Goal: Use online tool/utility: Utilize a website feature to perform a specific function

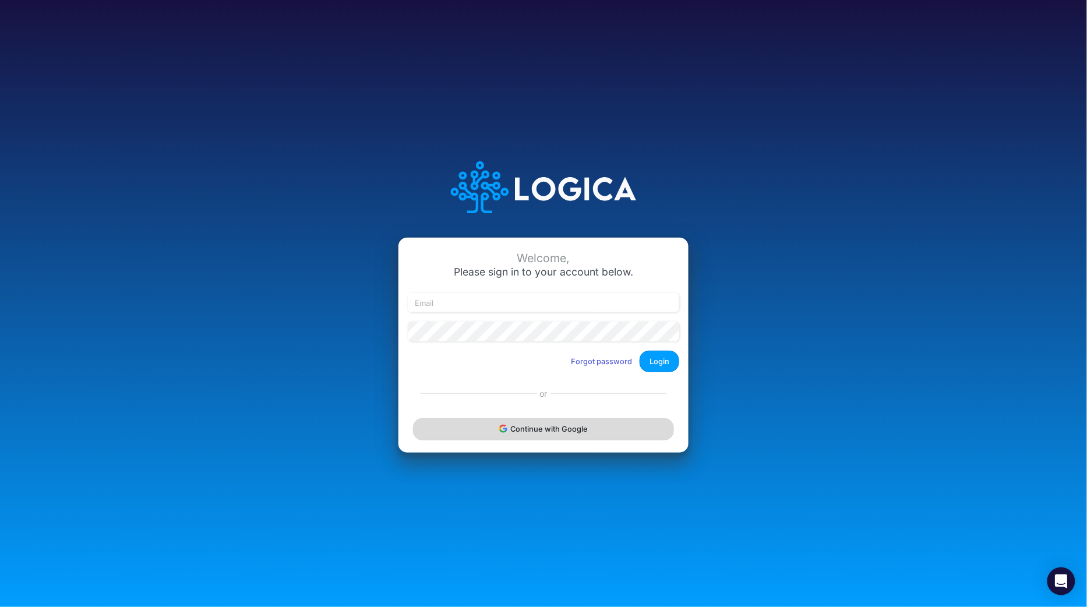
click at [528, 435] on button "Continue with Google" at bounding box center [543, 429] width 261 height 22
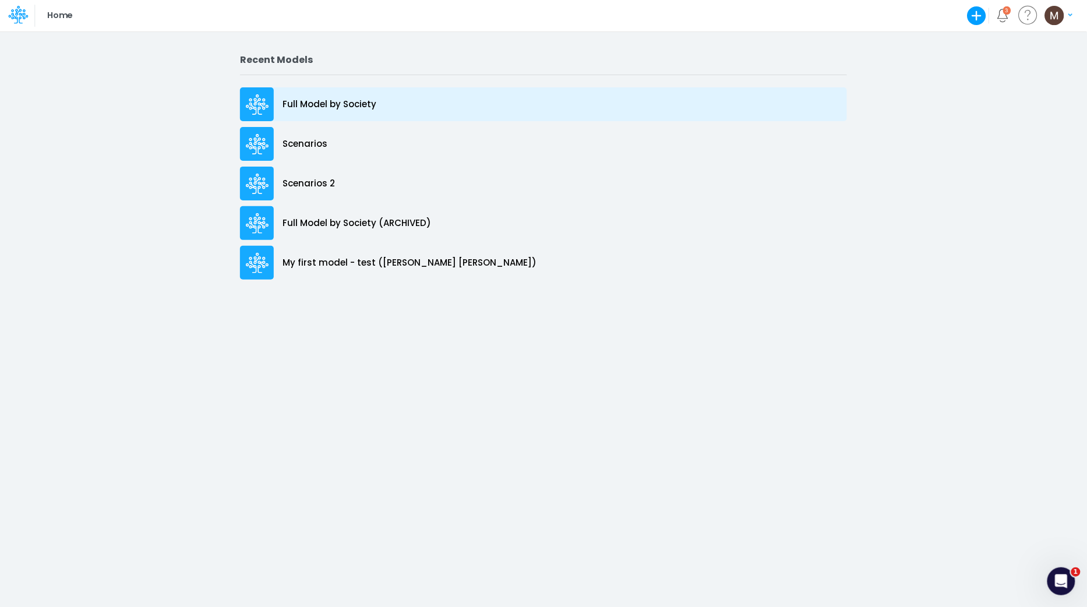
click at [312, 107] on p "Full Model by Society" at bounding box center [330, 104] width 94 height 13
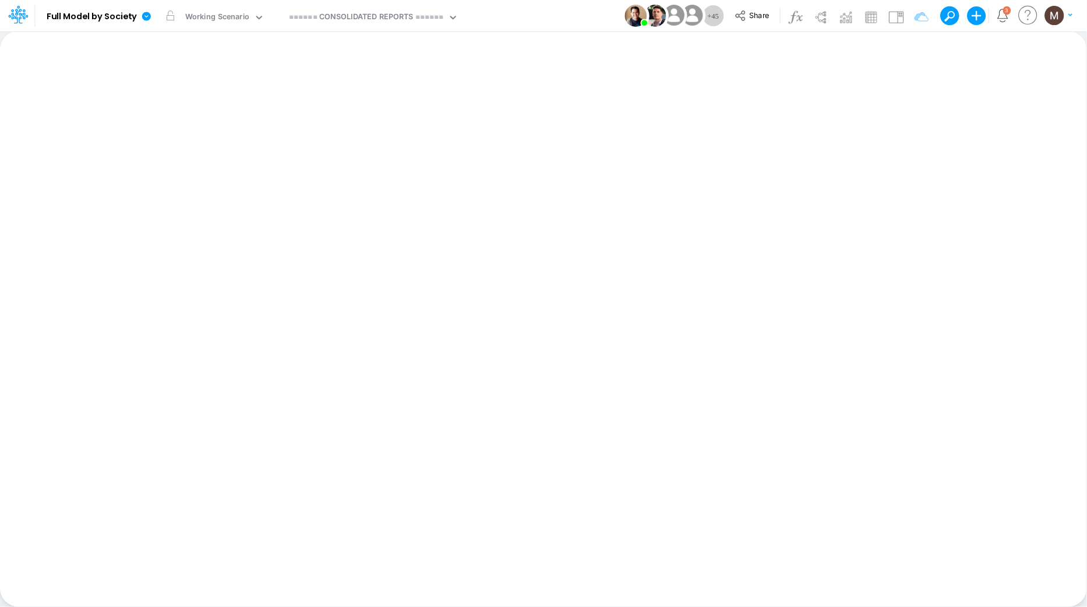
click at [393, 66] on div "Insert new Conditional formatting Paste Cut Copy AutoFill Ready 100% Sum: null …" at bounding box center [543, 319] width 1086 height 576
click at [375, 19] on div "====== CONSOLIDATED REPORTS ======" at bounding box center [366, 17] width 155 height 13
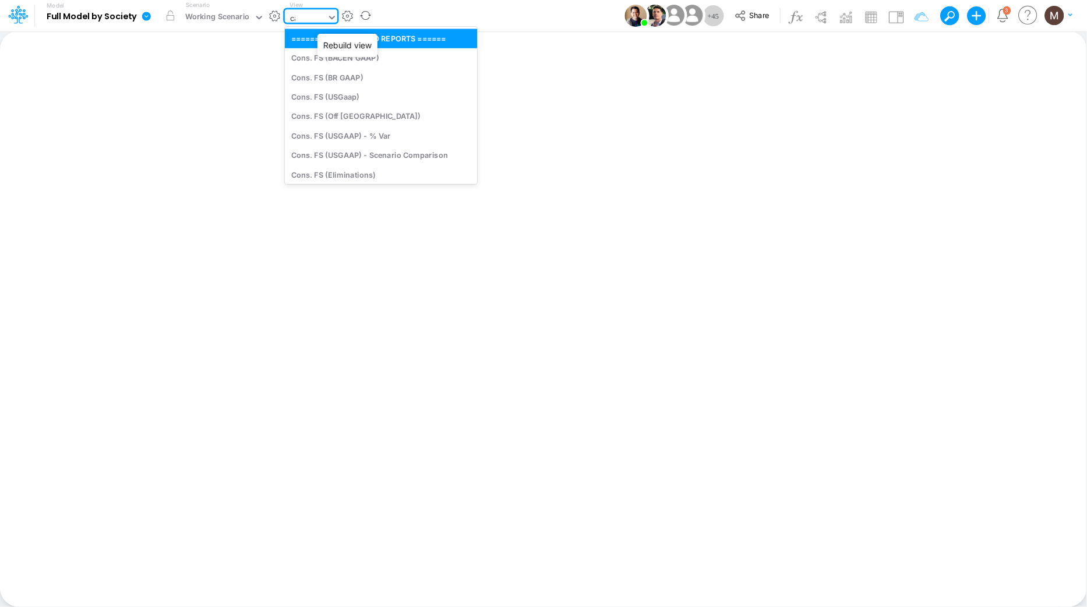
type input "cac"
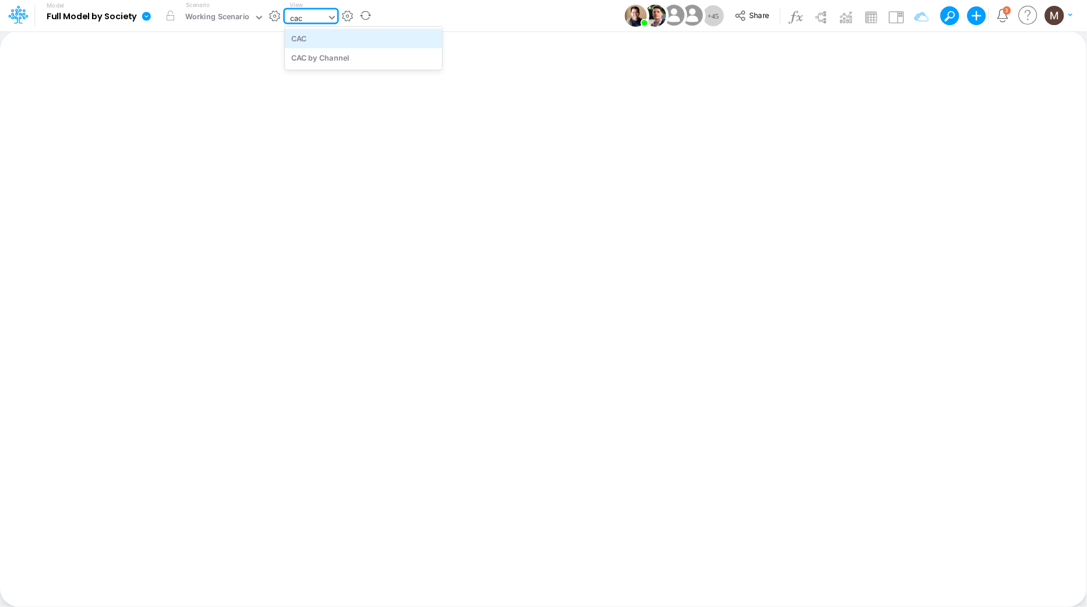
click at [378, 41] on div "CAC" at bounding box center [363, 38] width 157 height 19
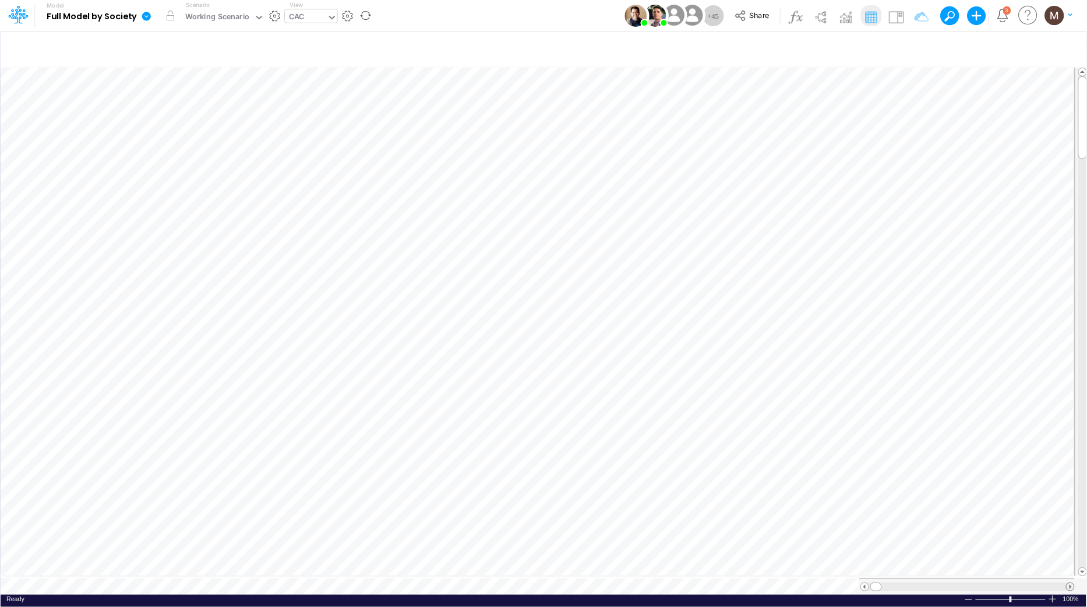
click at [1069, 583] on span at bounding box center [1071, 587] width 8 height 8
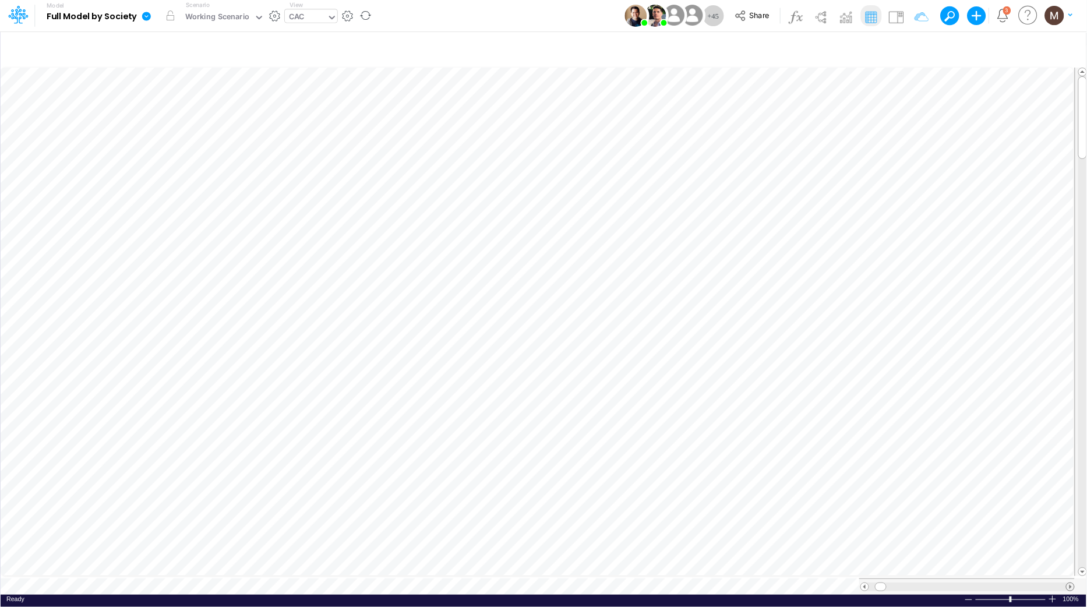
click at [1069, 583] on span at bounding box center [1071, 587] width 8 height 8
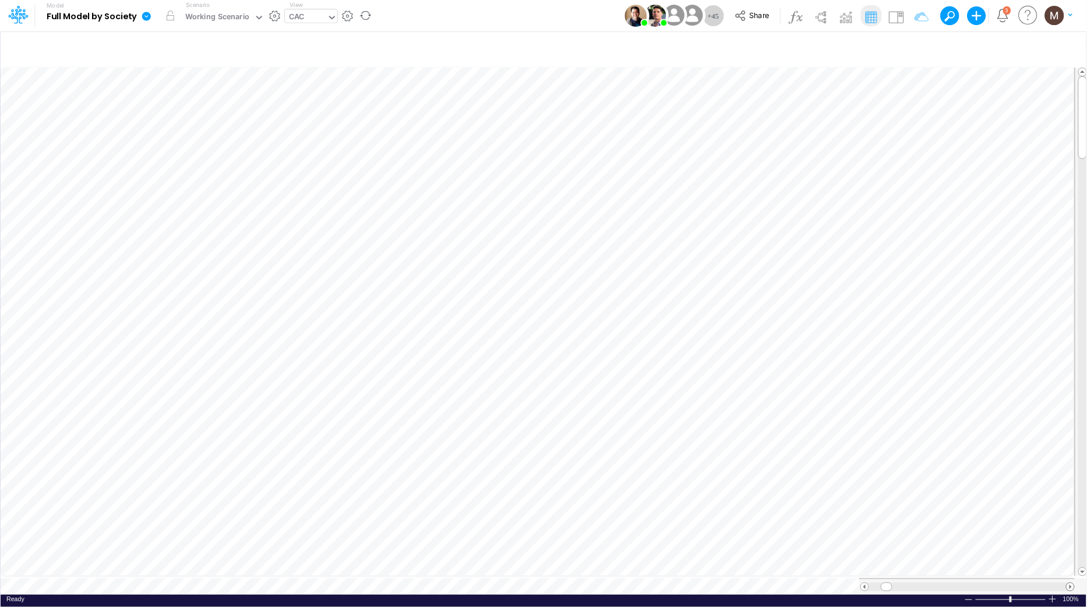
click at [1069, 583] on span at bounding box center [1071, 587] width 8 height 8
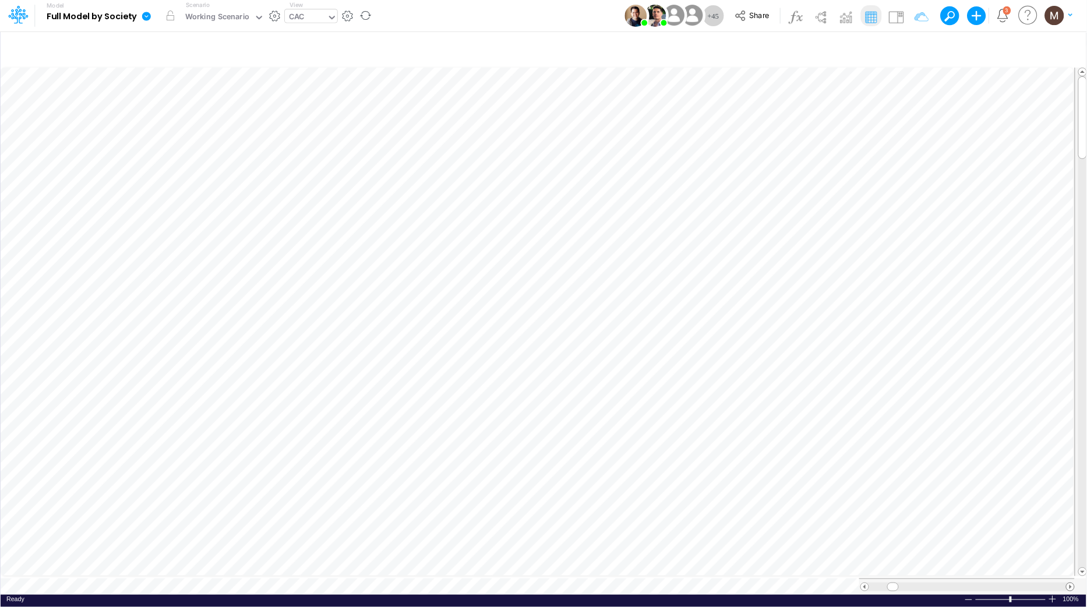
click at [1069, 583] on span at bounding box center [1071, 587] width 8 height 8
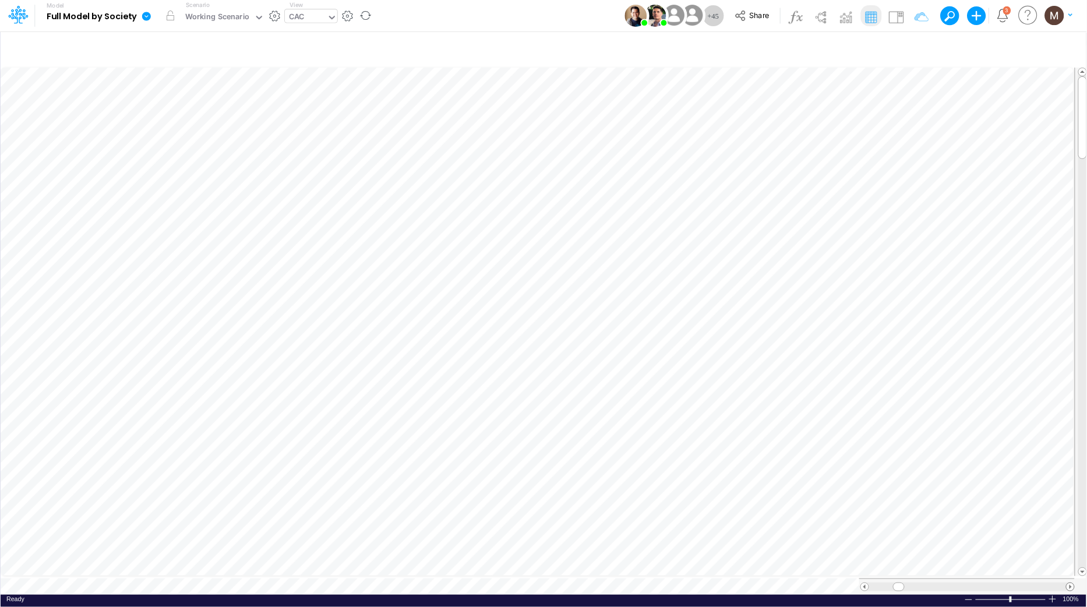
click at [1069, 583] on span at bounding box center [1071, 587] width 8 height 8
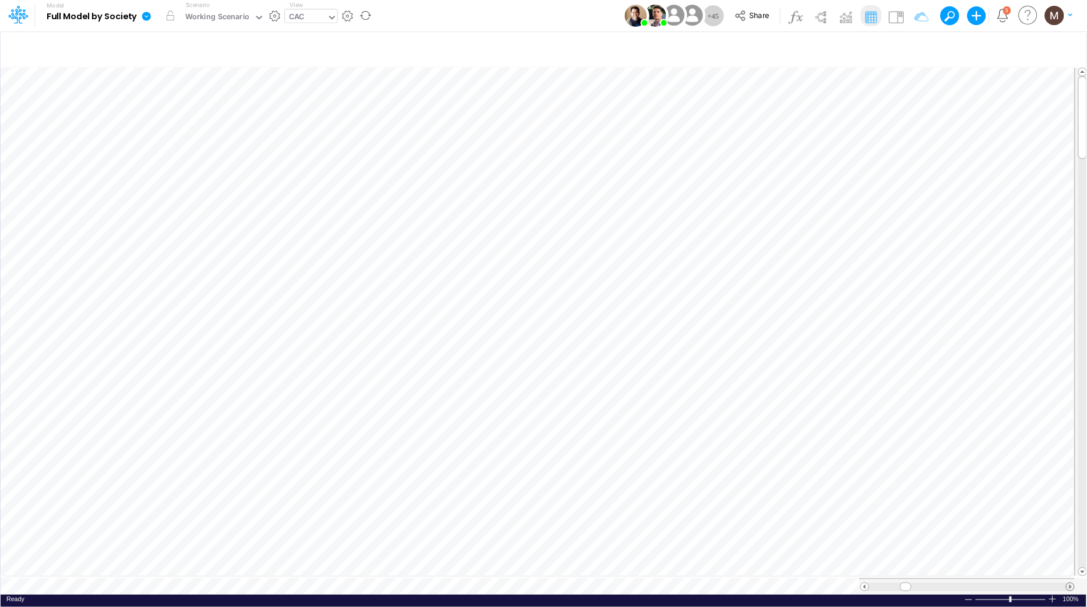
click at [1069, 583] on span at bounding box center [1071, 587] width 8 height 8
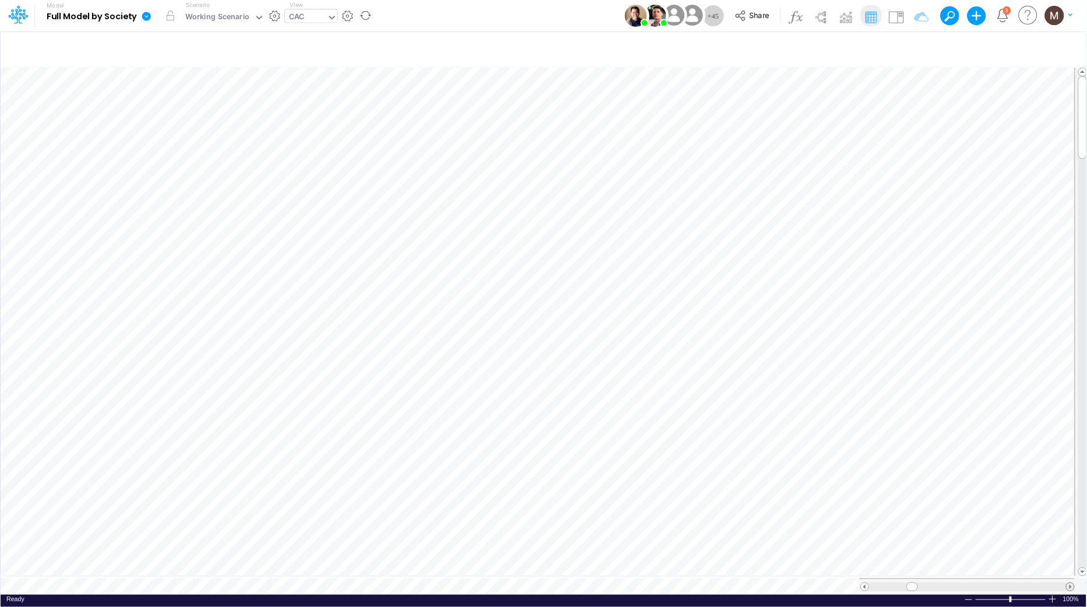
click at [1069, 583] on span at bounding box center [1071, 587] width 8 height 8
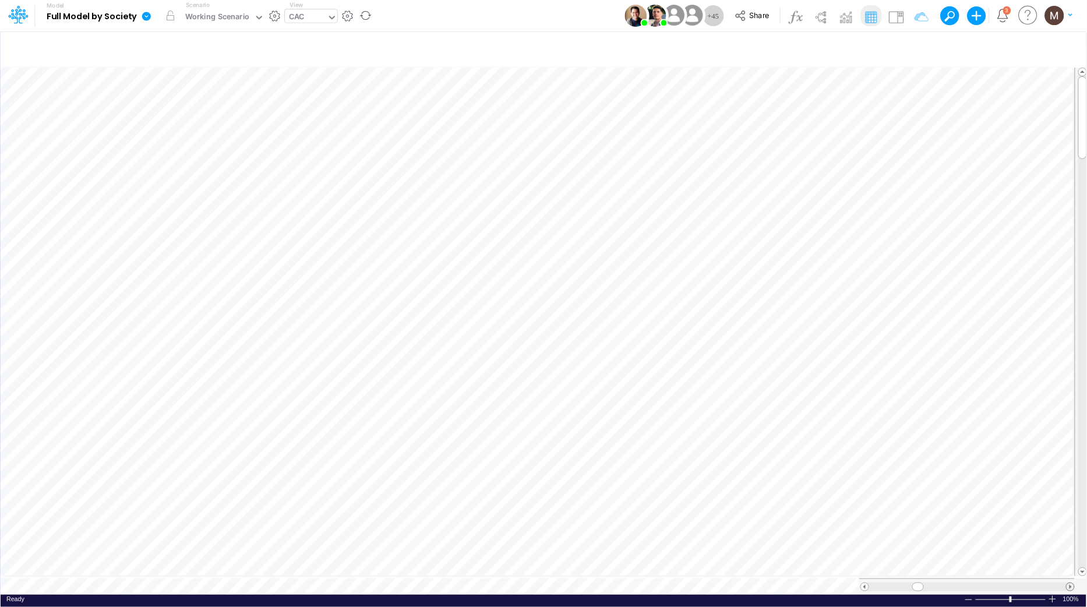
click at [1069, 583] on span at bounding box center [1071, 587] width 8 height 8
click at [502, 428] on icon "button" at bounding box center [496, 430] width 17 height 12
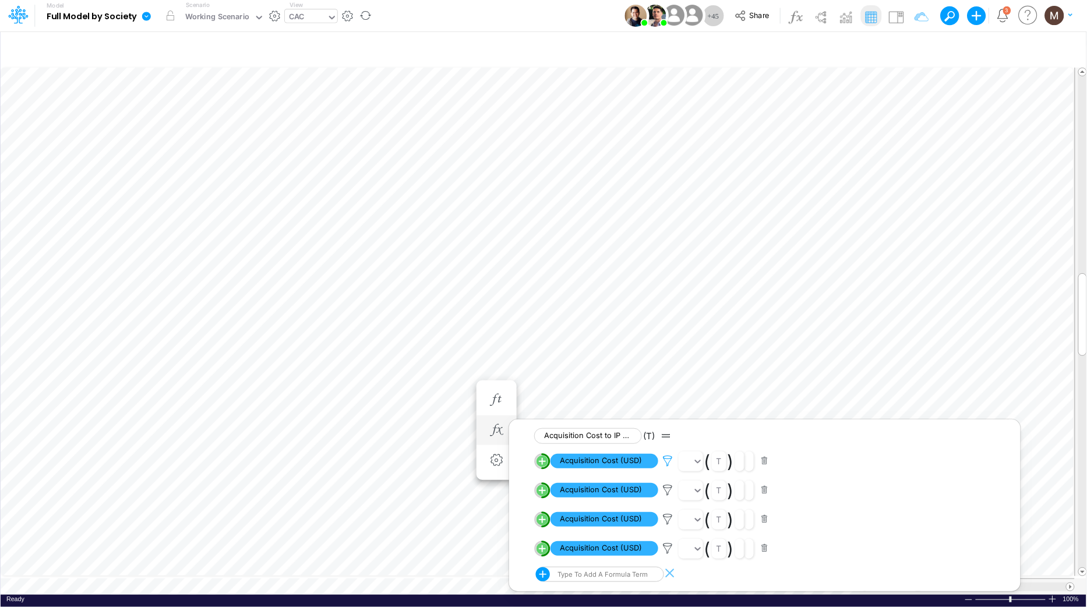
click at [661, 458] on icon at bounding box center [667, 461] width 17 height 12
click at [658, 493] on div at bounding box center [543, 306] width 1087 height 601
click at [664, 491] on icon at bounding box center [667, 490] width 17 height 12
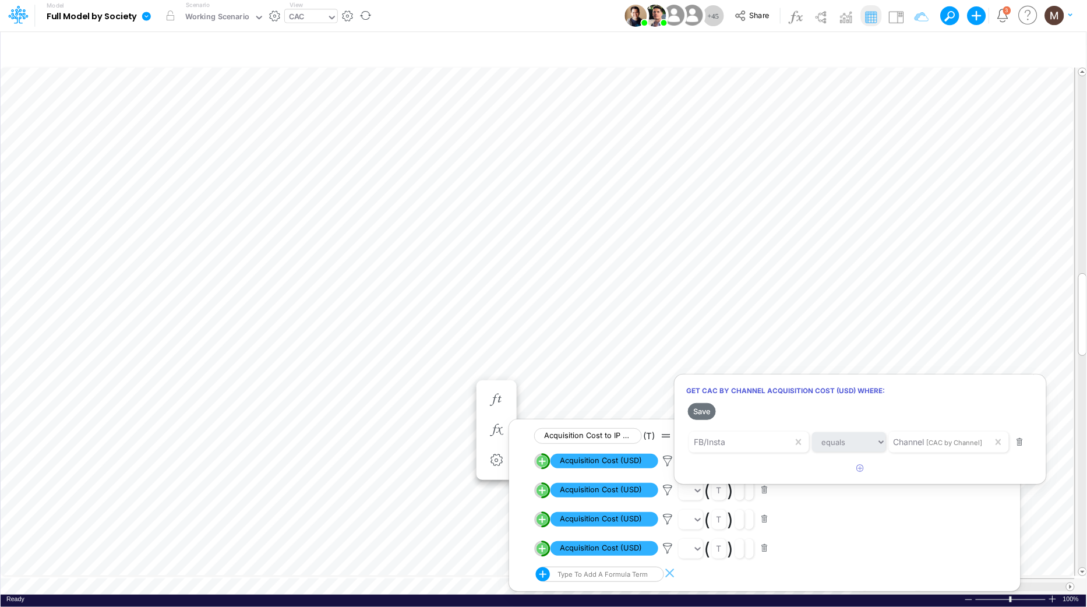
click at [667, 523] on div at bounding box center [543, 306] width 1087 height 601
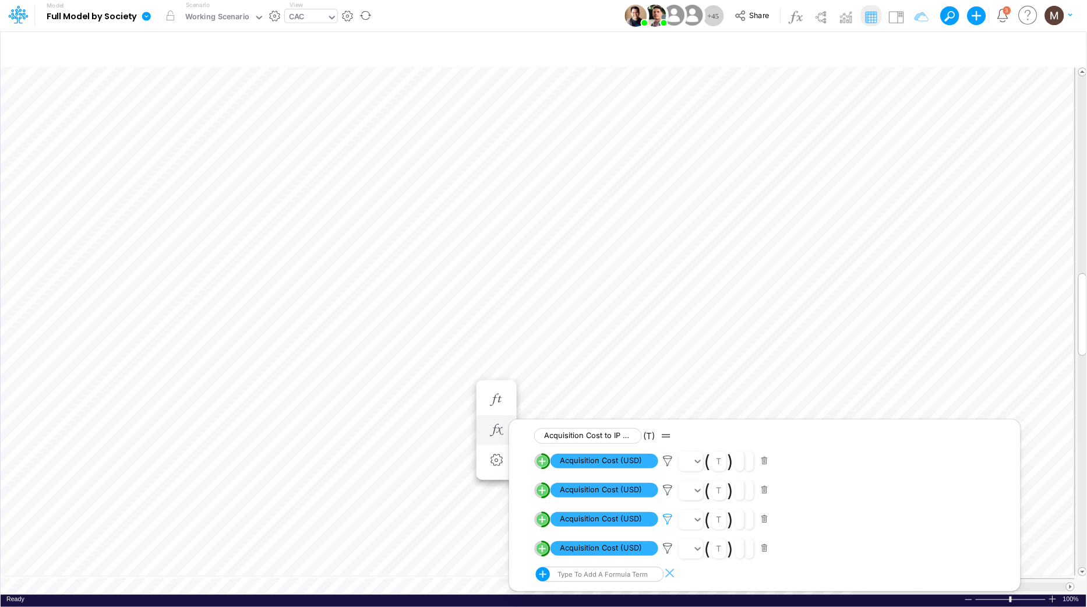
click at [666, 523] on icon at bounding box center [667, 519] width 17 height 12
click at [668, 552] on div at bounding box center [543, 306] width 1087 height 601
click at [666, 552] on icon at bounding box center [667, 548] width 17 height 12
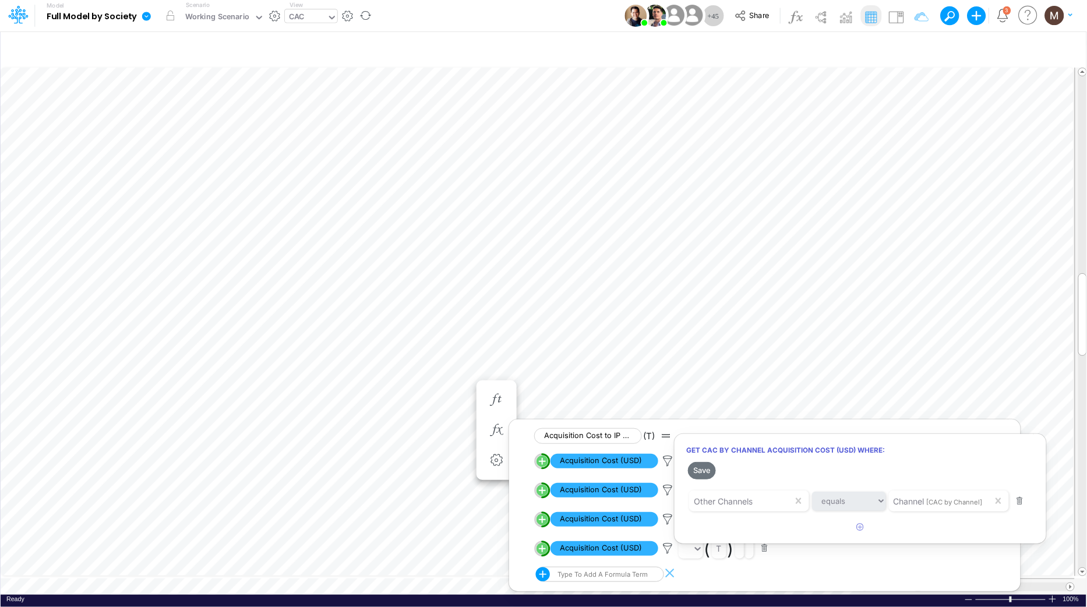
click at [508, 306] on div at bounding box center [543, 306] width 1087 height 601
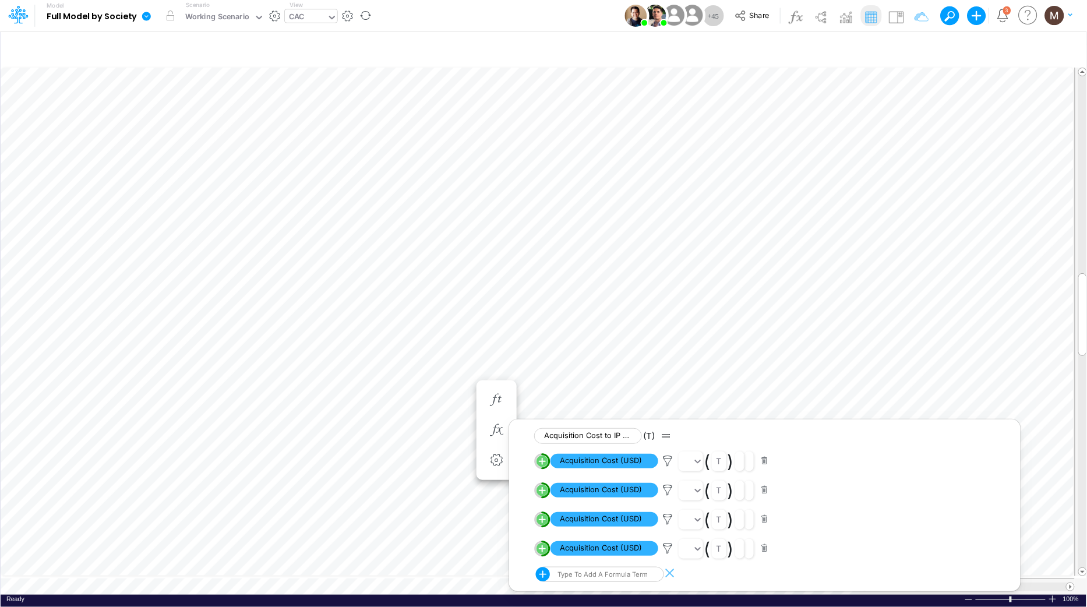
scroll to position [0, 1]
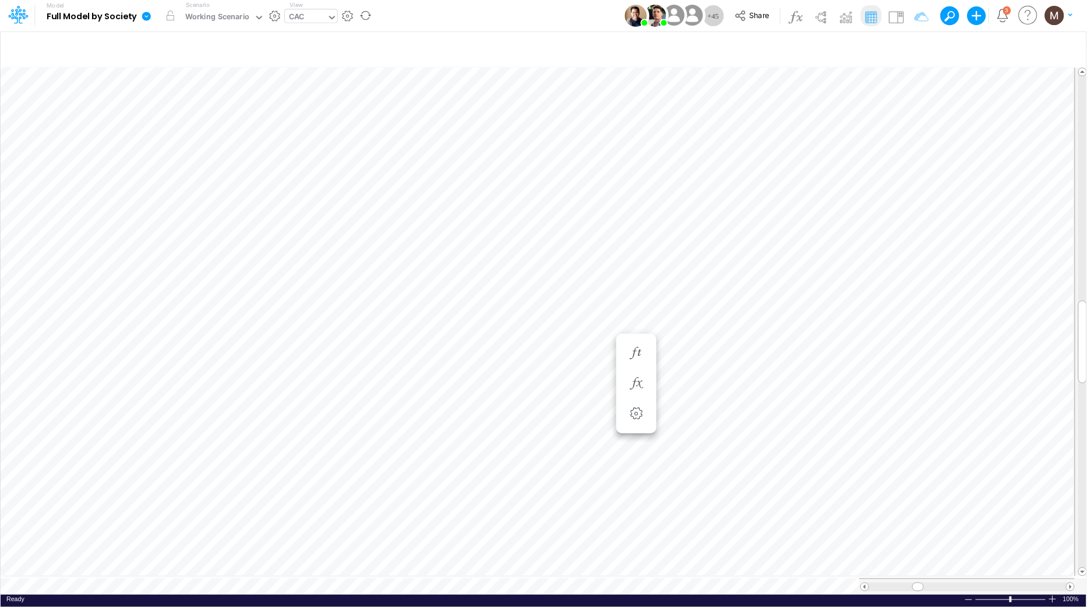
scroll to position [0, 1]
click at [496, 244] on icon "button" at bounding box center [496, 248] width 17 height 12
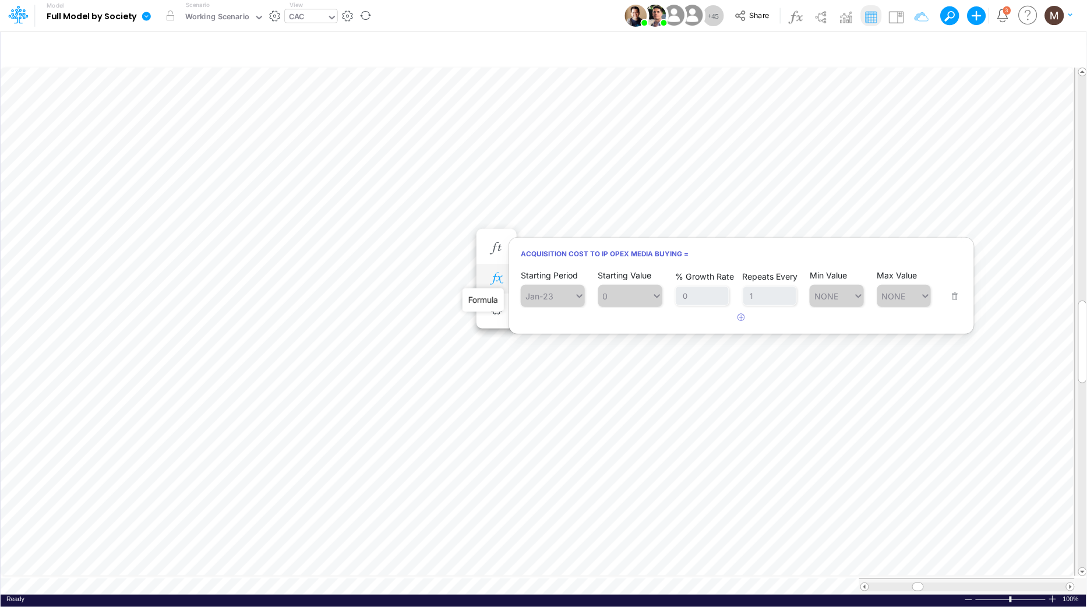
click at [502, 278] on icon "button" at bounding box center [496, 279] width 17 height 12
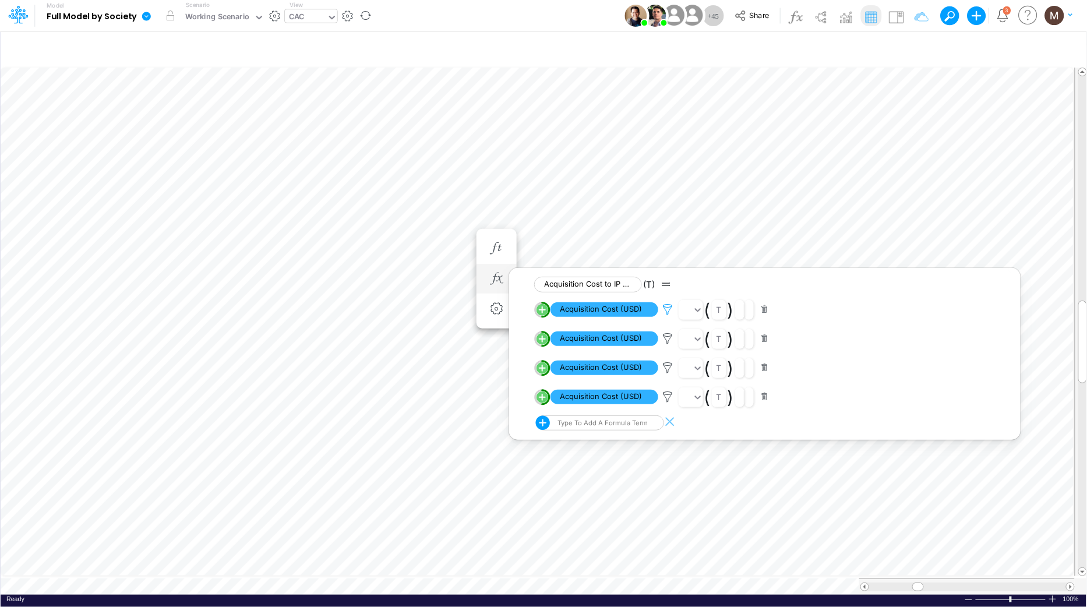
click at [669, 308] on icon at bounding box center [667, 310] width 17 height 12
click at [667, 340] on div at bounding box center [543, 306] width 1087 height 601
click at [669, 340] on icon at bounding box center [667, 339] width 17 height 12
click at [667, 369] on div at bounding box center [543, 306] width 1087 height 601
click at [669, 370] on icon at bounding box center [667, 368] width 17 height 12
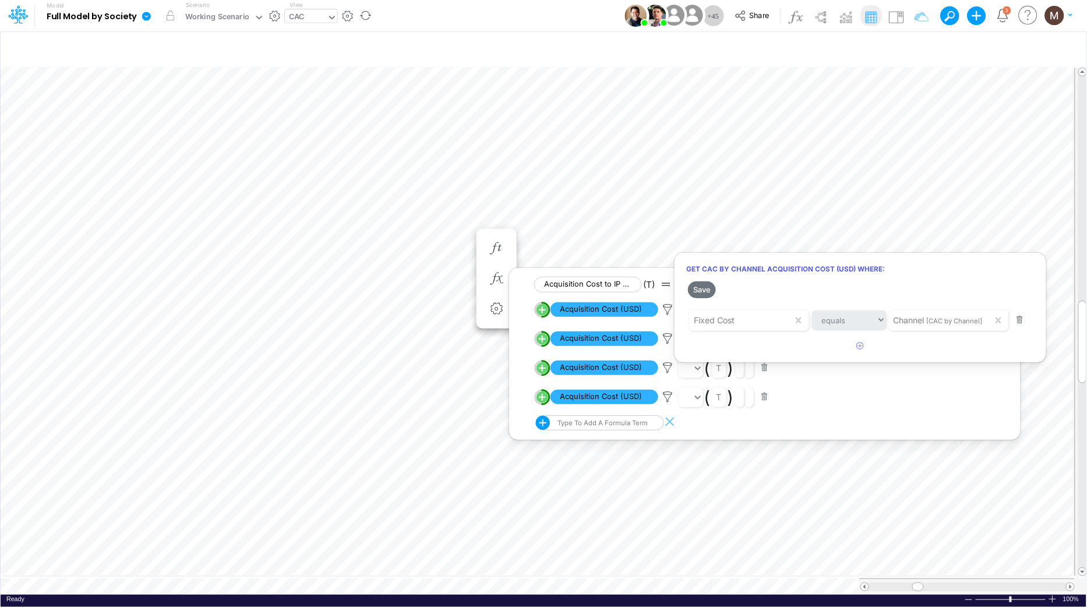
click at [670, 397] on div at bounding box center [543, 306] width 1087 height 601
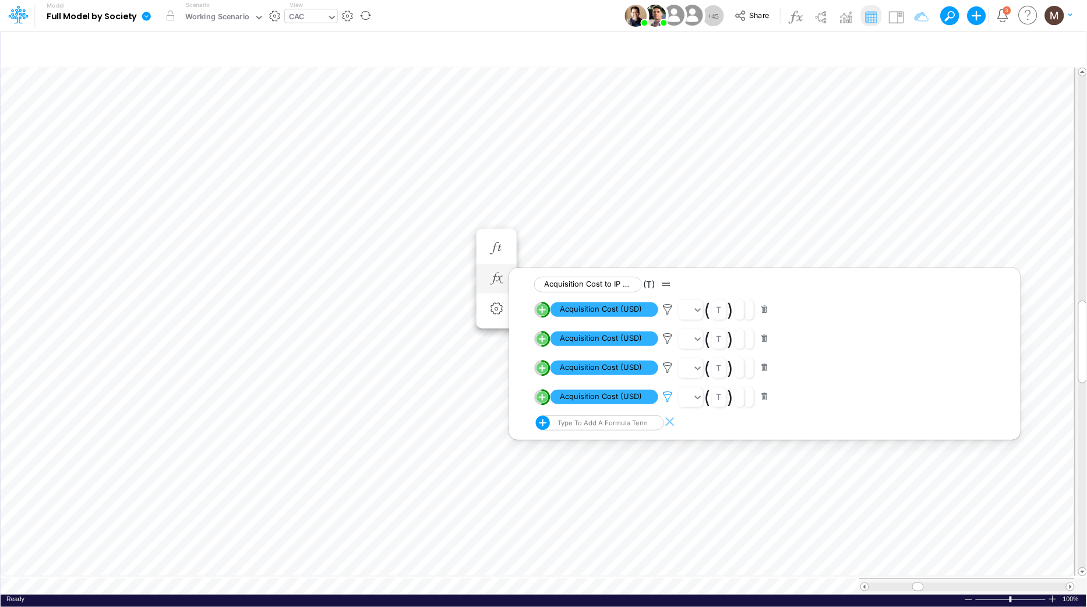
click at [668, 398] on icon at bounding box center [667, 397] width 17 height 12
click at [421, 244] on div at bounding box center [543, 306] width 1087 height 601
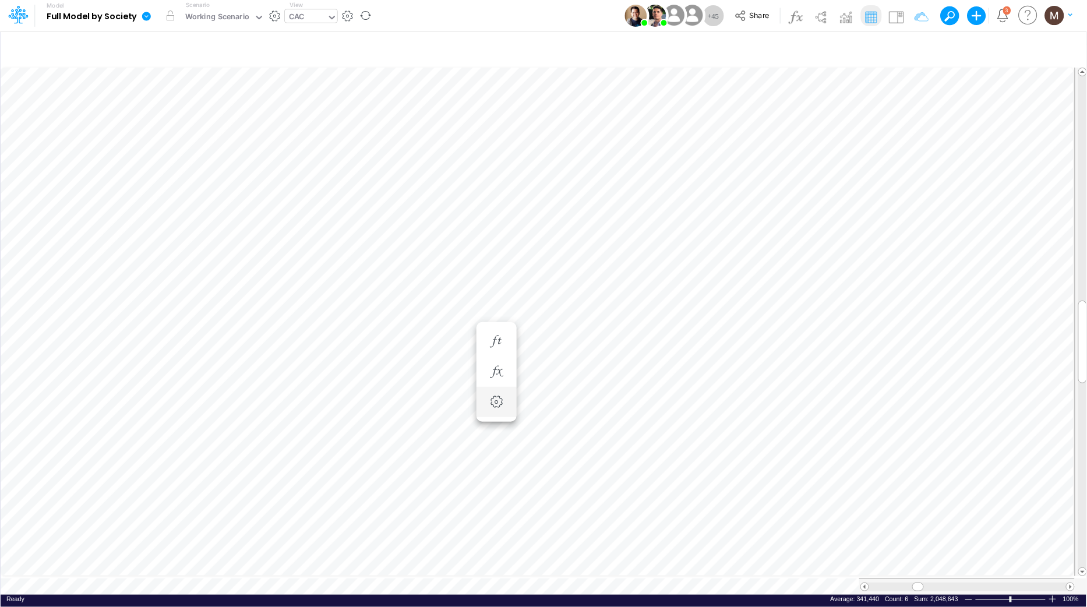
scroll to position [0, 1]
click at [492, 304] on icon "button" at bounding box center [496, 307] width 17 height 12
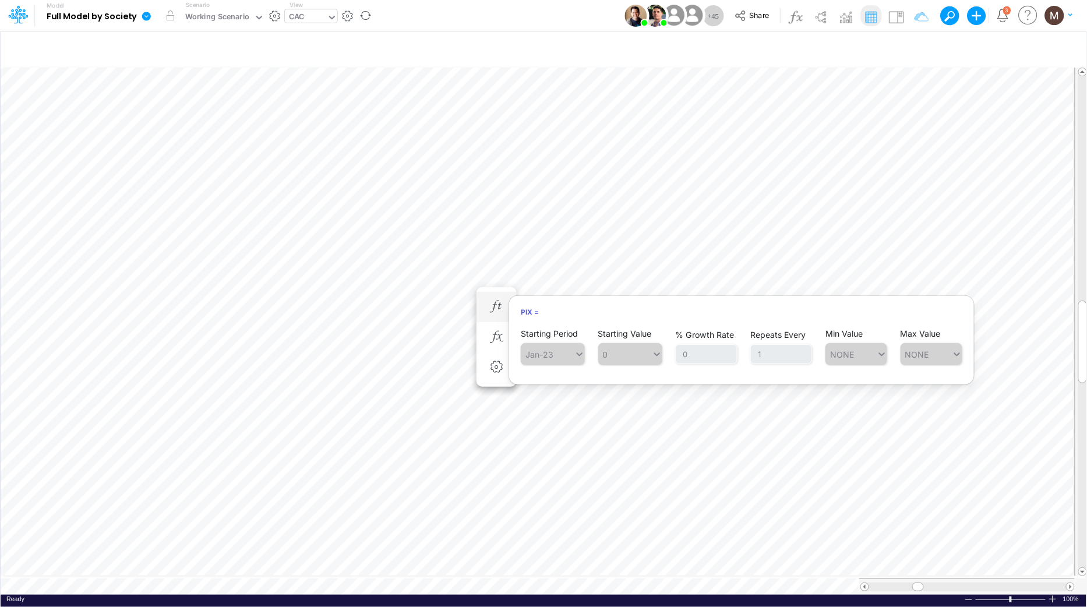
scroll to position [0, 1]
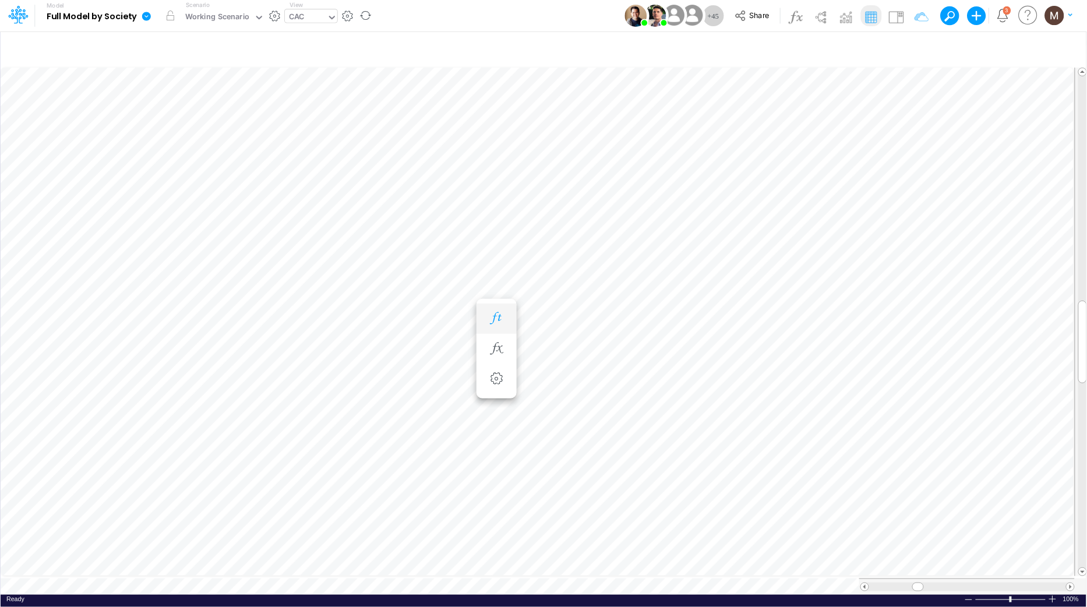
click at [492, 309] on button "button" at bounding box center [497, 318] width 22 height 23
click at [494, 326] on icon "button" at bounding box center [496, 330] width 17 height 12
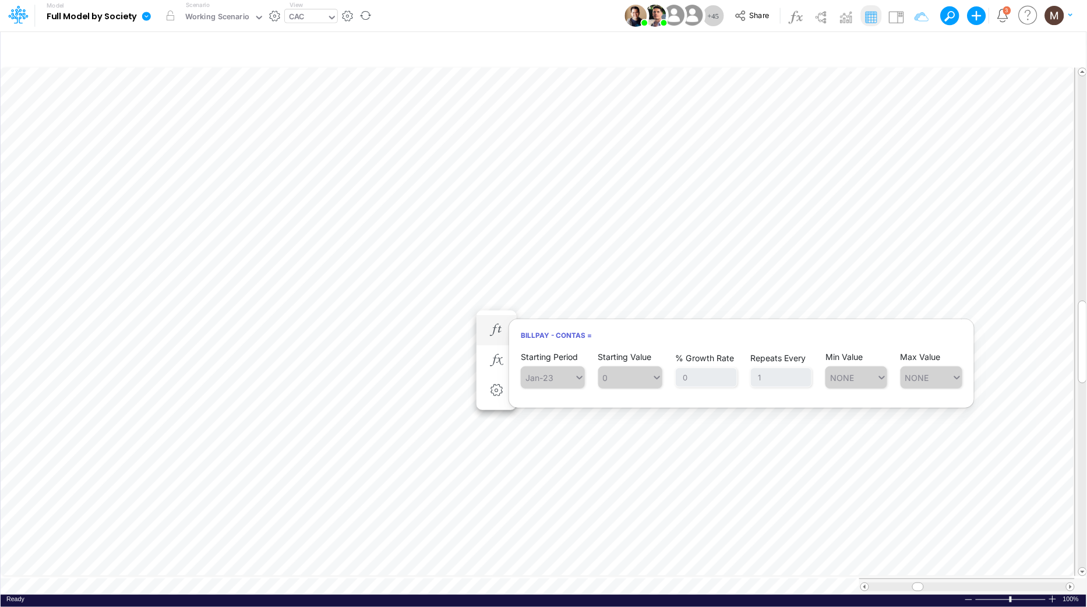
scroll to position [0, 1]
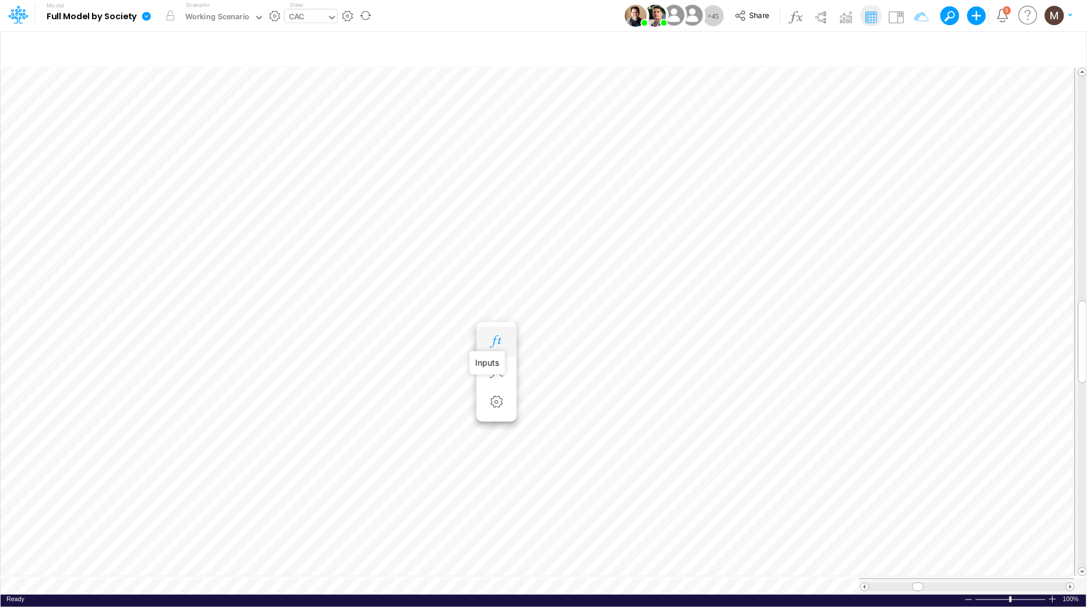
click at [492, 341] on icon "button" at bounding box center [496, 342] width 17 height 12
click at [493, 332] on icon "button" at bounding box center [496, 337] width 17 height 12
click at [670, 372] on icon at bounding box center [667, 368] width 17 height 12
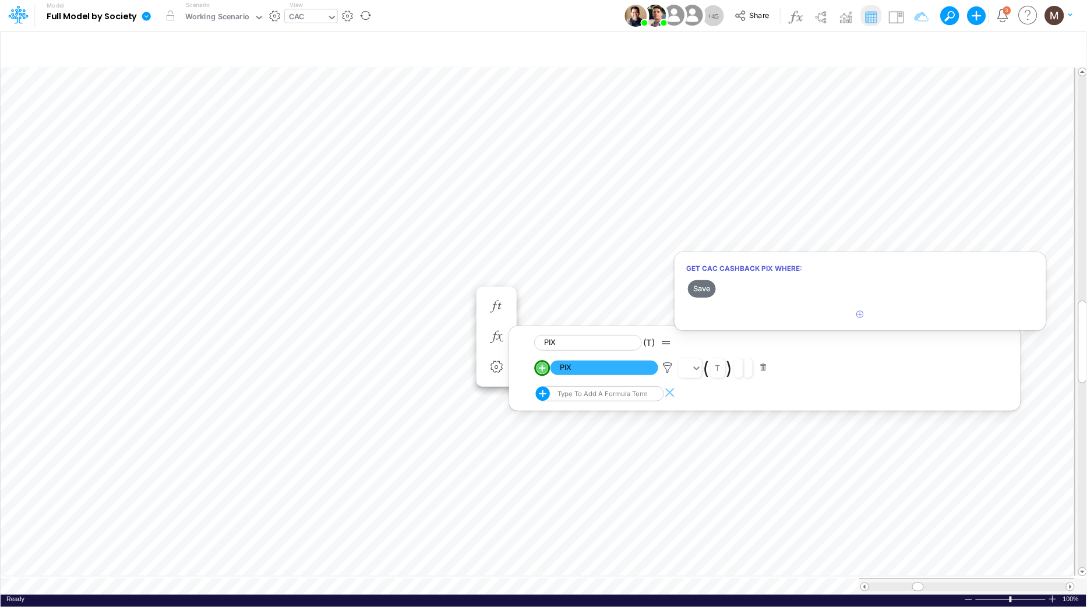
click at [848, 48] on div at bounding box center [543, 306] width 1087 height 601
drag, startPoint x: 900, startPoint y: 23, endPoint x: 895, endPoint y: 30, distance: 8.7
click at [900, 23] on img at bounding box center [896, 17] width 19 height 19
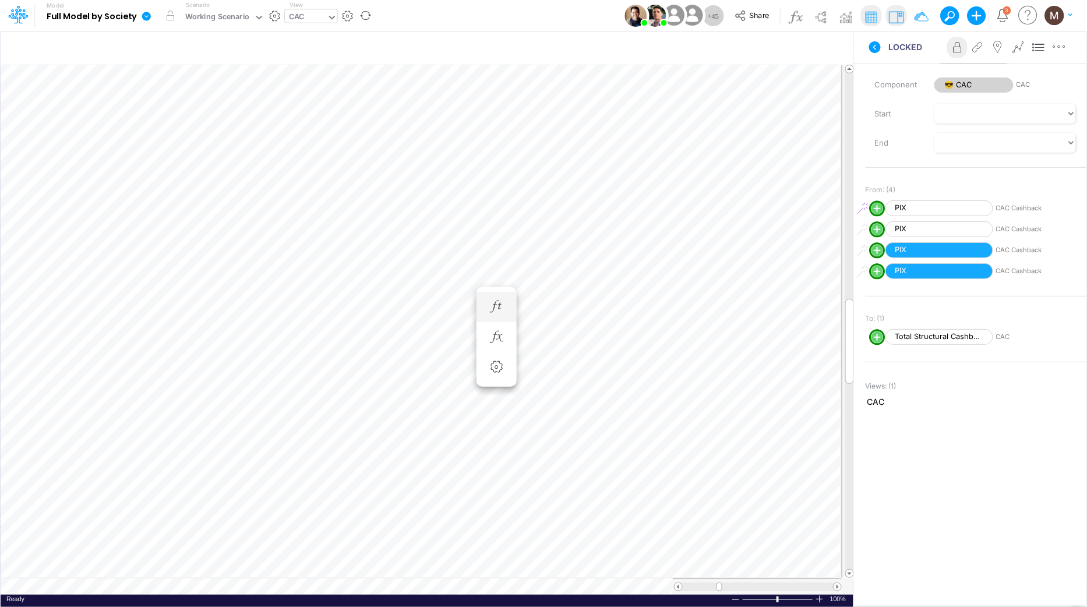
scroll to position [0, 1]
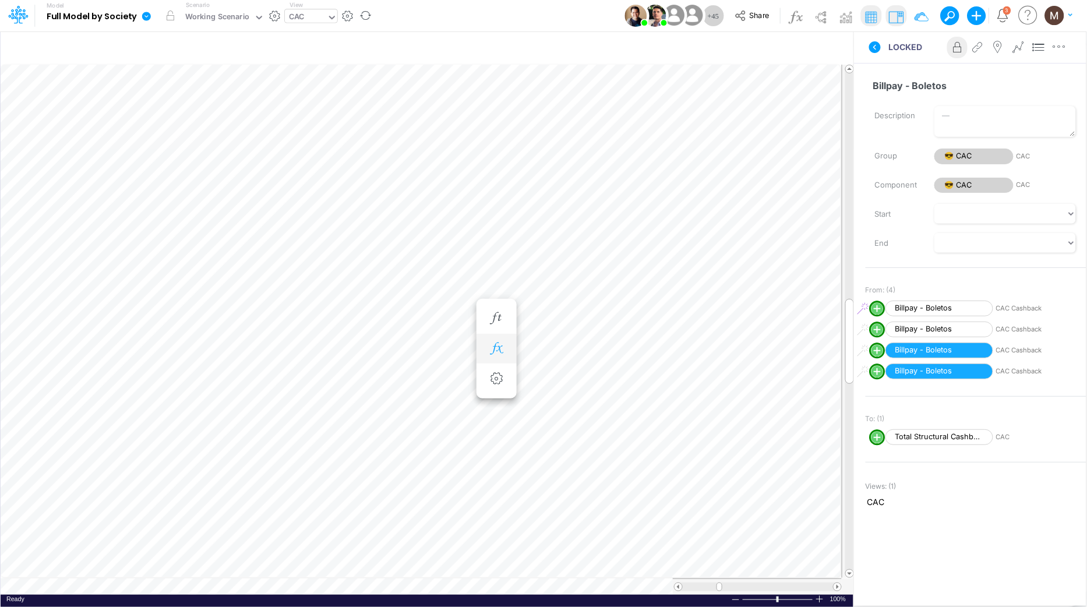
click at [495, 355] on button "button" at bounding box center [497, 348] width 22 height 23
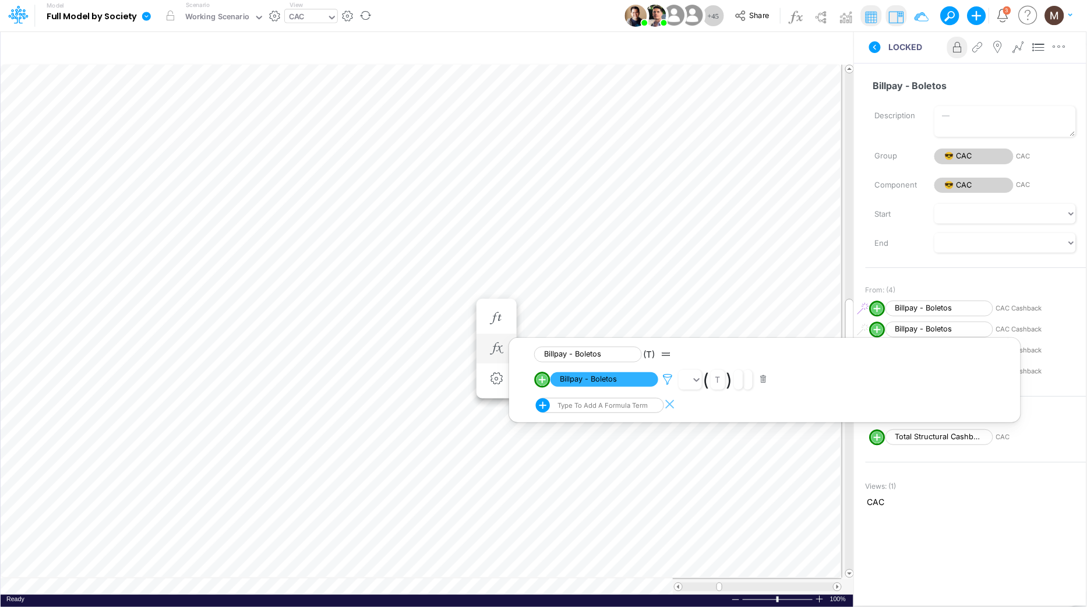
click at [664, 382] on icon at bounding box center [667, 379] width 17 height 12
click at [434, 327] on div at bounding box center [543, 306] width 1087 height 601
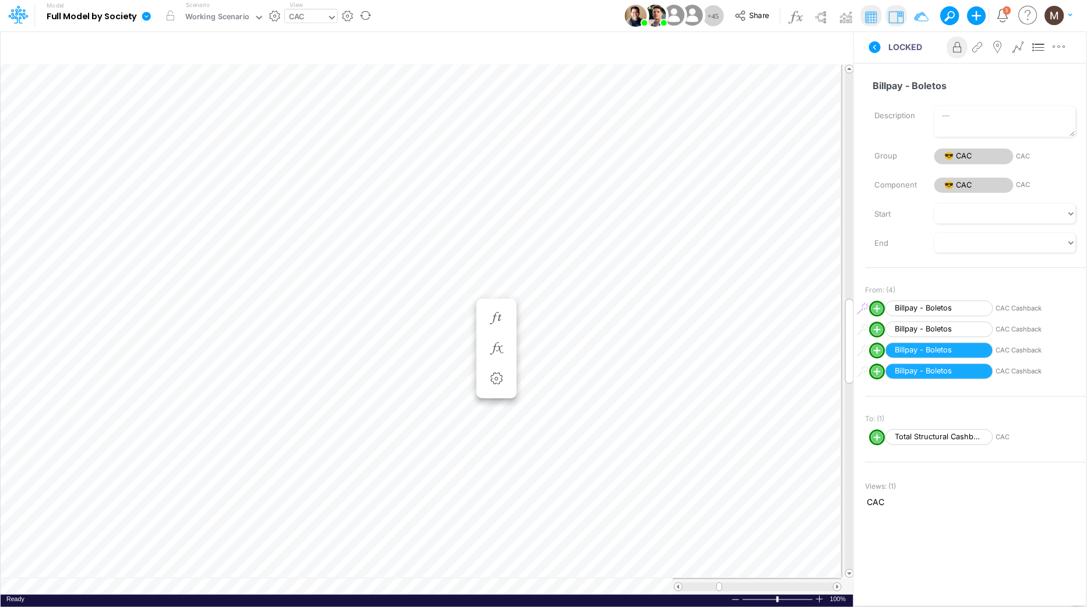
scroll to position [0, 1]
click at [503, 383] on icon "button" at bounding box center [496, 383] width 17 height 12
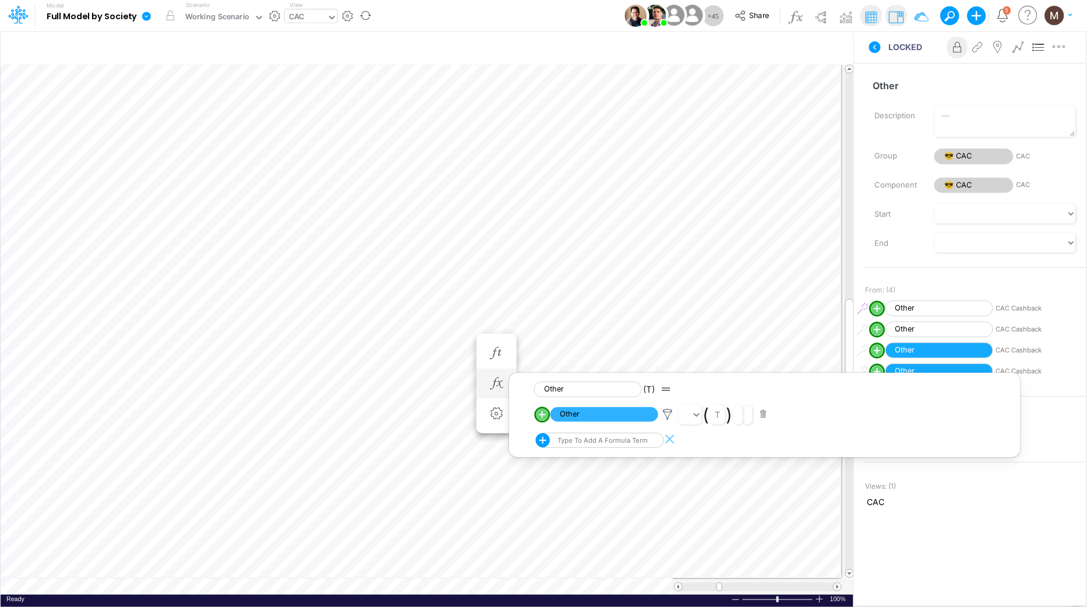
click at [576, 422] on div "Other" at bounding box center [605, 414] width 108 height 15
click at [576, 415] on span "Other" at bounding box center [605, 414] width 108 height 15
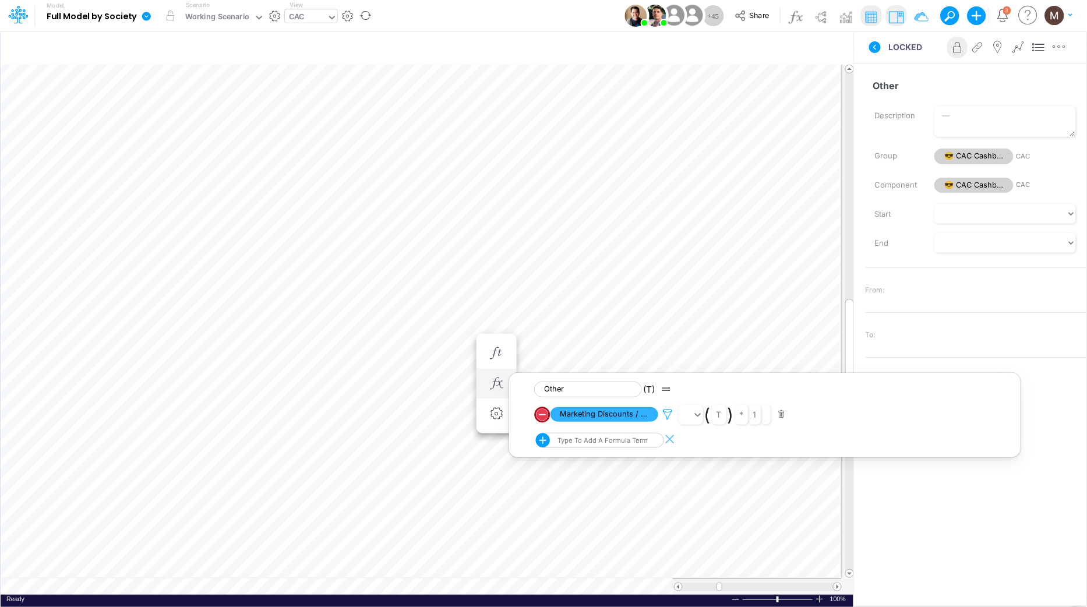
click at [662, 415] on icon at bounding box center [667, 414] width 17 height 12
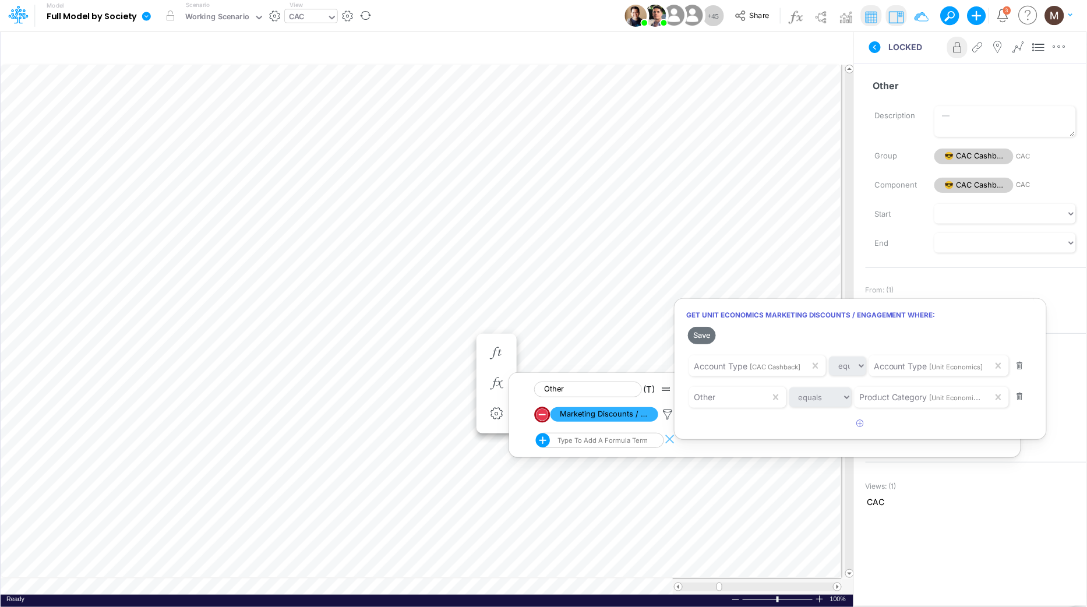
click at [437, 343] on div at bounding box center [543, 306] width 1087 height 601
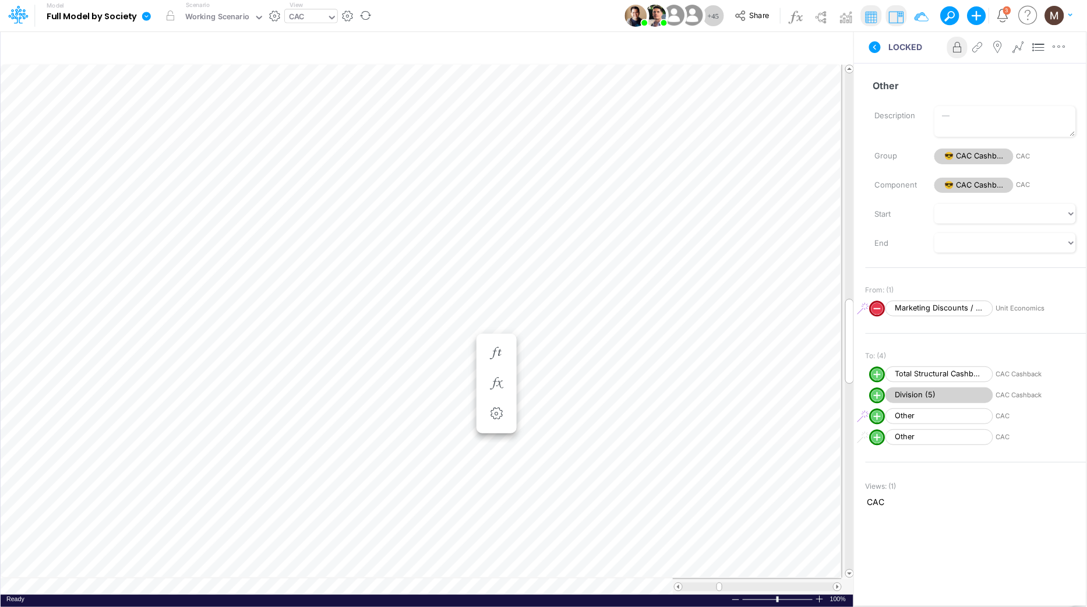
scroll to position [0, 1]
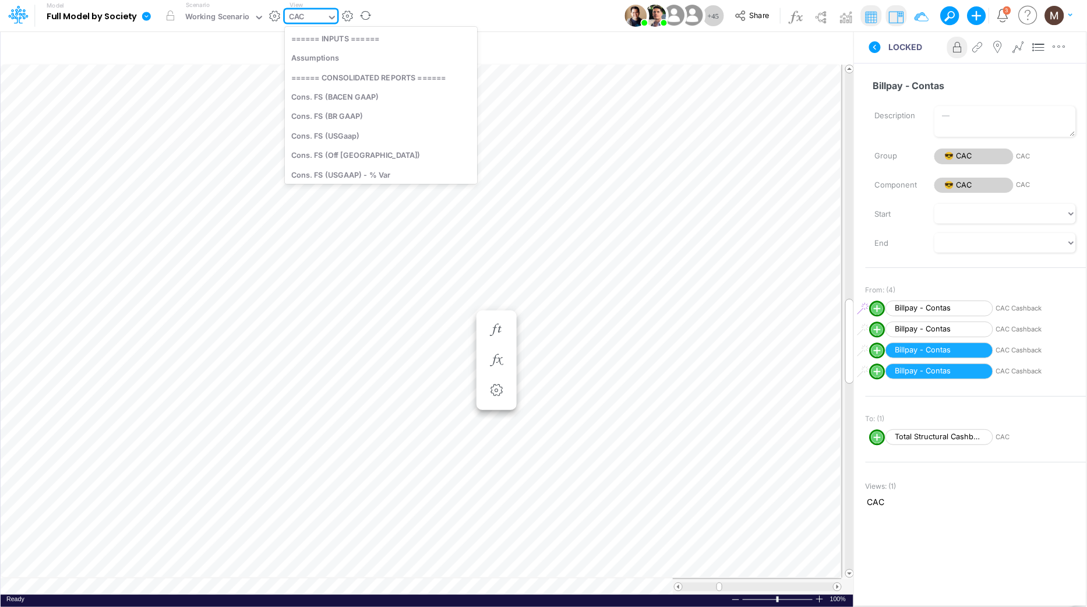
click at [329, 13] on icon at bounding box center [332, 17] width 10 height 10
type input "unit e"
click at [334, 34] on div "Unit Economics (Working View)" at bounding box center [380, 35] width 190 height 19
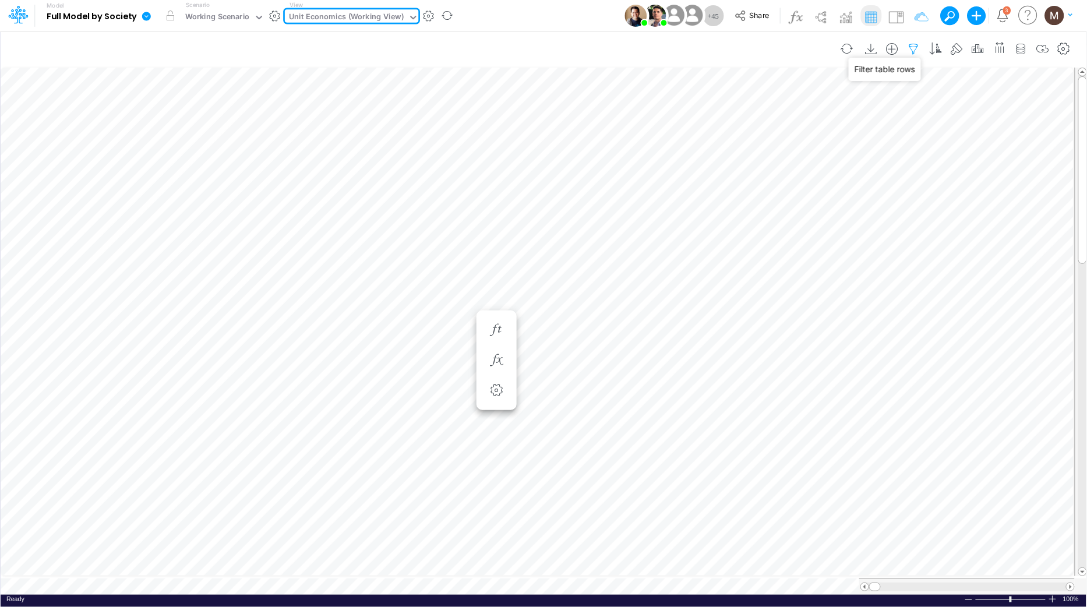
click at [910, 45] on icon "button" at bounding box center [913, 49] width 17 height 12
select select "contains"
select select "tableSearchOR"
select select "contains"
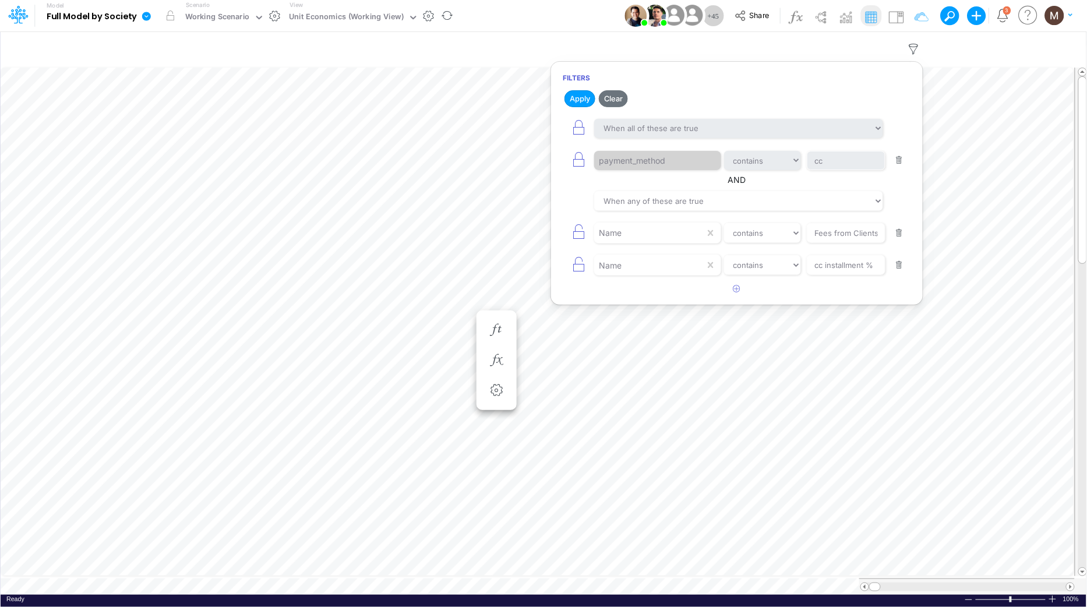
click at [894, 239] on button "button" at bounding box center [899, 233] width 23 height 16
type input "cc installment %"
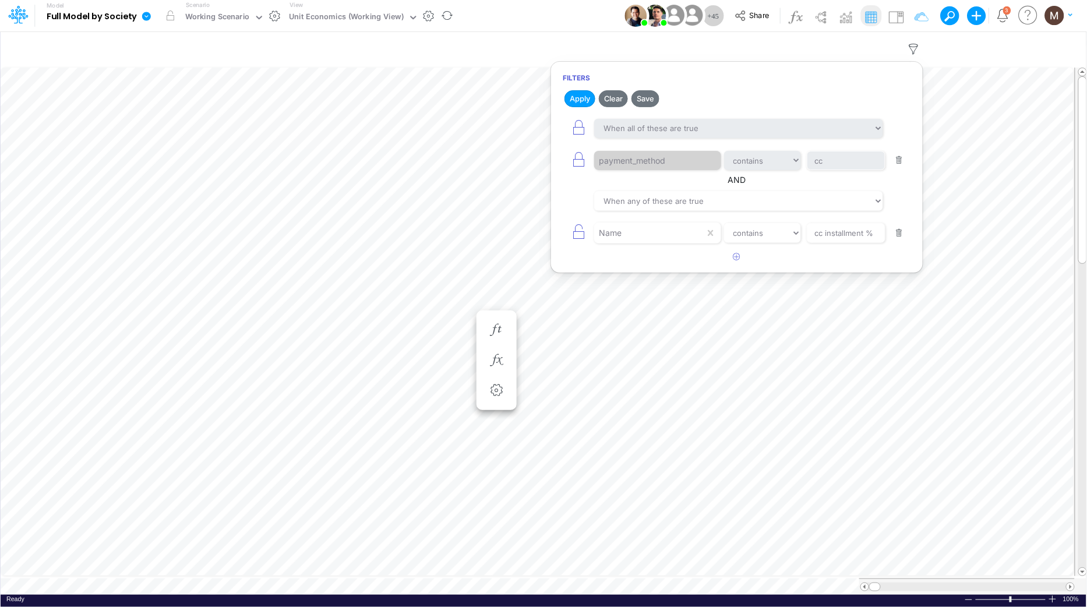
click at [894, 239] on button "button" at bounding box center [899, 233] width 23 height 16
click at [590, 98] on button "Apply" at bounding box center [579, 98] width 31 height 17
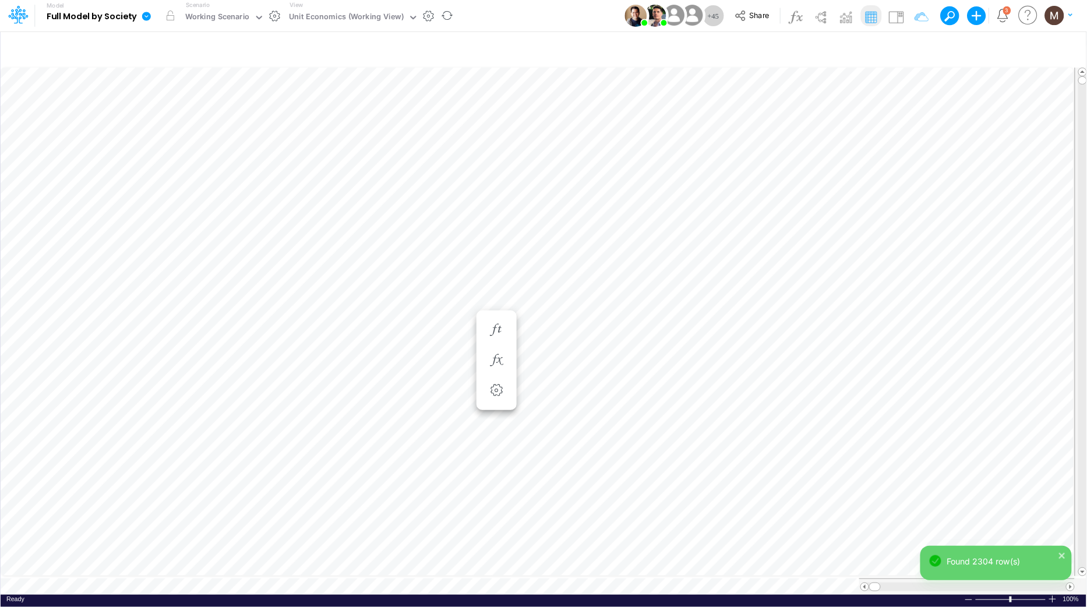
scroll to position [0, 1]
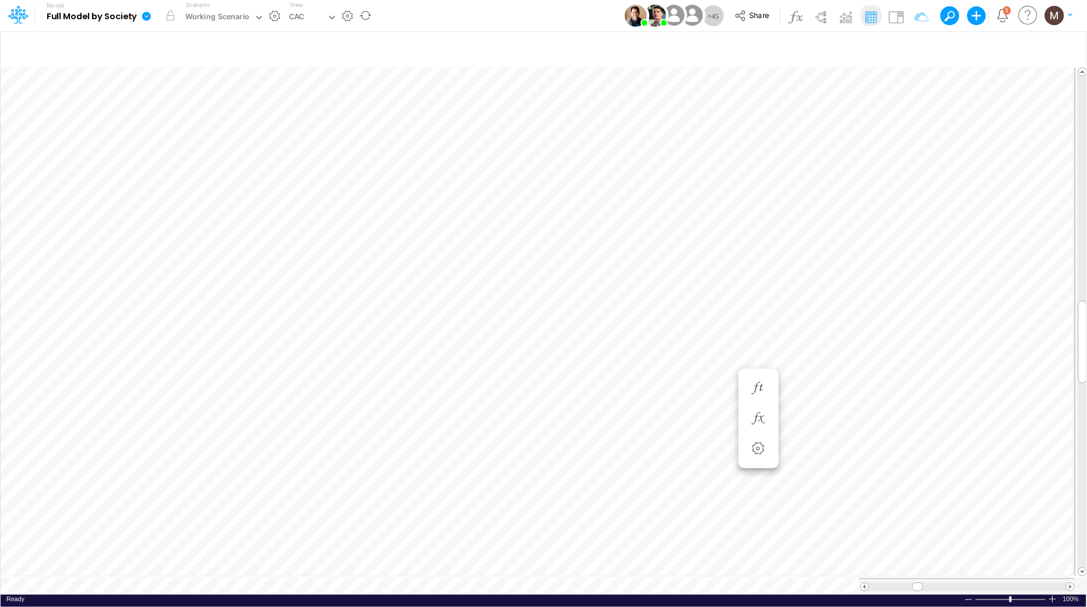
scroll to position [0, 1]
click at [505, 341] on icon "button" at bounding box center [496, 337] width 17 height 12
click at [619, 373] on span "PIX" at bounding box center [605, 368] width 108 height 15
click at [902, 22] on img at bounding box center [896, 17] width 19 height 19
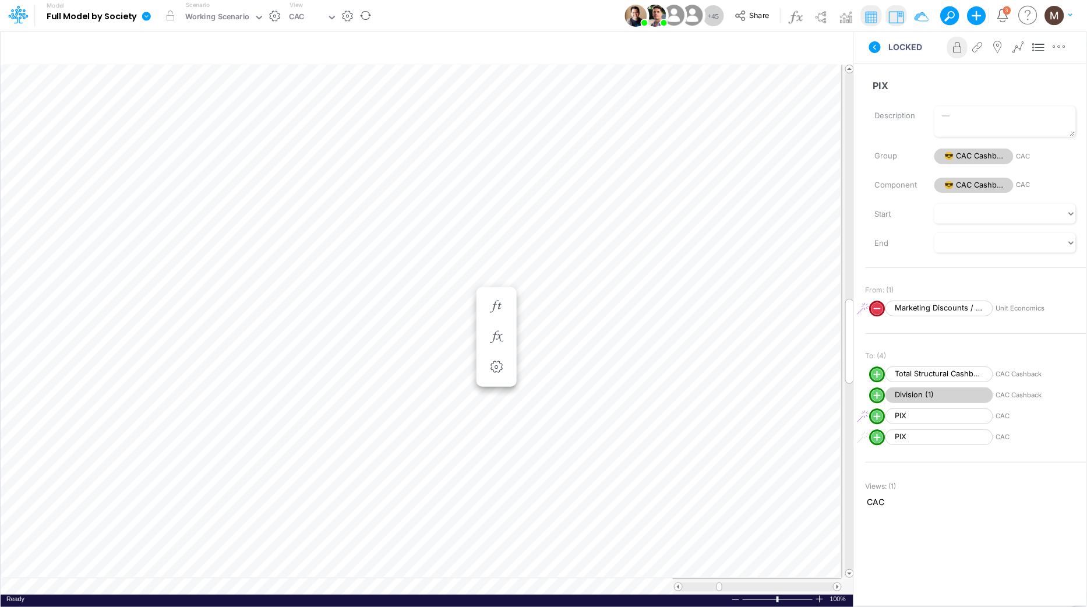
scroll to position [0, 1]
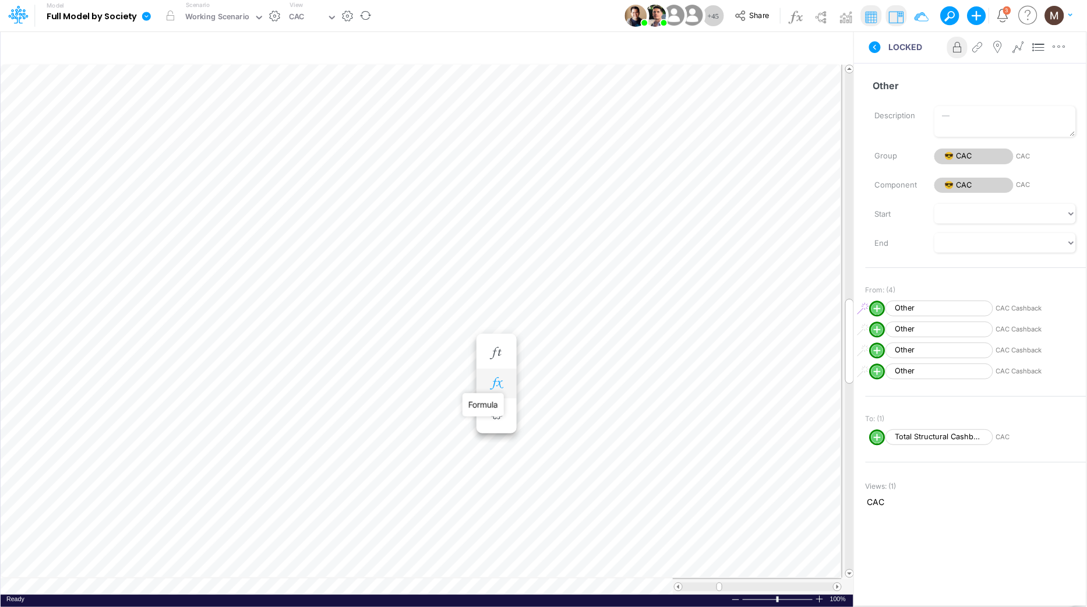
click at [496, 383] on icon "button" at bounding box center [496, 383] width 17 height 12
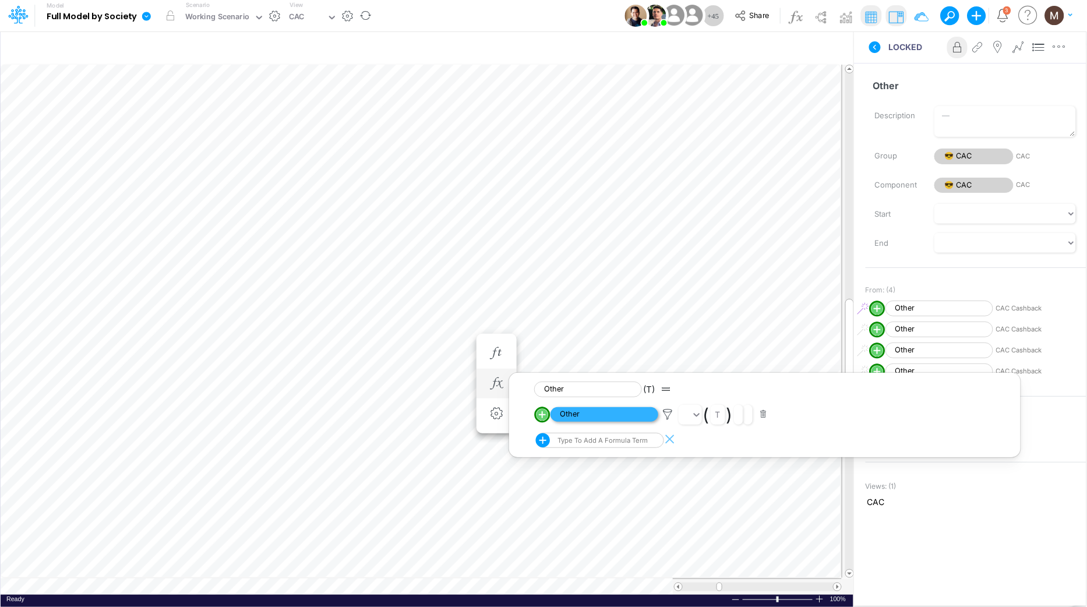
click at [639, 412] on span "Other" at bounding box center [605, 414] width 108 height 15
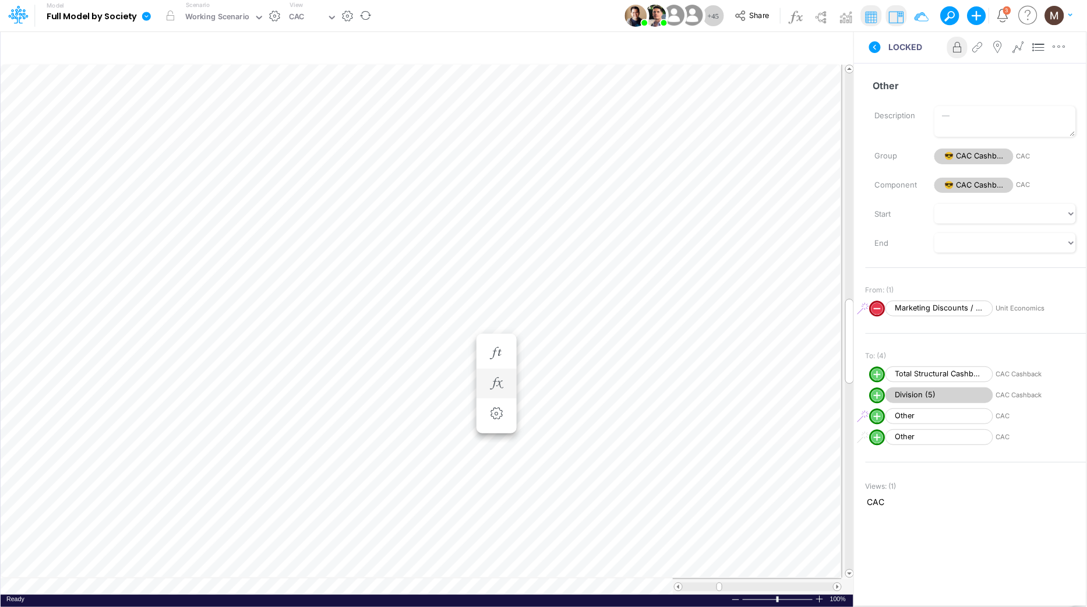
scroll to position [0, 1]
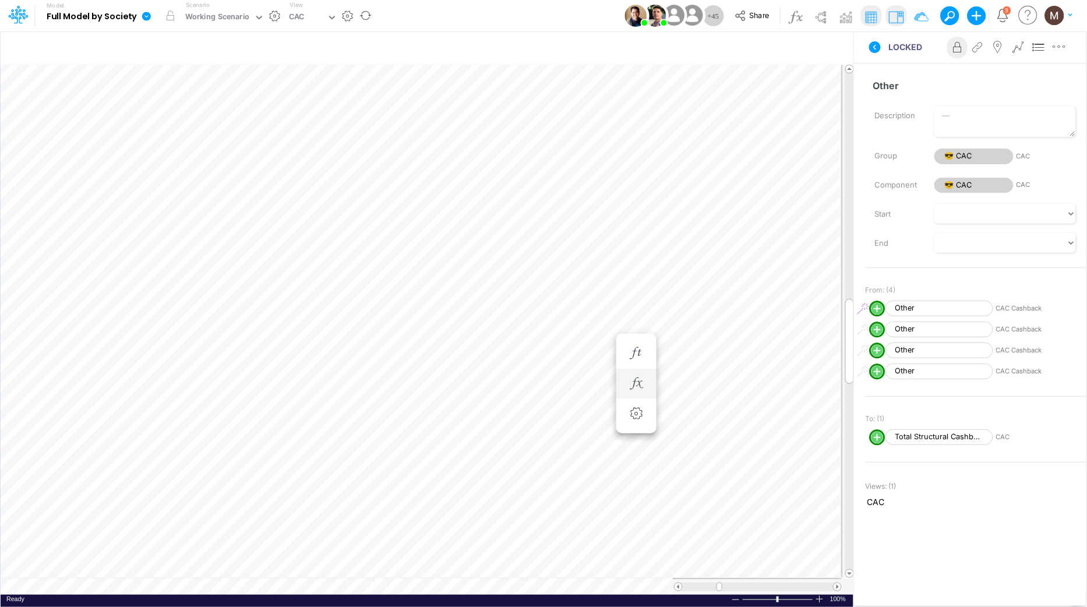
scroll to position [0, 1]
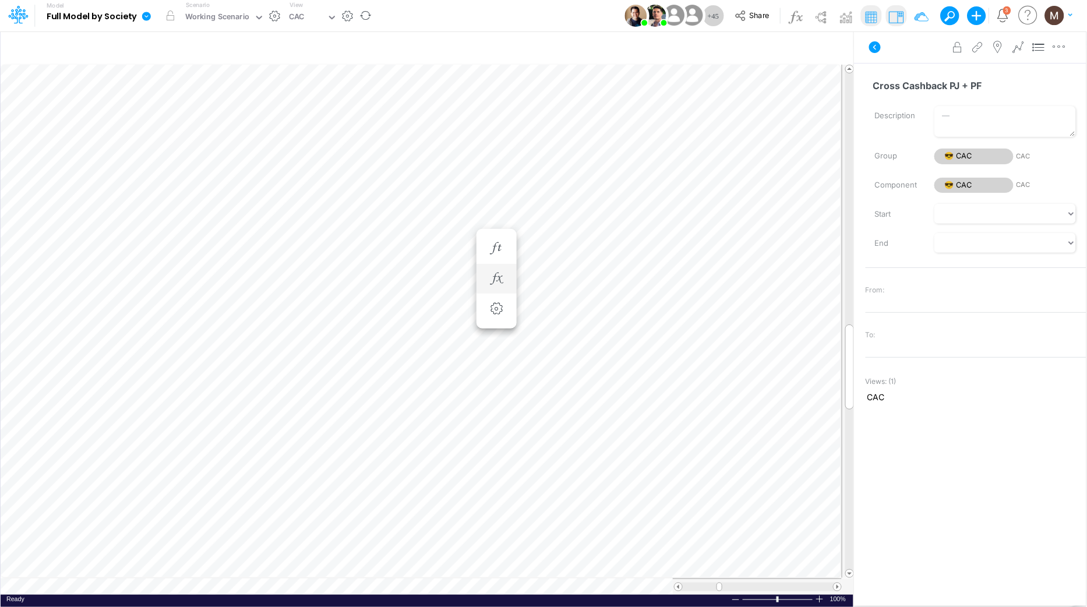
scroll to position [0, 1]
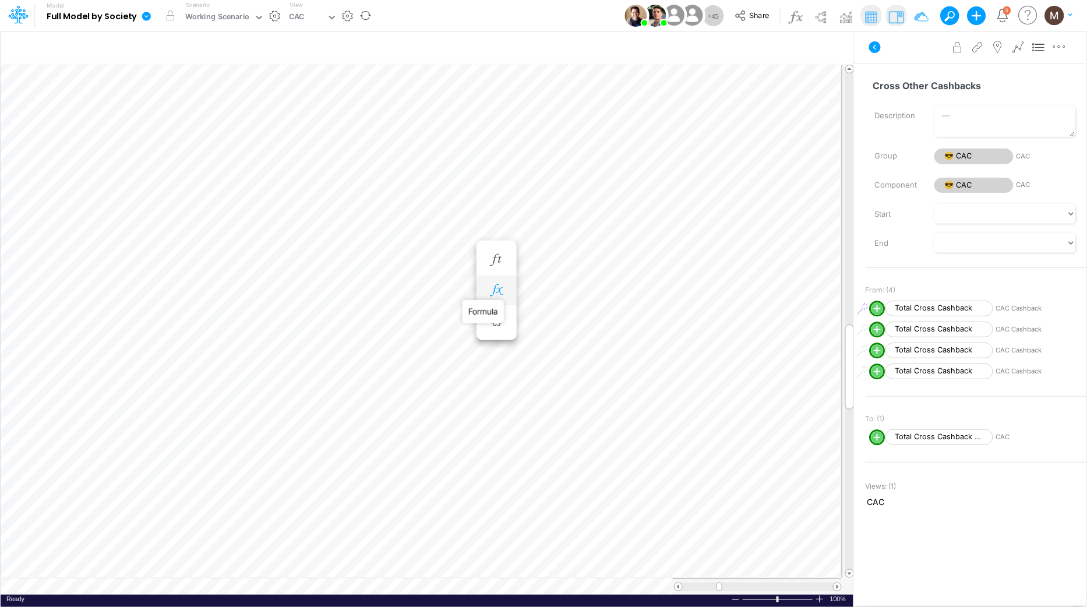
click at [497, 291] on icon "button" at bounding box center [496, 290] width 17 height 12
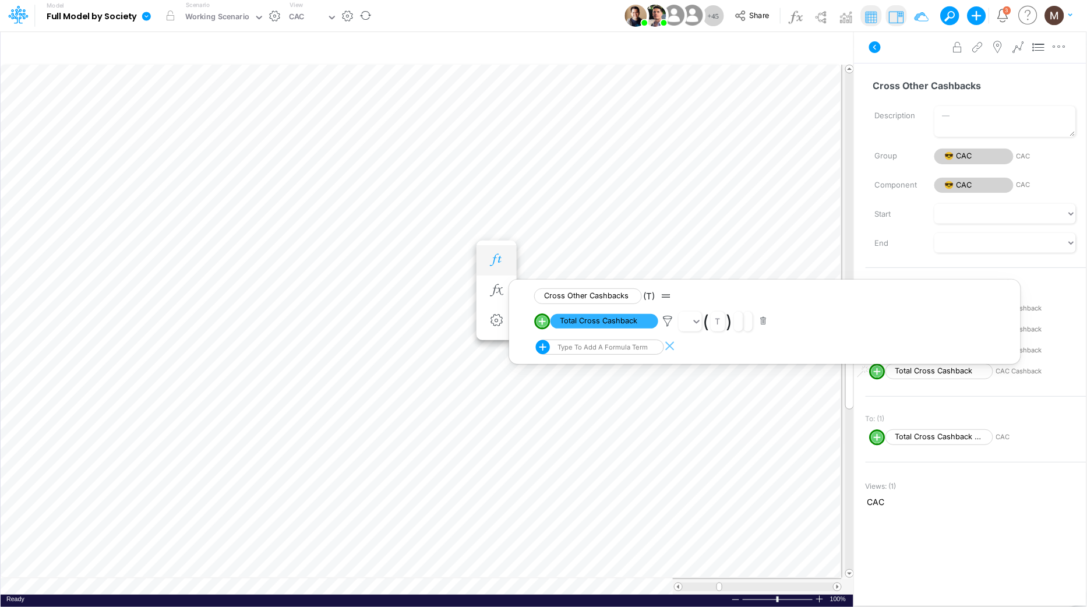
click at [499, 266] on button "button" at bounding box center [497, 260] width 22 height 23
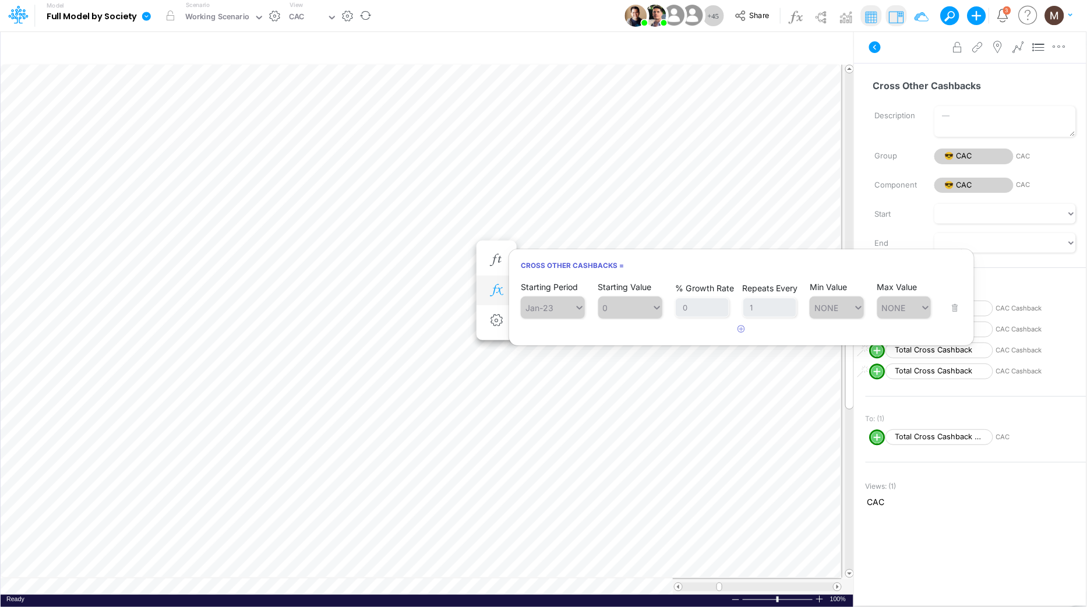
click at [493, 297] on button "button" at bounding box center [497, 290] width 22 height 23
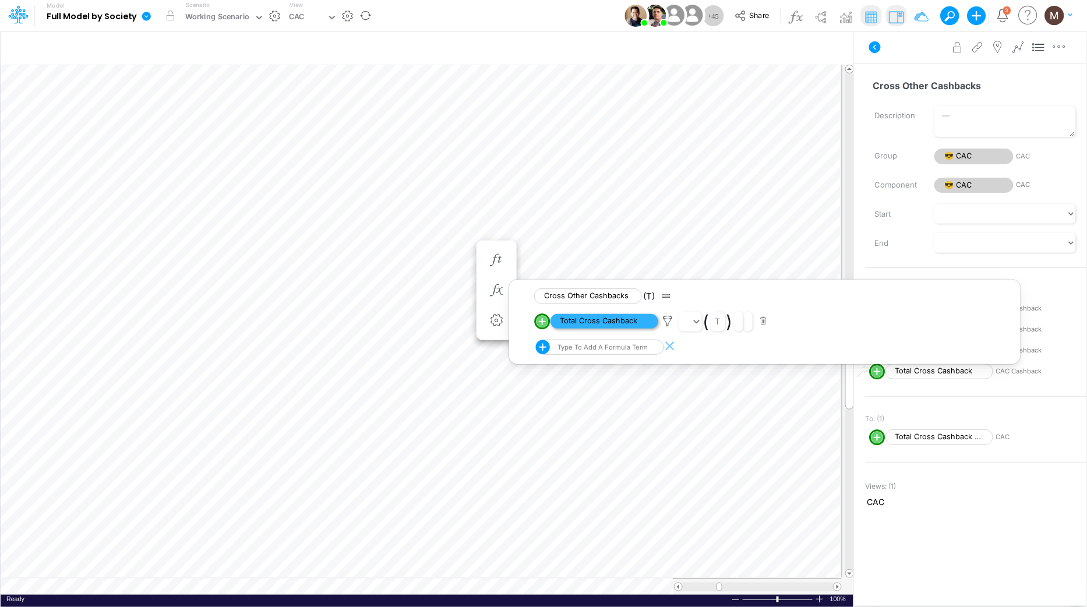
click at [645, 319] on span "Total Cross Cashback" at bounding box center [605, 321] width 108 height 15
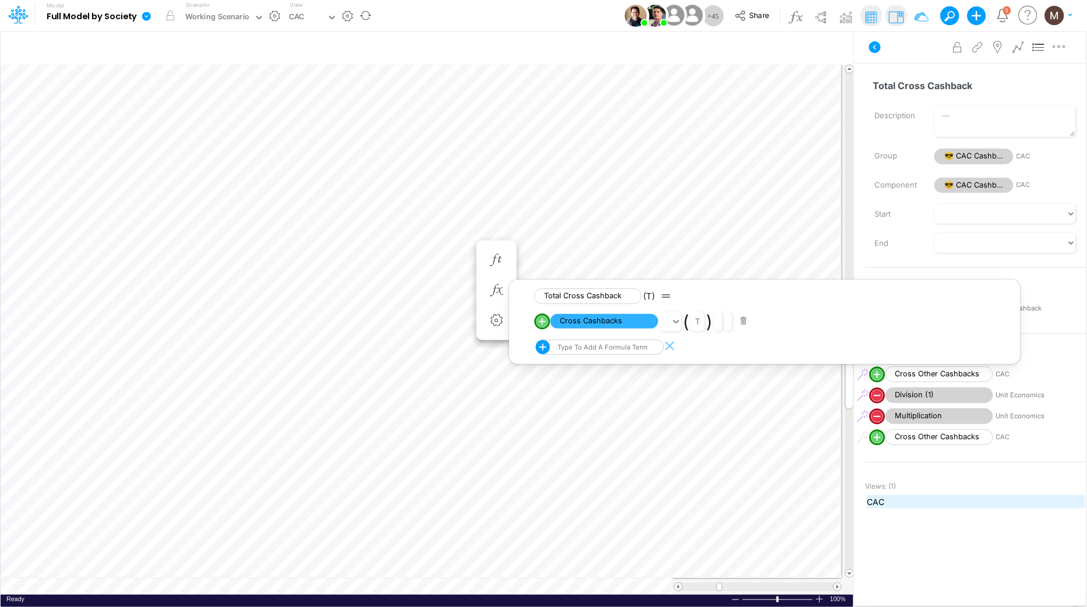
click at [1004, 502] on span "CAC" at bounding box center [975, 502] width 217 height 12
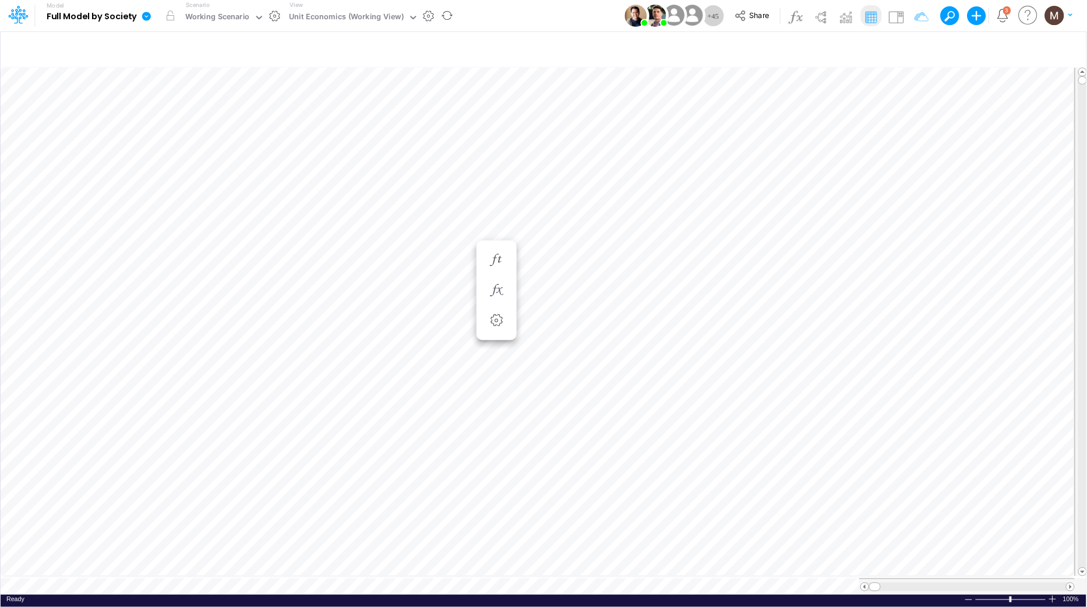
scroll to position [0, 1]
click at [492, 421] on icon "button" at bounding box center [496, 418] width 17 height 12
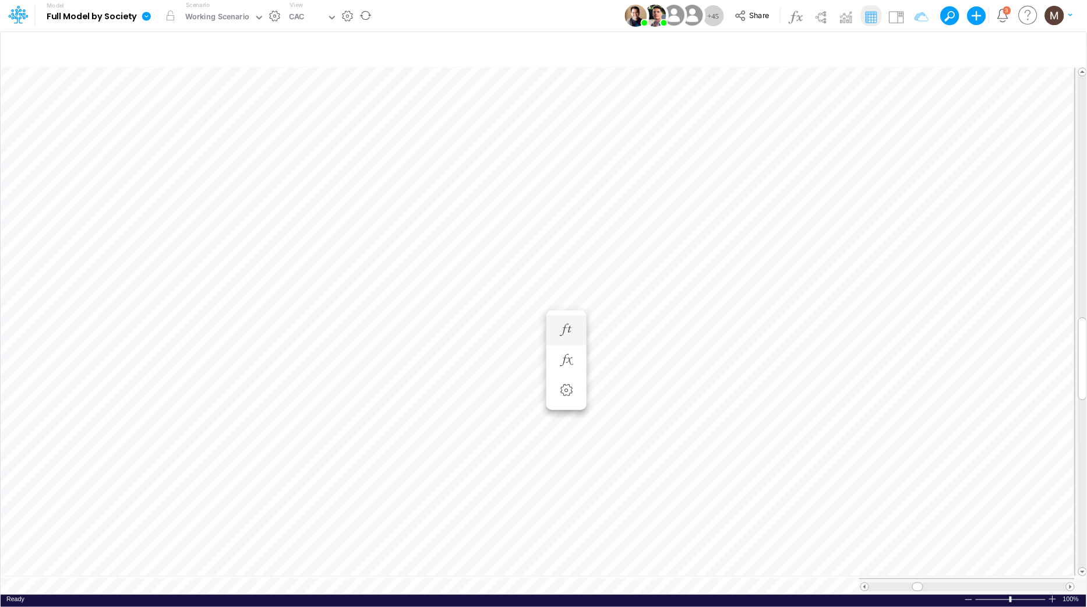
scroll to position [0, 1]
click at [492, 341] on icon "button" at bounding box center [496, 342] width 17 height 12
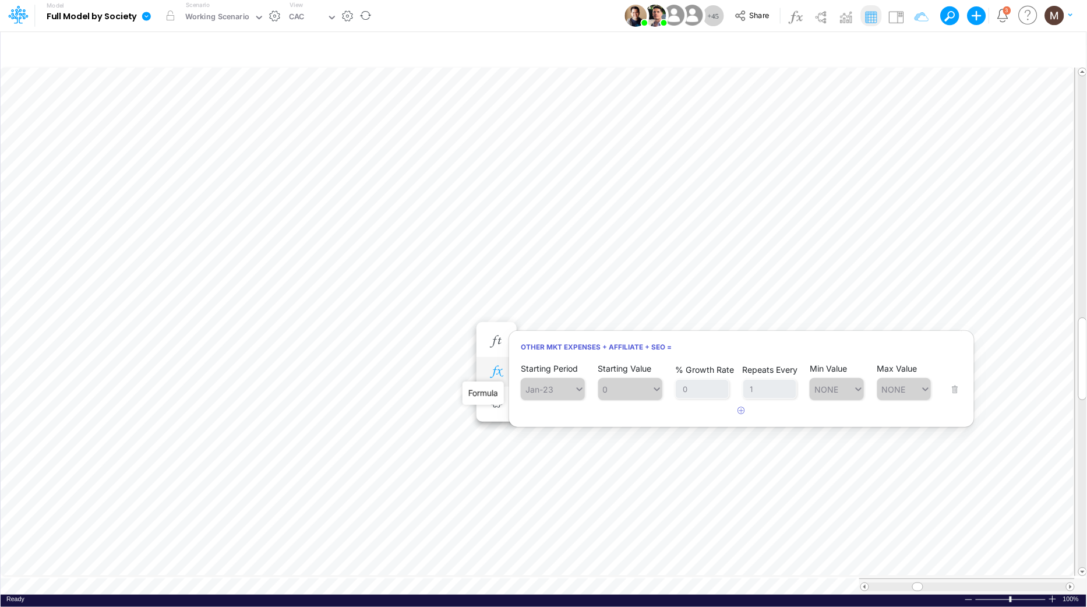
click at [496, 375] on icon "button" at bounding box center [496, 372] width 17 height 12
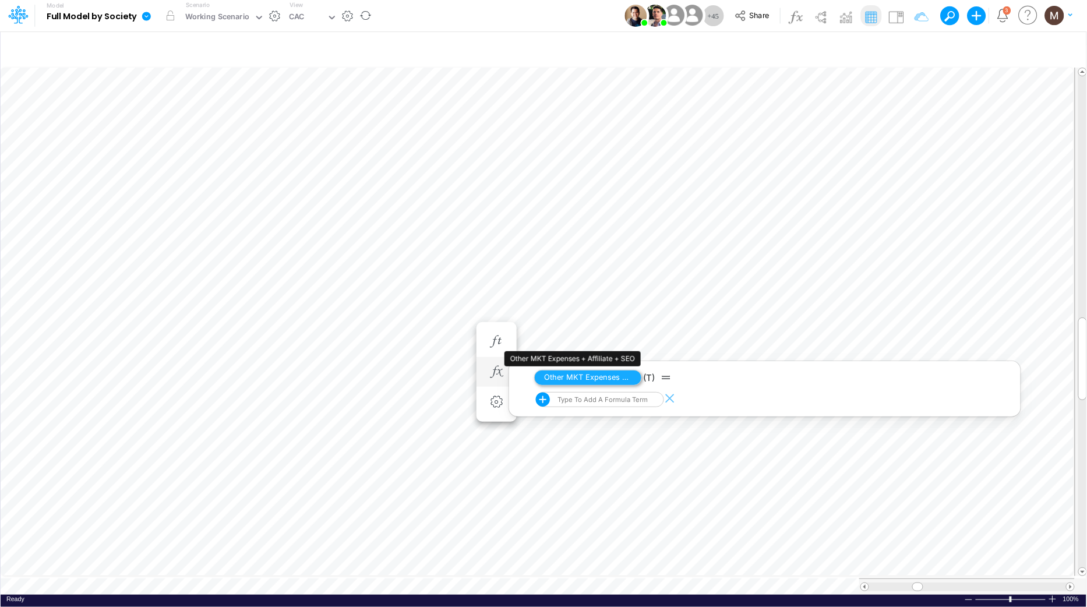
click at [579, 380] on span "Other MKT Expenses + Affiliate + SEO" at bounding box center [588, 378] width 108 height 16
click at [891, 17] on img at bounding box center [896, 17] width 19 height 19
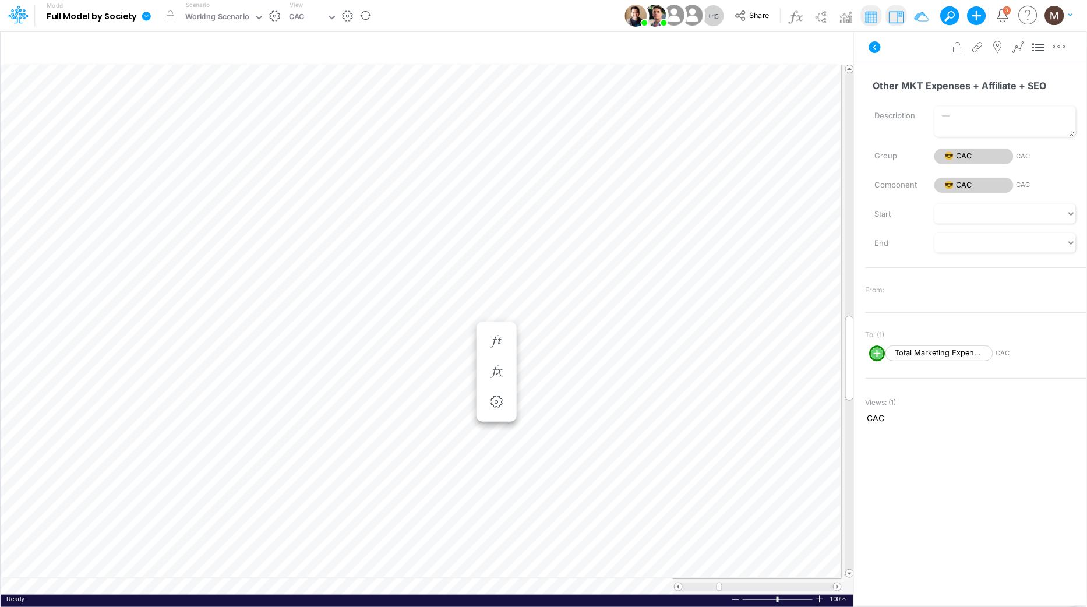
scroll to position [0, 1]
click at [501, 374] on icon "button" at bounding box center [496, 372] width 17 height 12
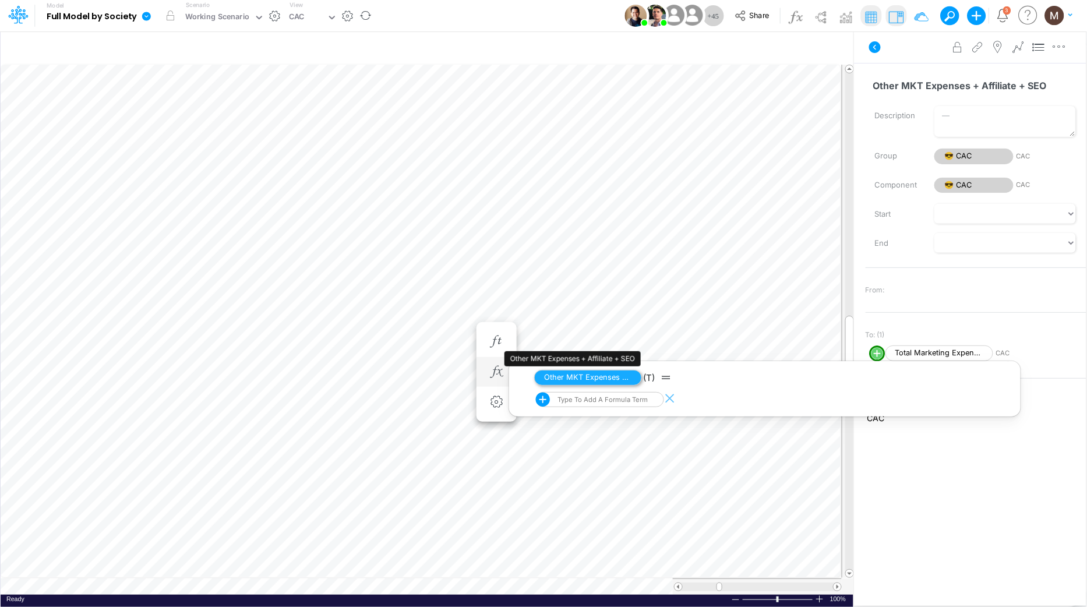
click at [578, 380] on span "Other MKT Expenses + Affiliate + SEO" at bounding box center [588, 378] width 108 height 16
click at [571, 375] on span "Other MKT Expenses + Affiliate + SEO" at bounding box center [588, 378] width 108 height 16
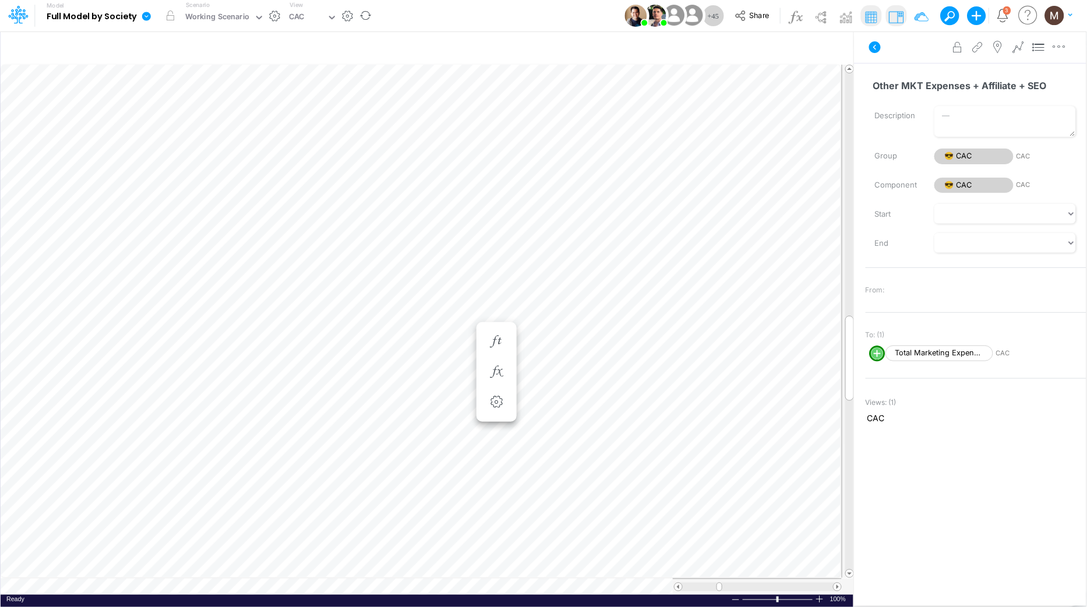
scroll to position [0, 1]
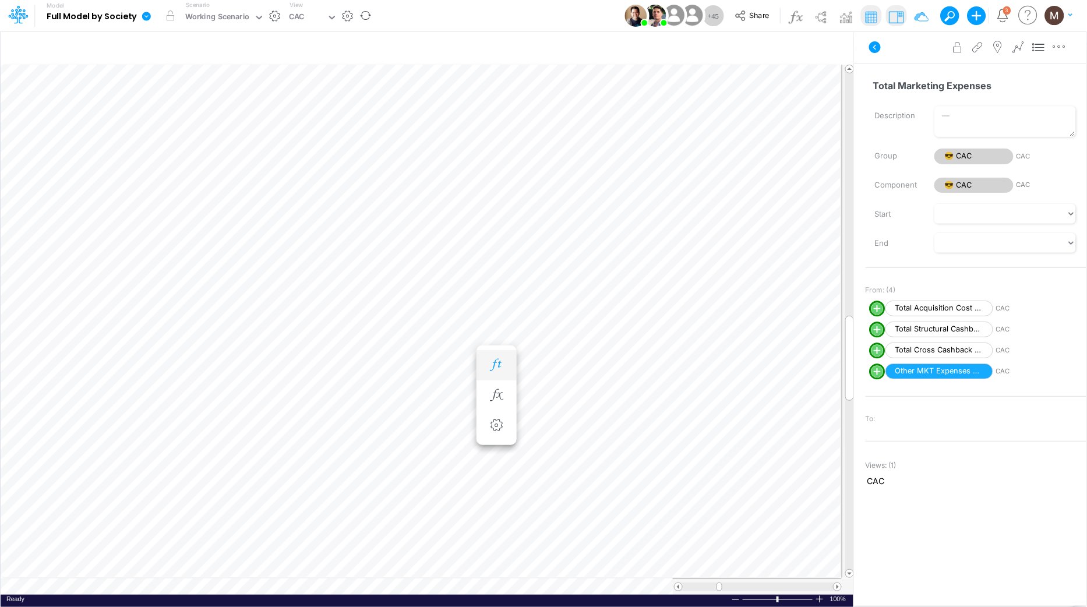
click at [494, 361] on icon "button" at bounding box center [496, 365] width 17 height 12
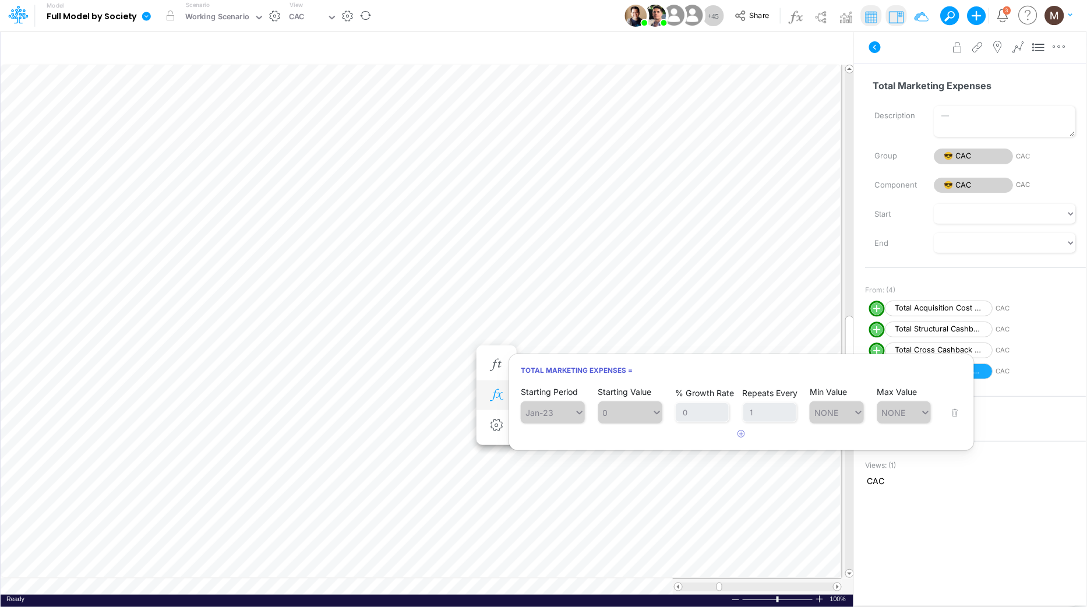
click at [488, 397] on icon "button" at bounding box center [496, 395] width 17 height 12
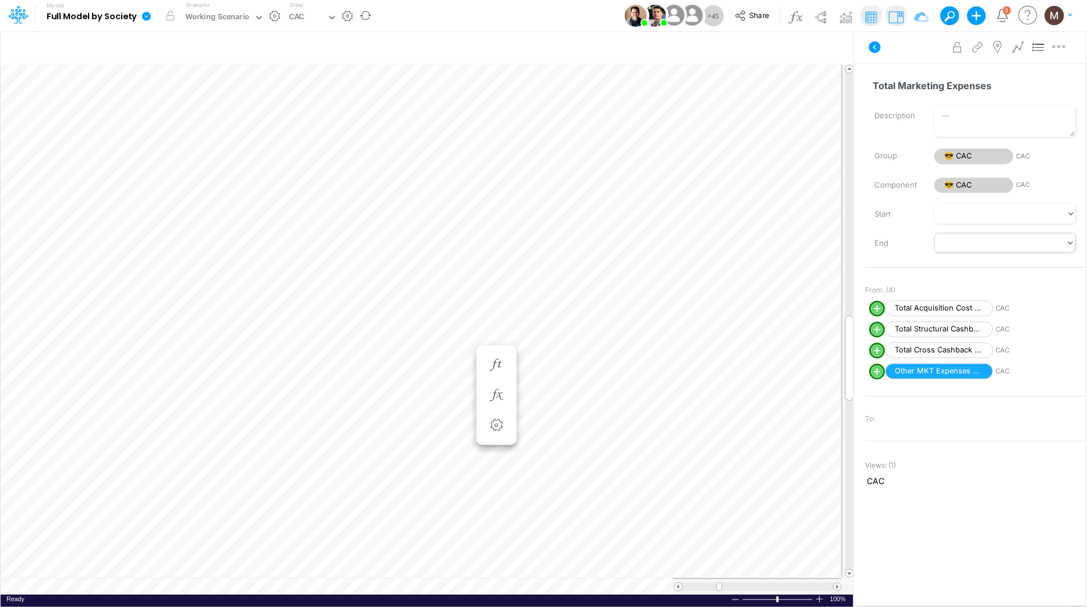
scroll to position [0, 1]
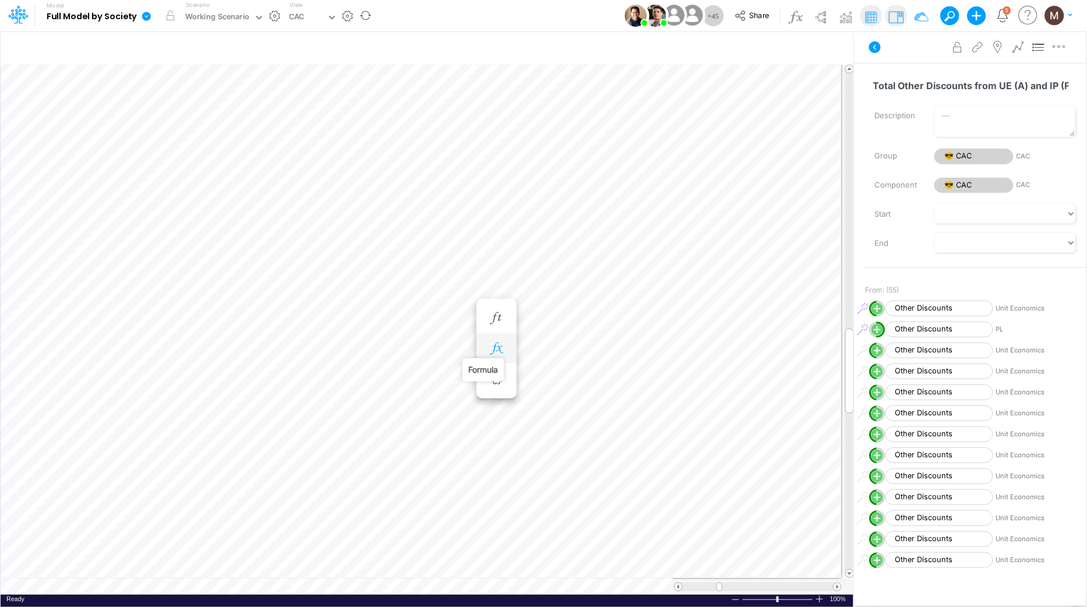
click at [493, 350] on icon "button" at bounding box center [496, 349] width 17 height 12
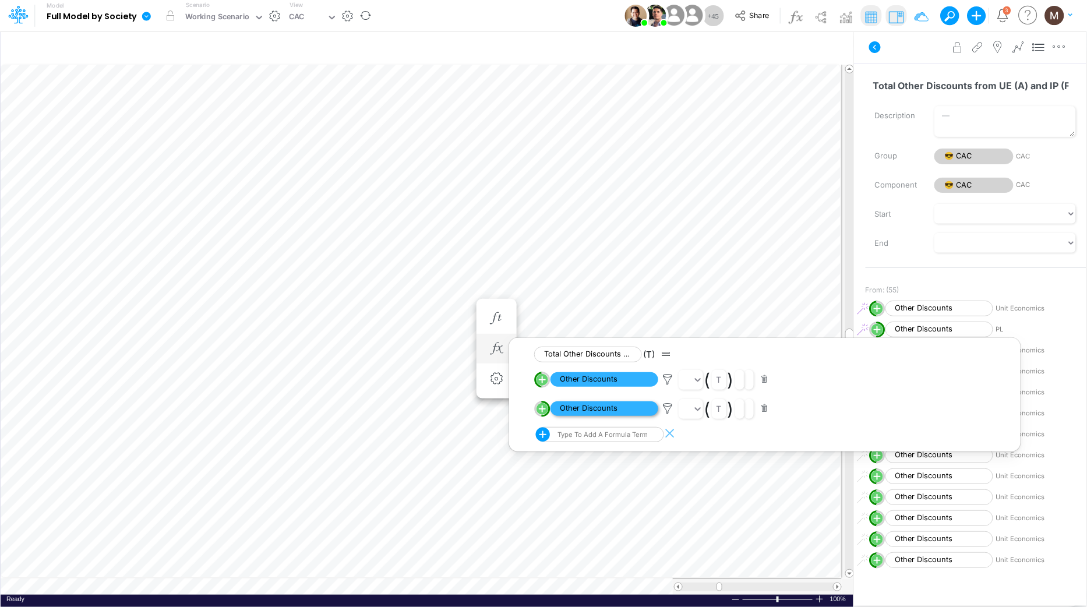
click at [584, 410] on span "Other Discounts" at bounding box center [605, 408] width 108 height 15
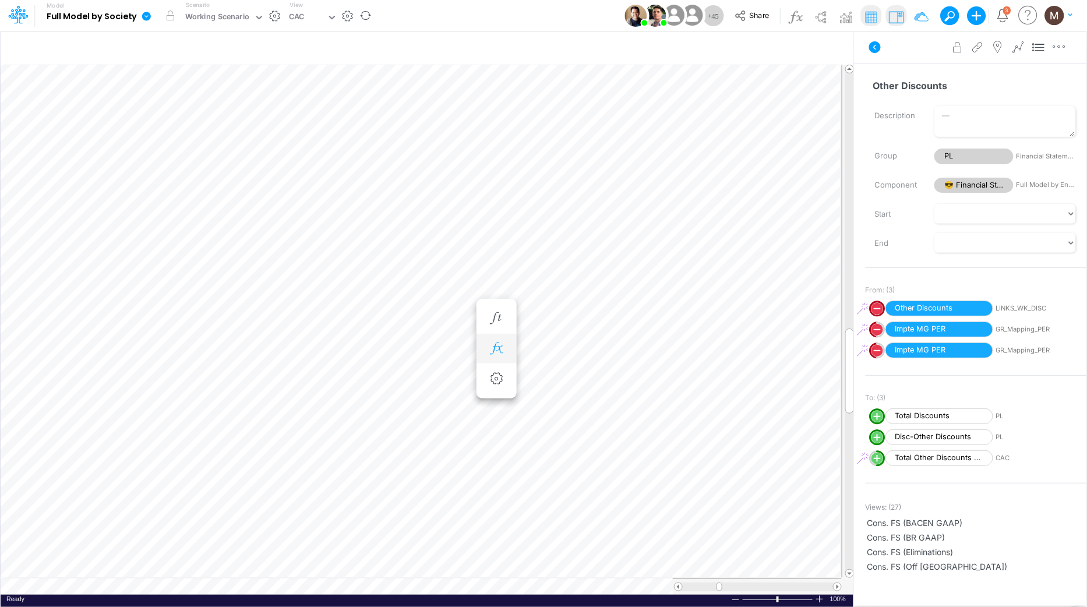
scroll to position [0, 1]
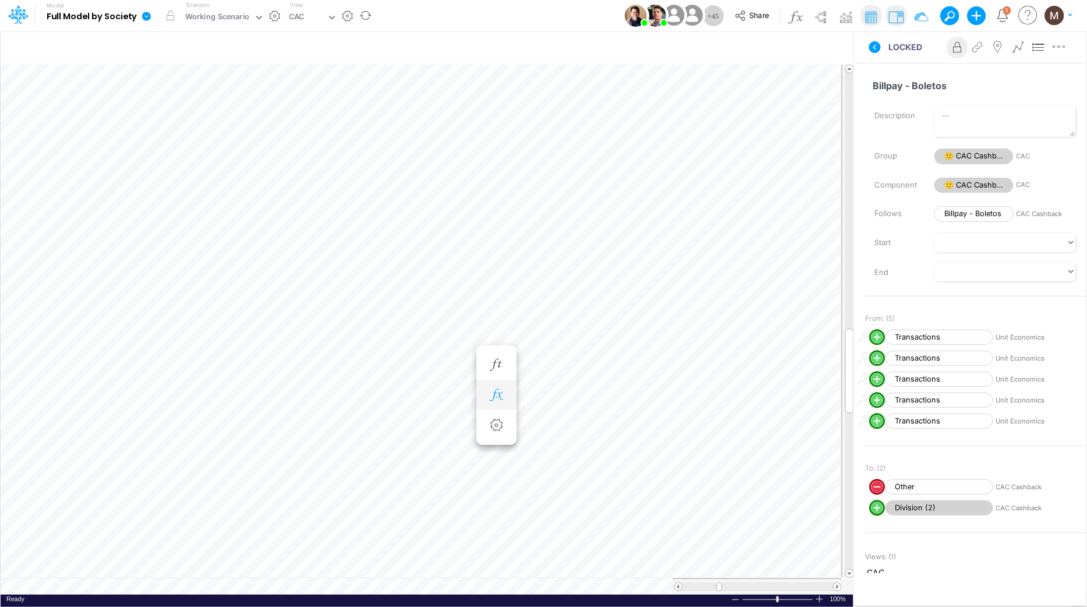
scroll to position [0, 1]
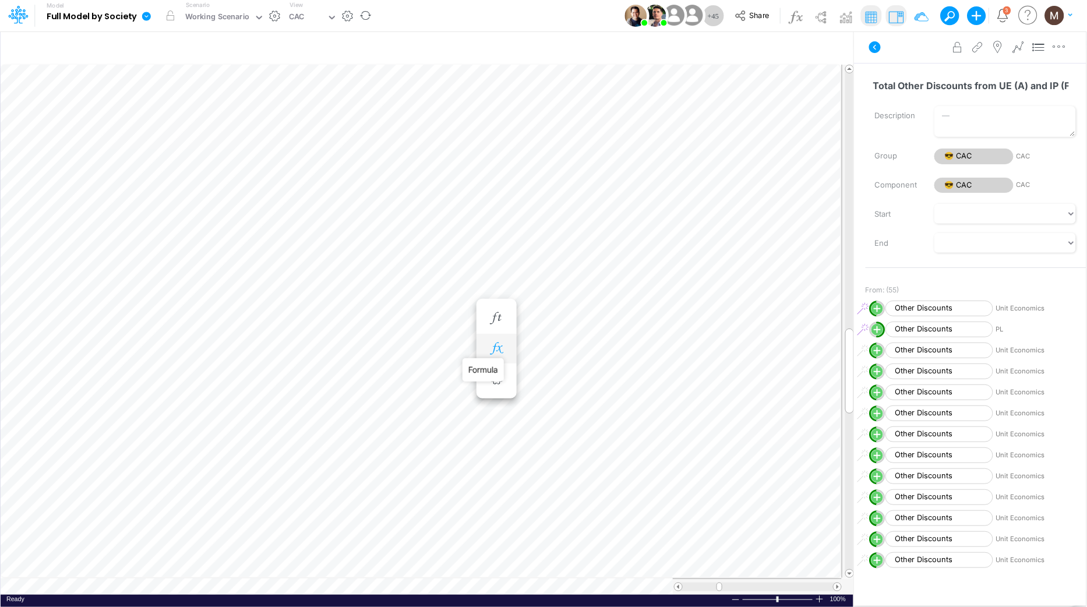
click at [494, 345] on icon "button" at bounding box center [496, 349] width 17 height 12
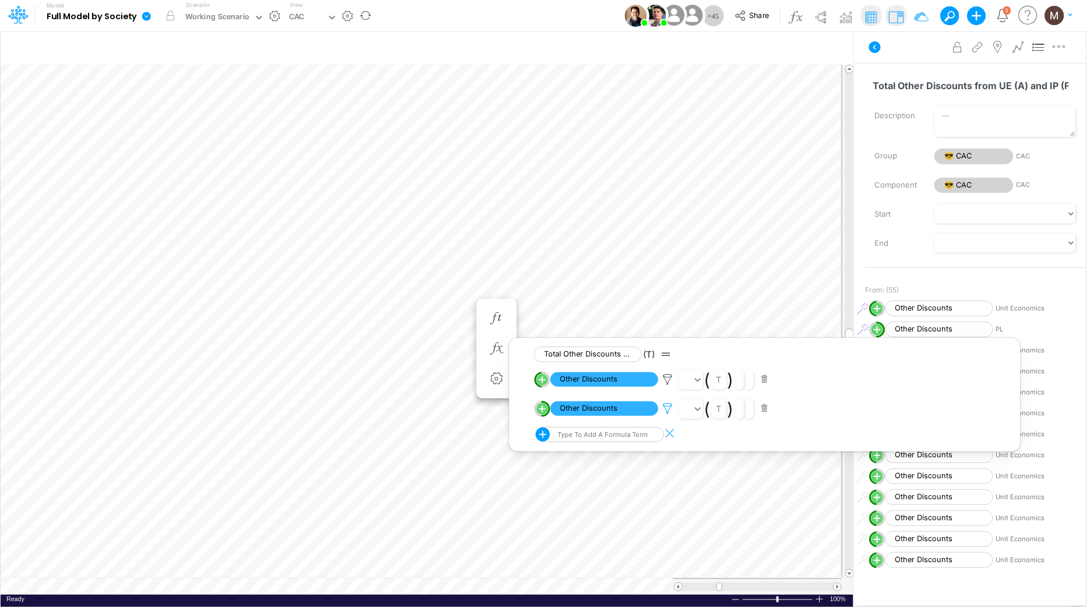
click at [668, 408] on icon at bounding box center [667, 409] width 17 height 12
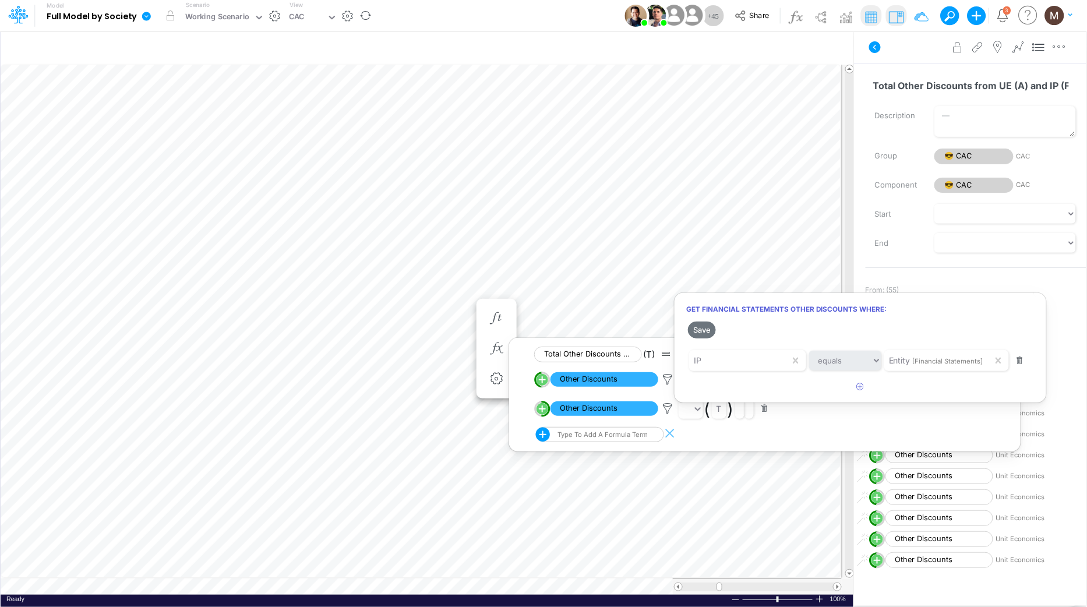
click at [446, 285] on div at bounding box center [543, 306] width 1087 height 601
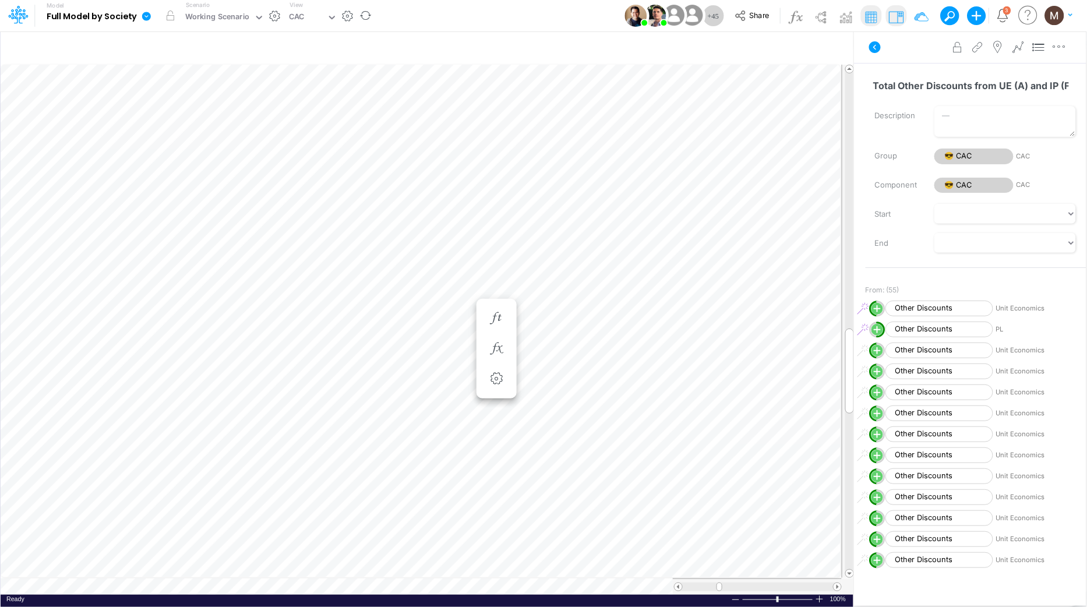
scroll to position [0, 1]
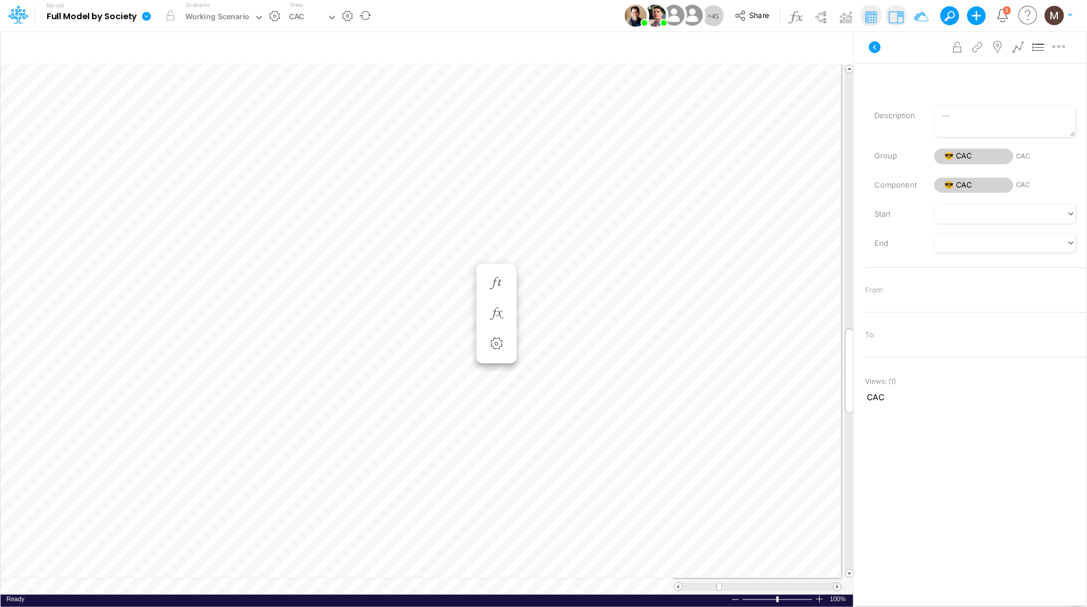
scroll to position [0, 1]
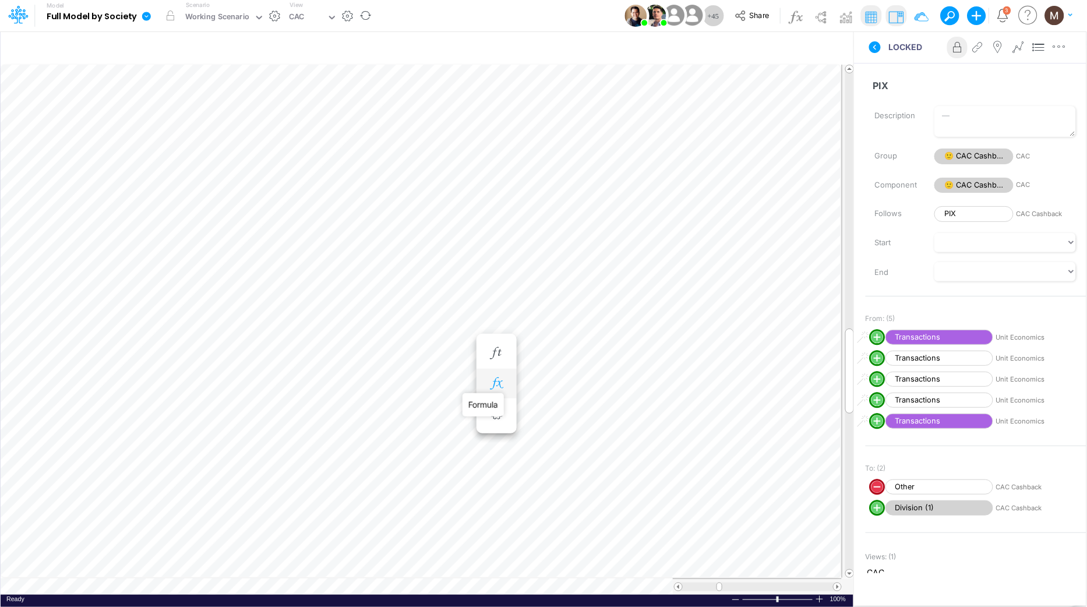
click at [492, 380] on icon "button" at bounding box center [496, 383] width 17 height 12
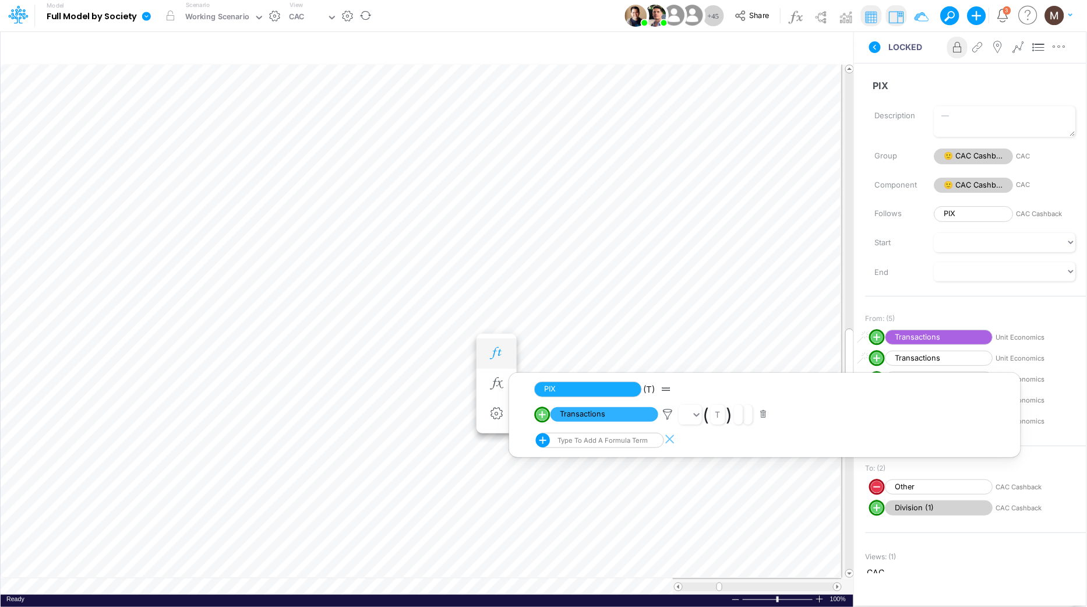
click at [496, 348] on icon "button" at bounding box center [496, 353] width 17 height 12
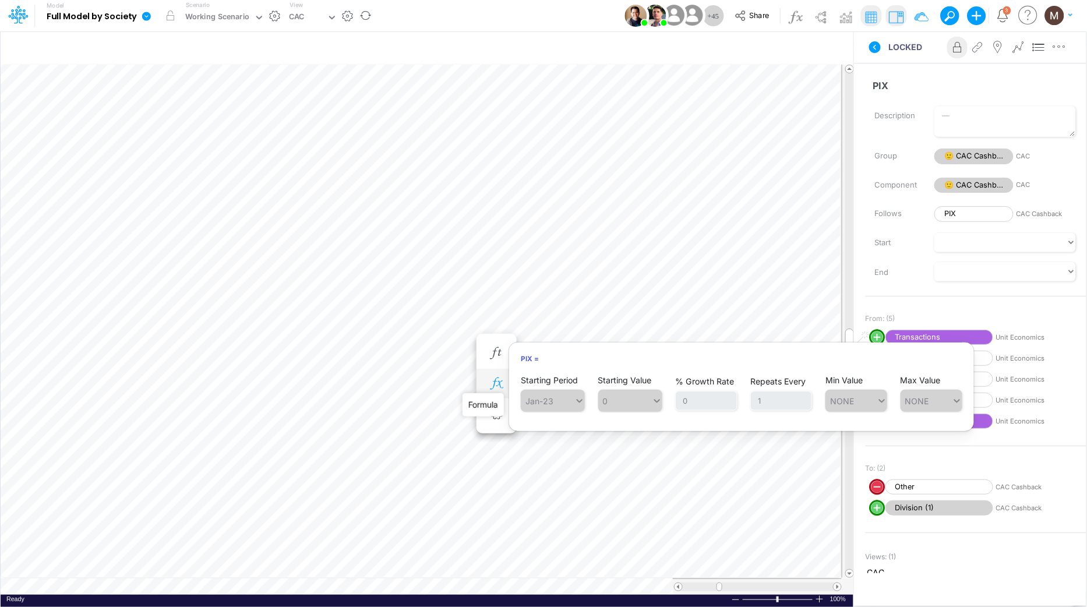
click at [499, 387] on icon "button" at bounding box center [496, 383] width 17 height 12
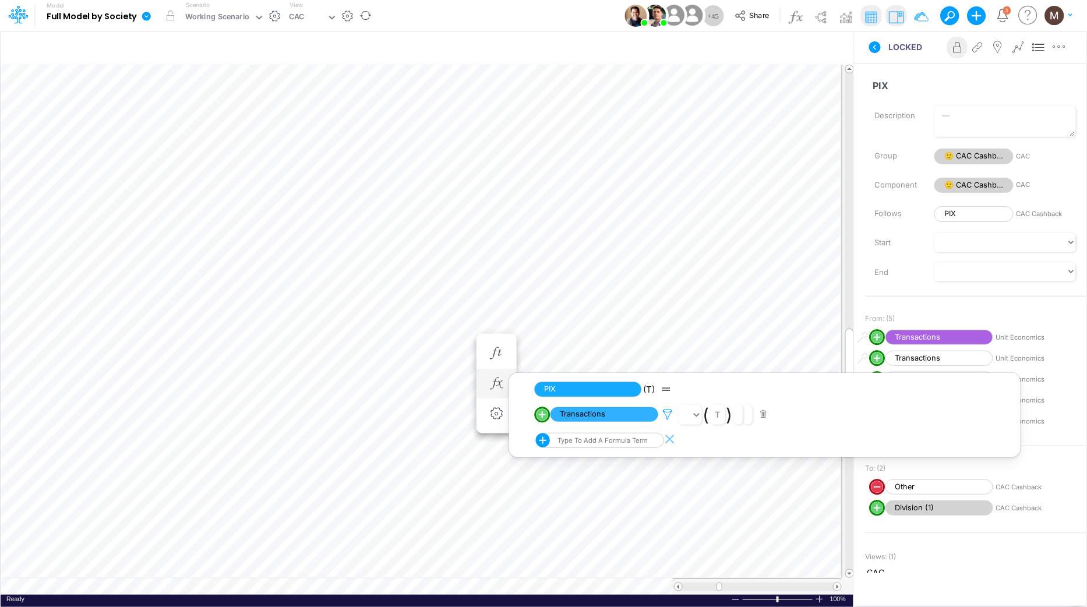
click at [666, 418] on icon at bounding box center [667, 414] width 17 height 12
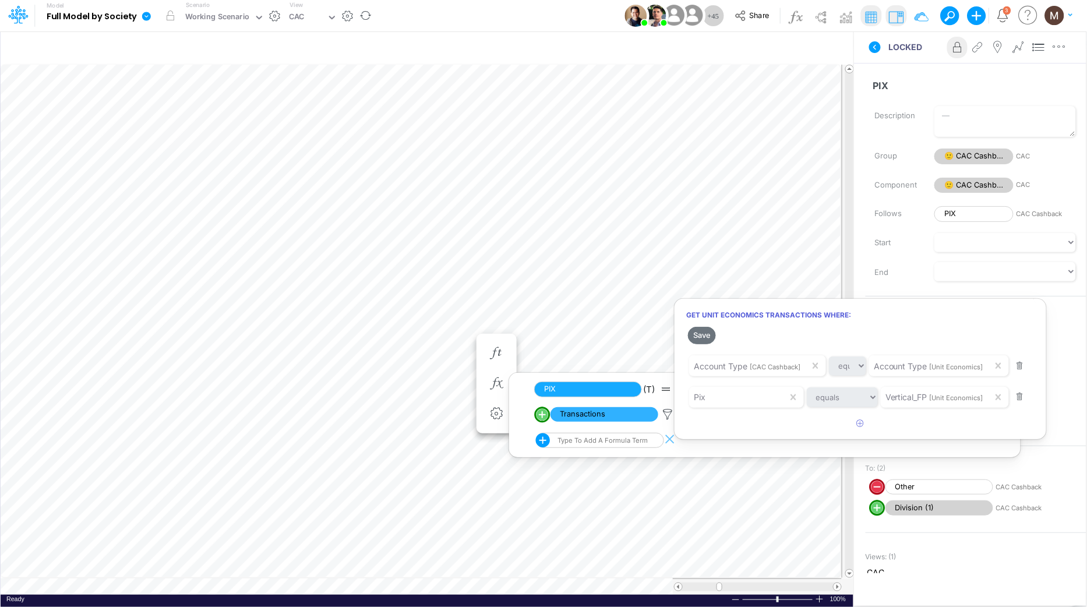
click at [432, 370] on div at bounding box center [543, 306] width 1087 height 601
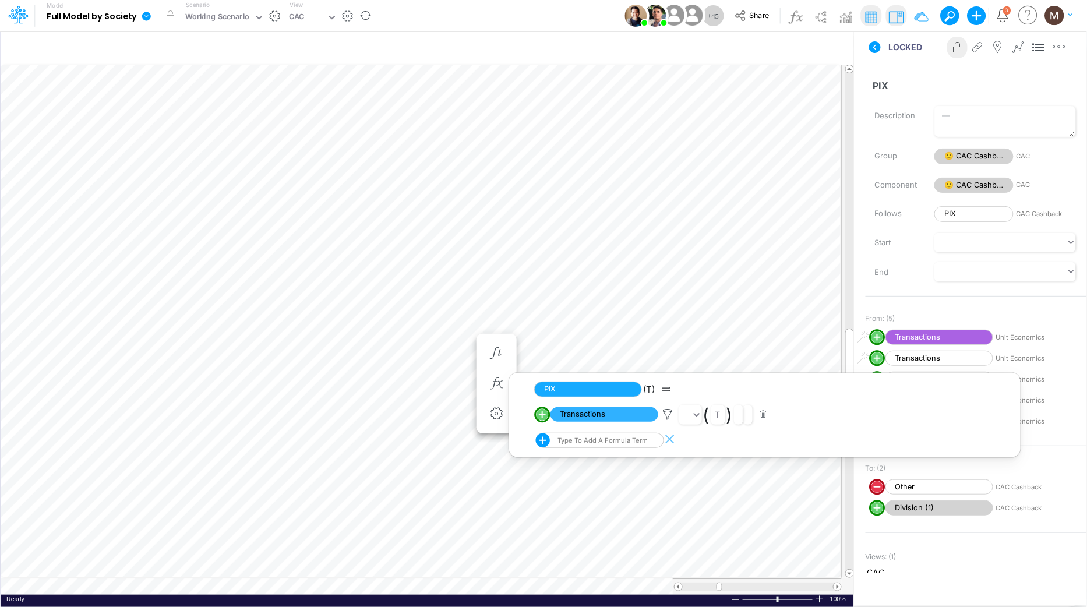
scroll to position [0, 1]
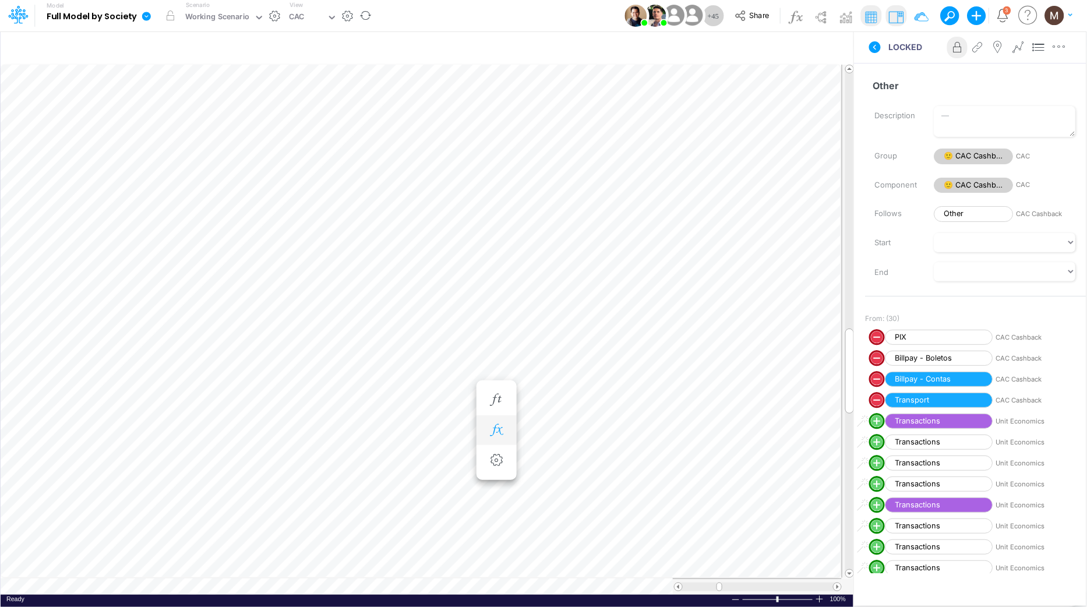
click at [502, 431] on icon "button" at bounding box center [496, 430] width 17 height 12
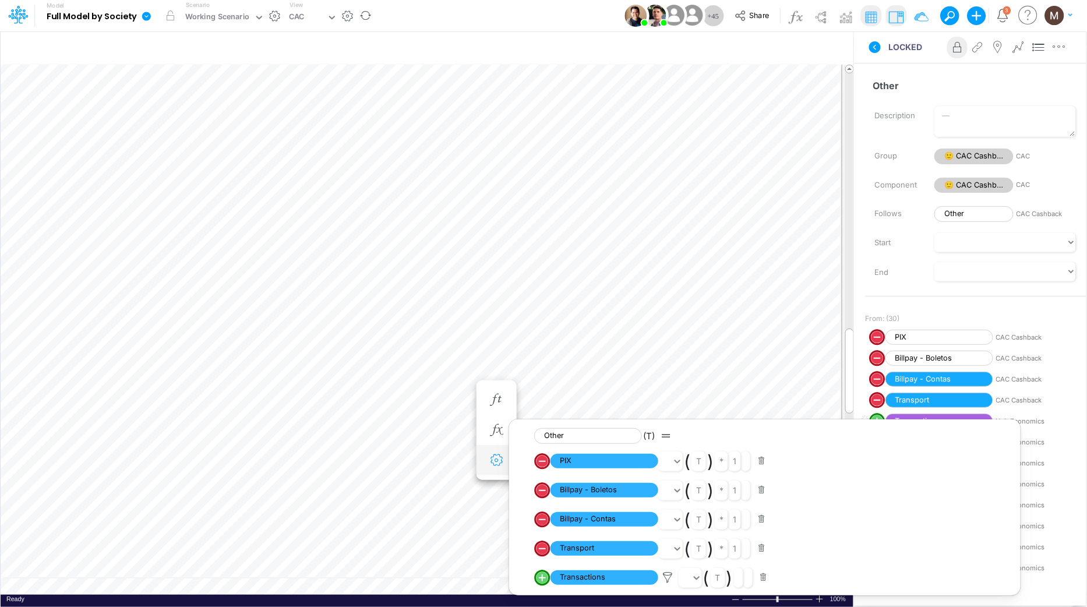
scroll to position [0, 1]
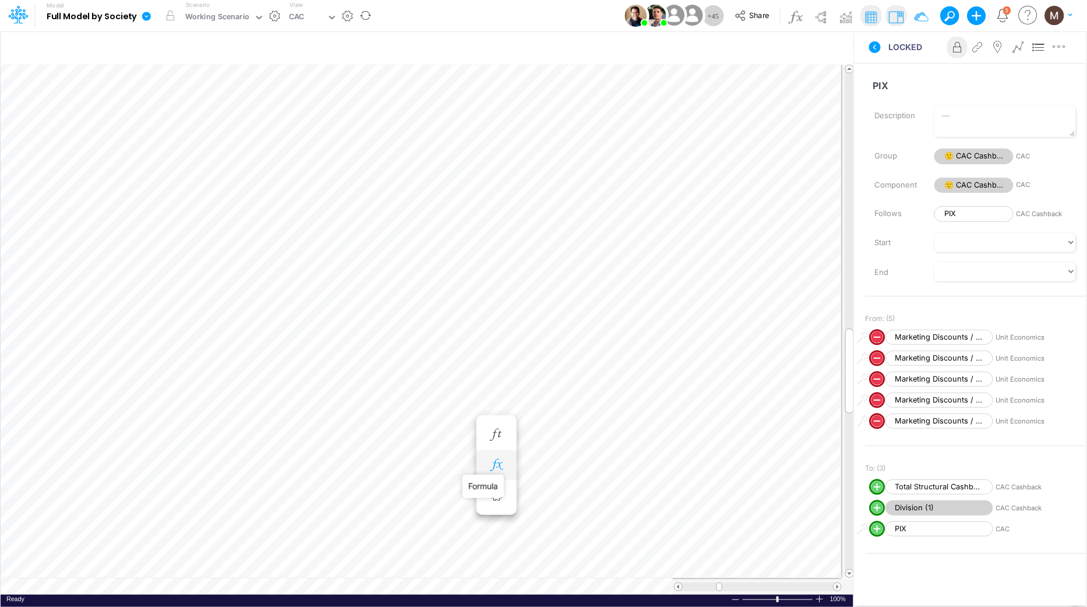
click at [495, 464] on icon "button" at bounding box center [496, 465] width 17 height 12
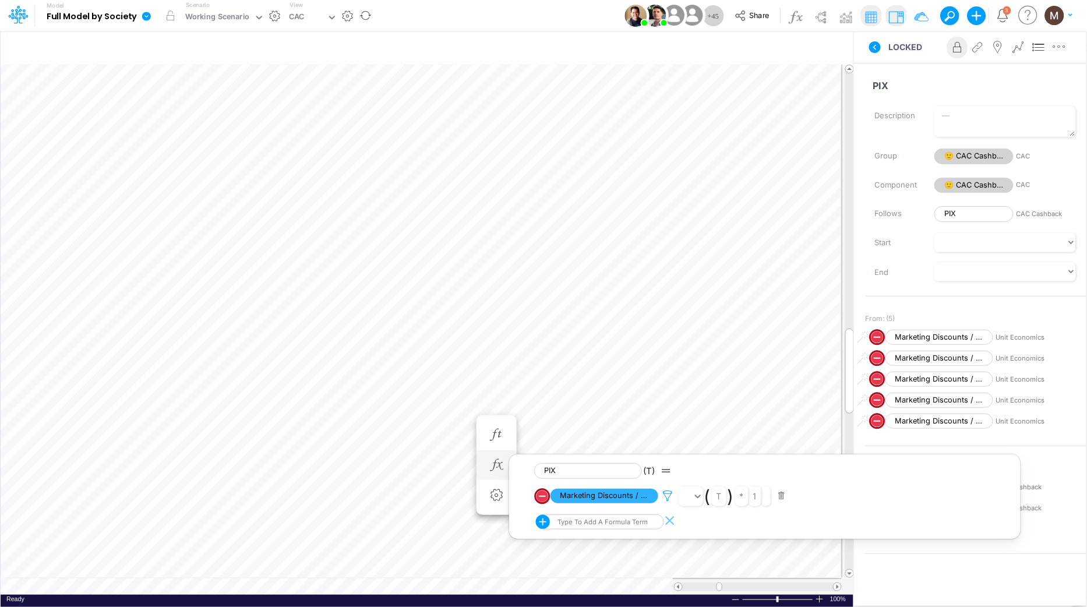
click at [668, 496] on icon at bounding box center [667, 496] width 17 height 12
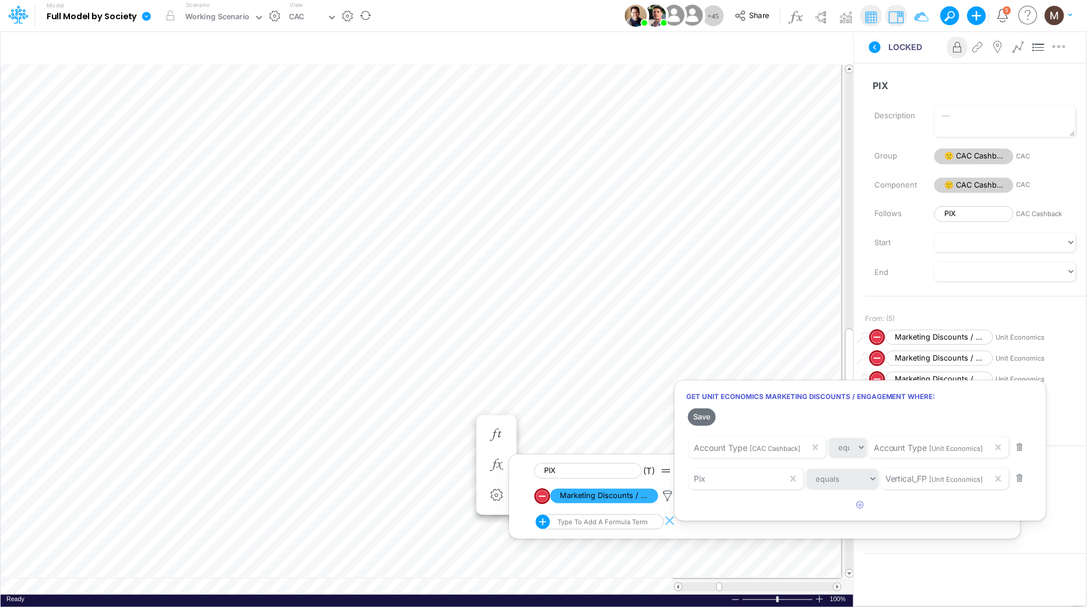
click at [446, 466] on div at bounding box center [543, 306] width 1087 height 601
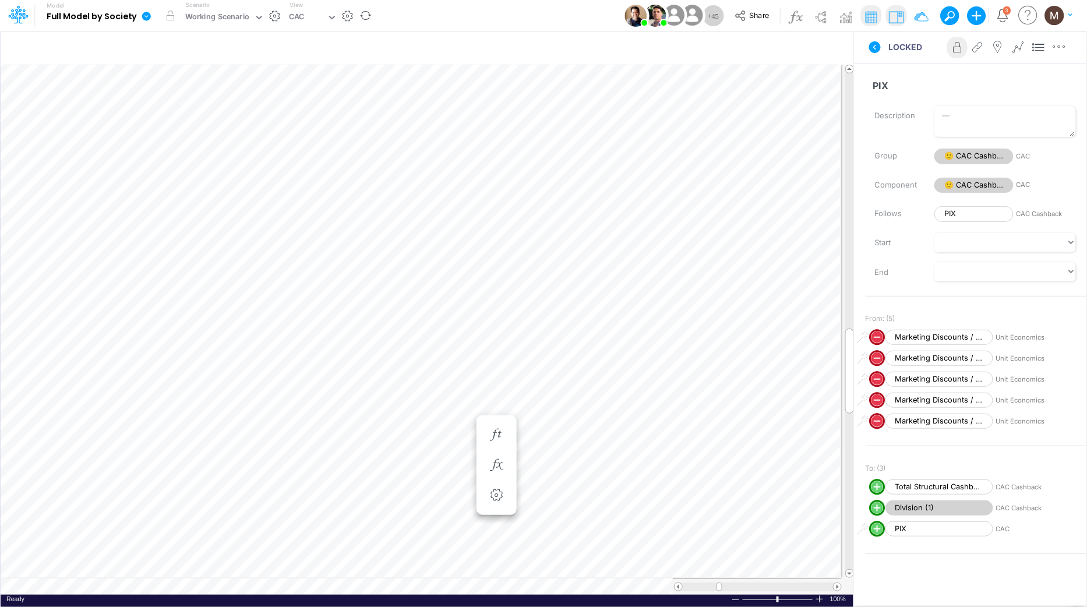
scroll to position [0, 1]
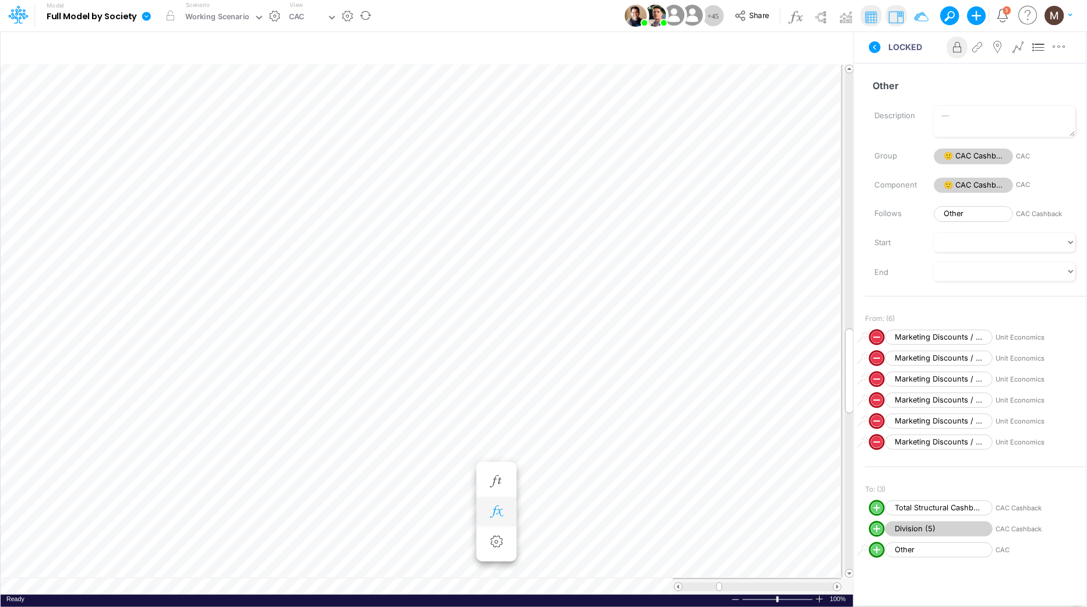
click at [502, 506] on icon "button" at bounding box center [496, 512] width 17 height 12
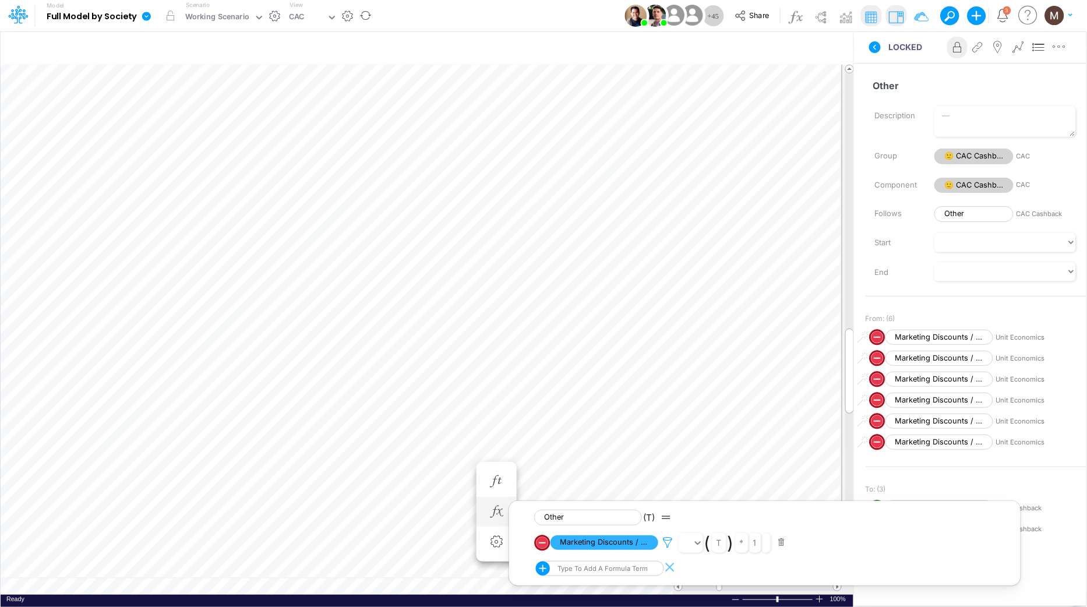
click at [665, 542] on icon at bounding box center [667, 543] width 17 height 12
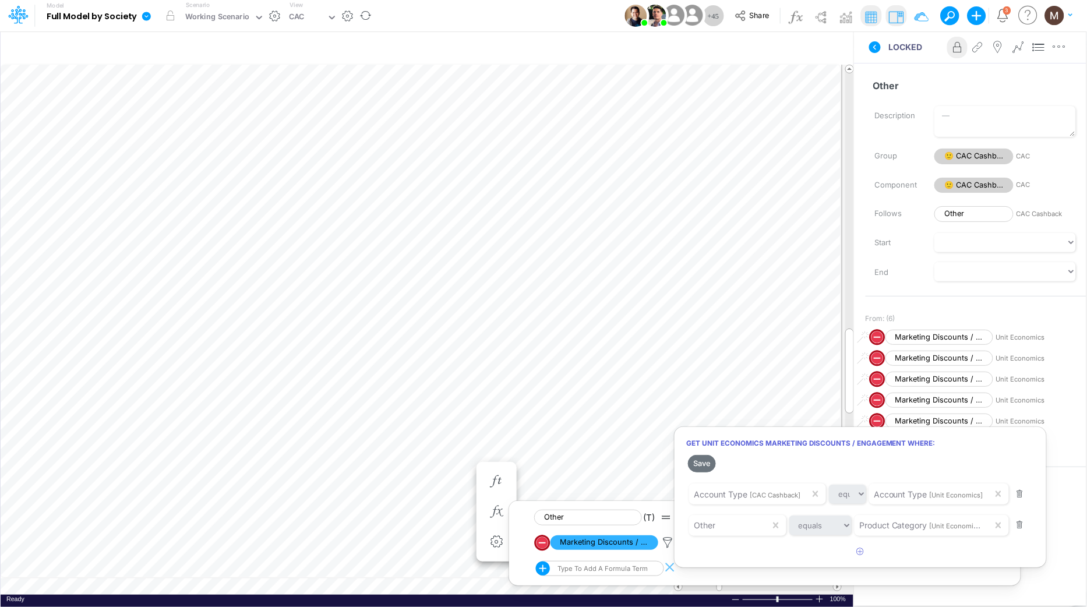
click at [444, 466] on div at bounding box center [543, 306] width 1087 height 601
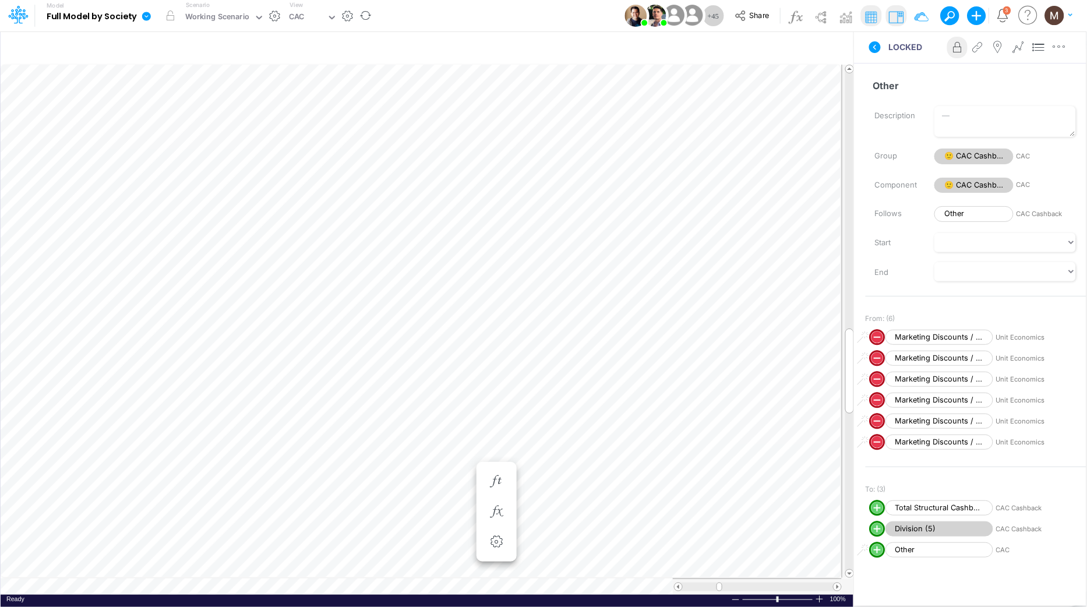
scroll to position [0, 1]
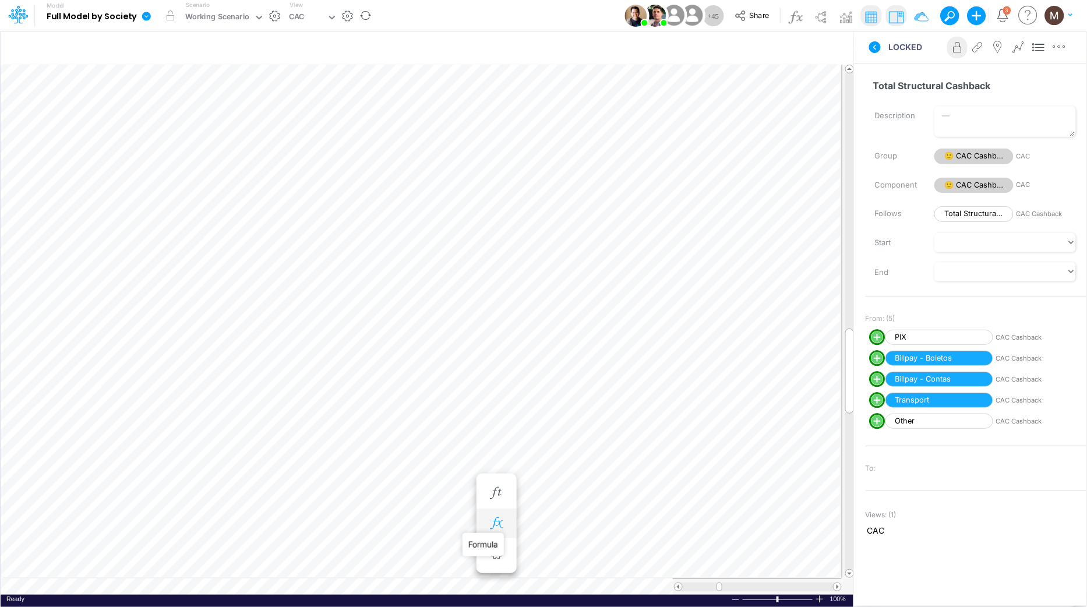
click at [500, 529] on icon "button" at bounding box center [496, 523] width 17 height 12
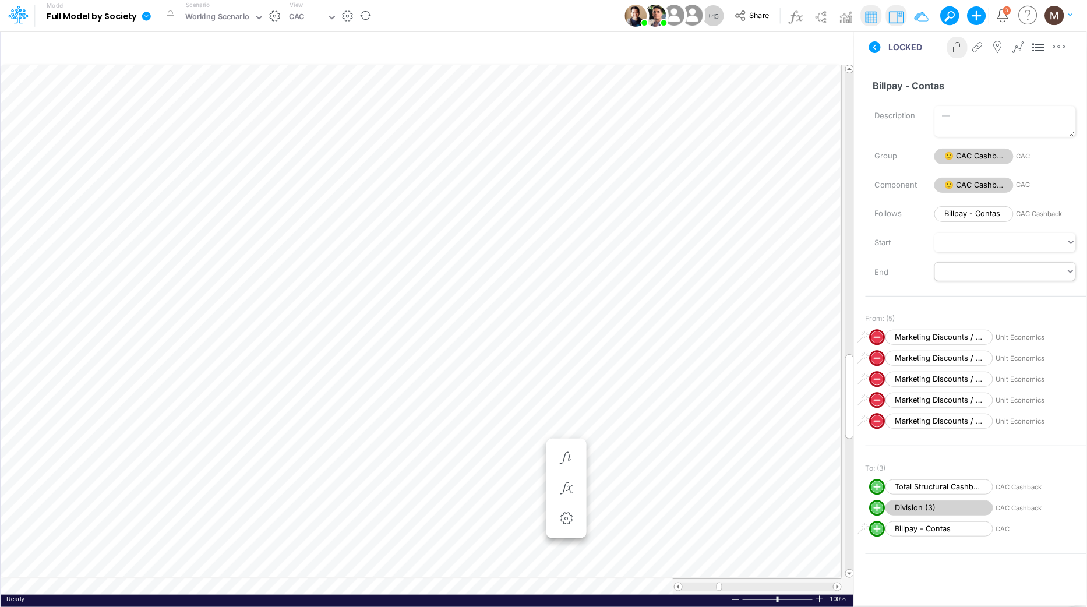
scroll to position [0, 1]
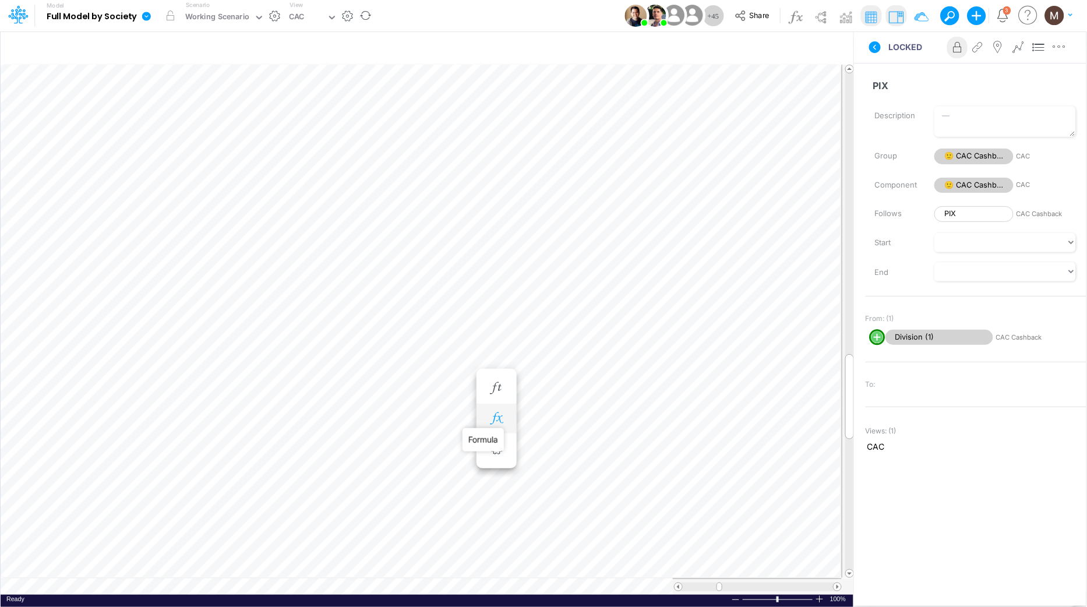
click at [497, 419] on icon "button" at bounding box center [496, 418] width 17 height 12
click at [598, 447] on span "Division (1)" at bounding box center [605, 449] width 108 height 15
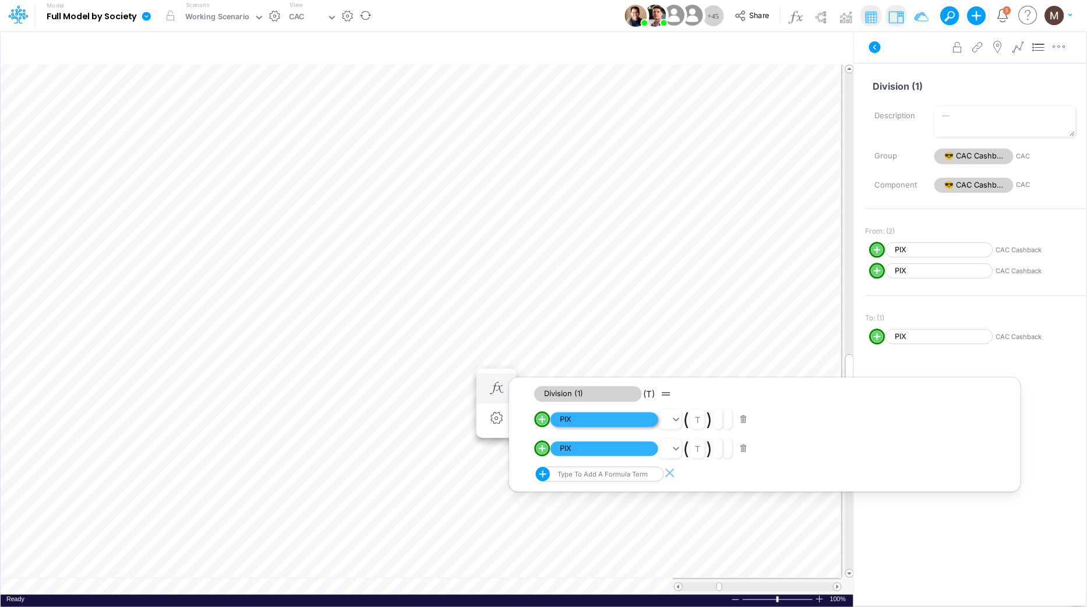
click at [616, 419] on span "PIX" at bounding box center [605, 419] width 108 height 15
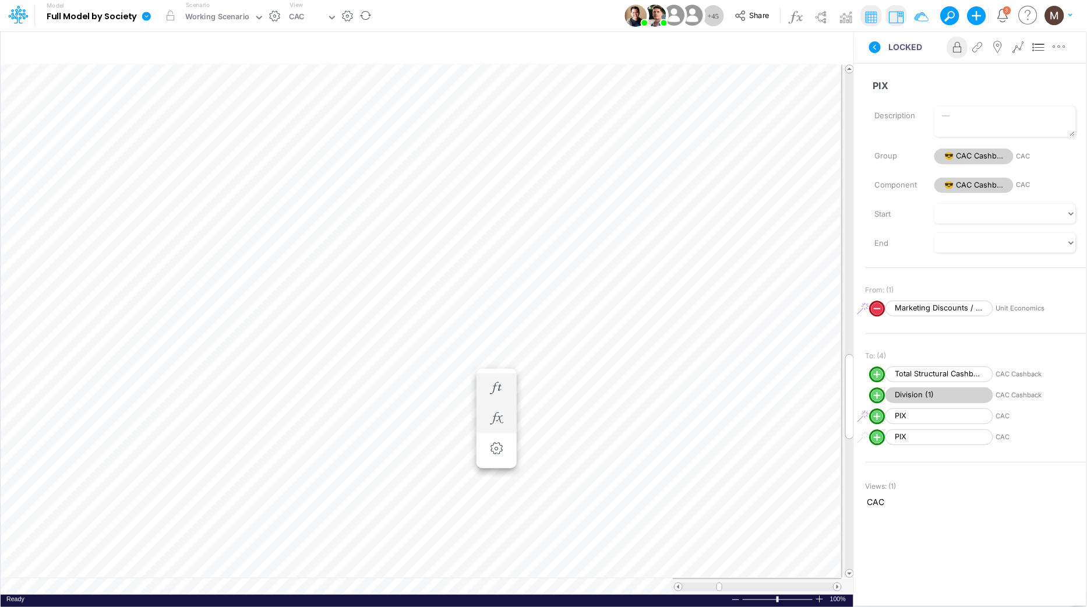
scroll to position [0, 1]
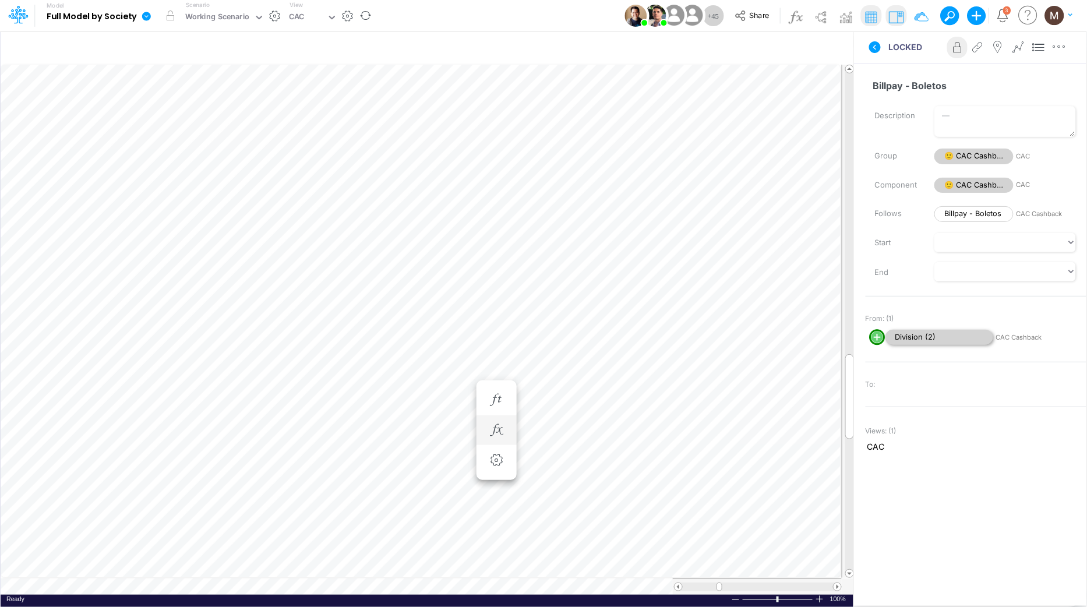
click at [965, 338] on span "Division (2)" at bounding box center [939, 338] width 108 height 16
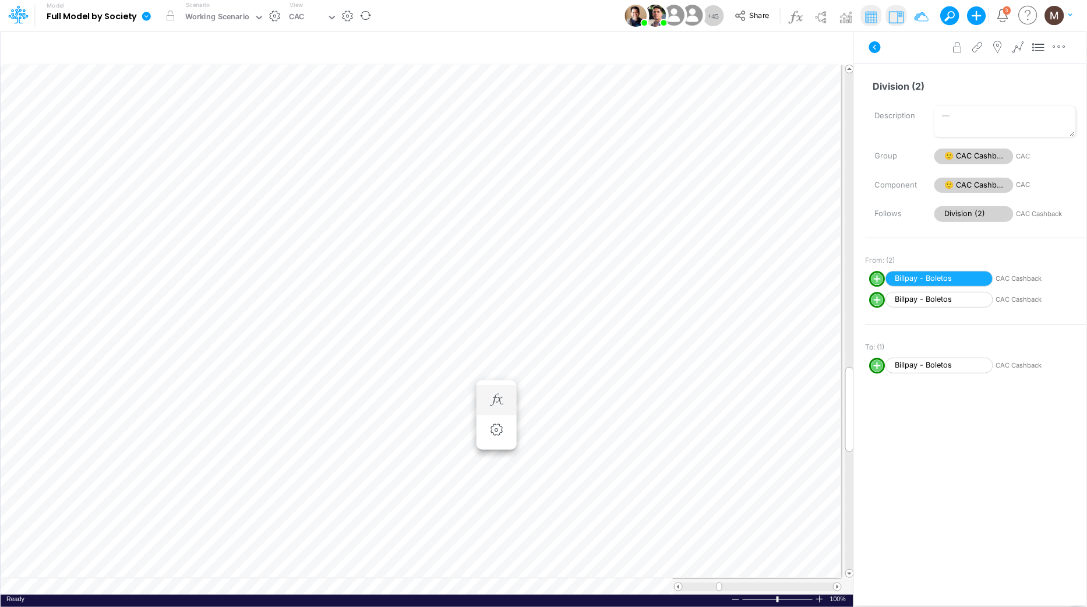
scroll to position [0, 1]
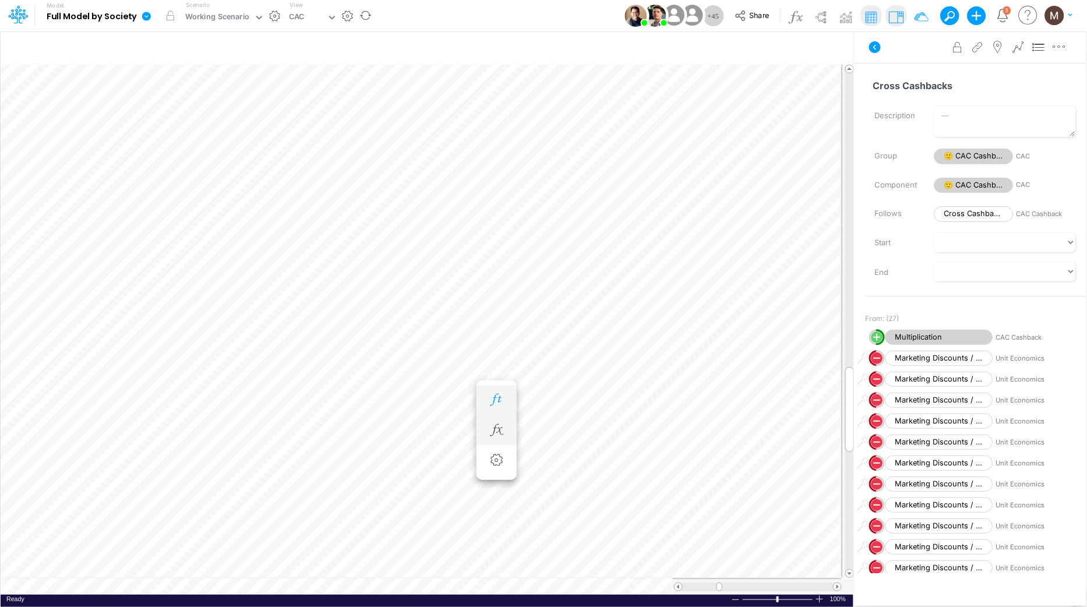
click at [491, 400] on icon "button" at bounding box center [496, 400] width 17 height 12
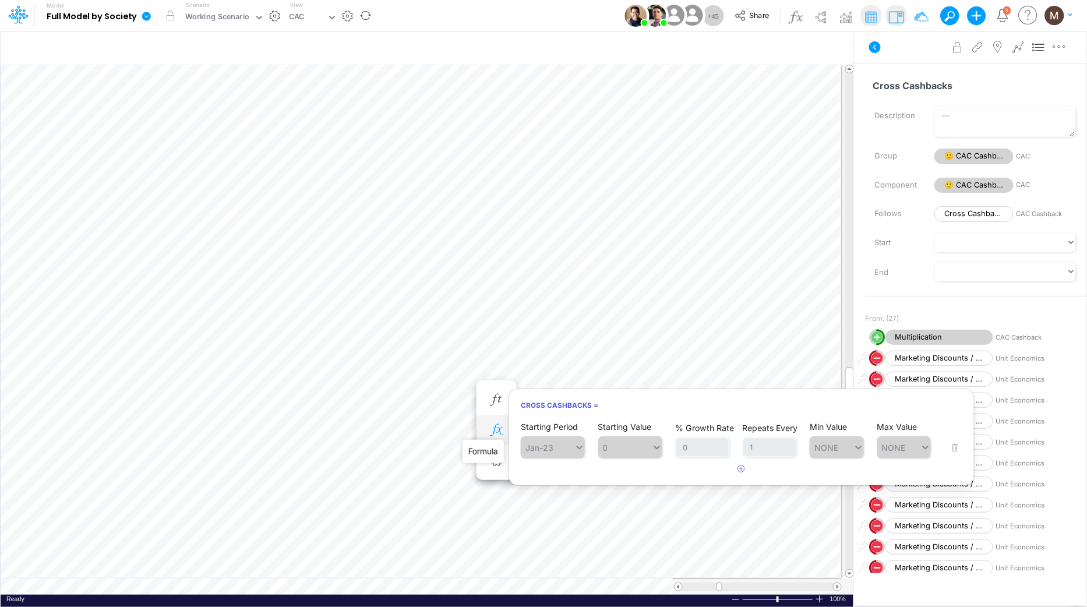
click at [497, 427] on icon "button" at bounding box center [496, 430] width 17 height 12
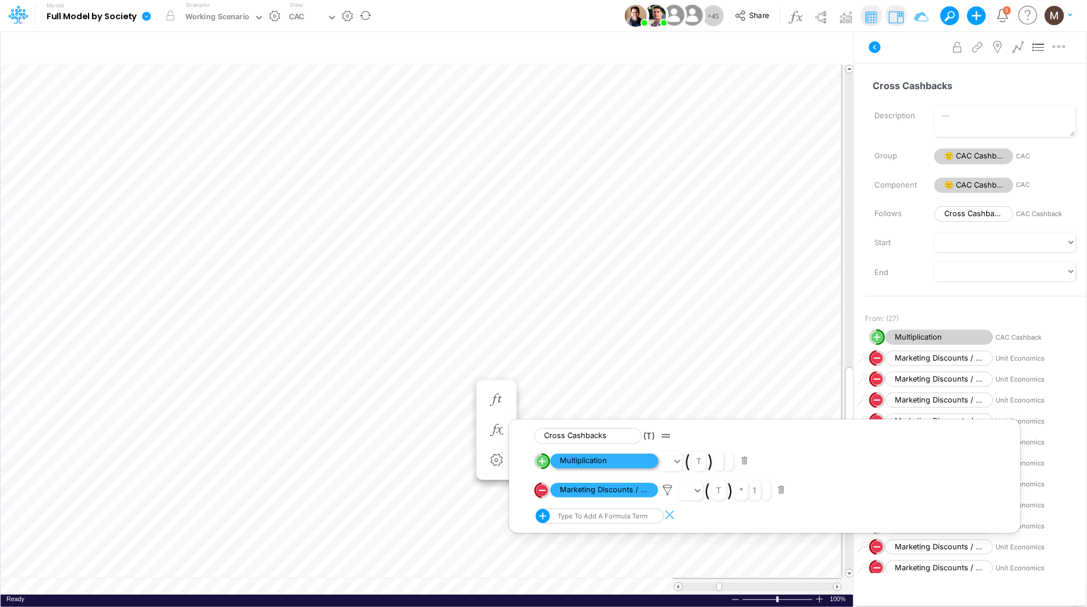
click at [629, 462] on span "Multiplication" at bounding box center [605, 461] width 108 height 15
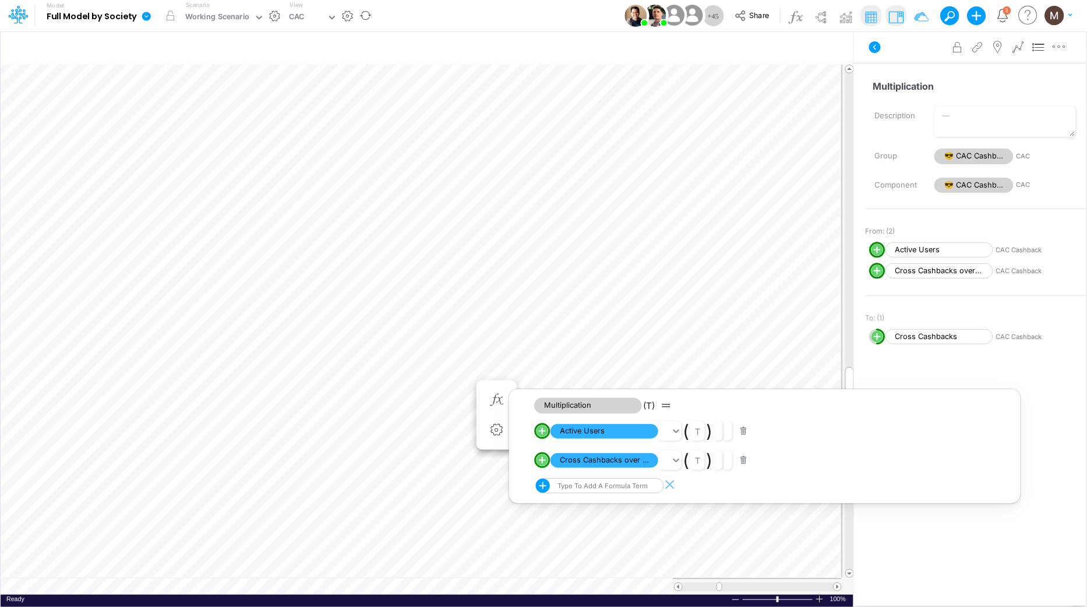
scroll to position [0, 1]
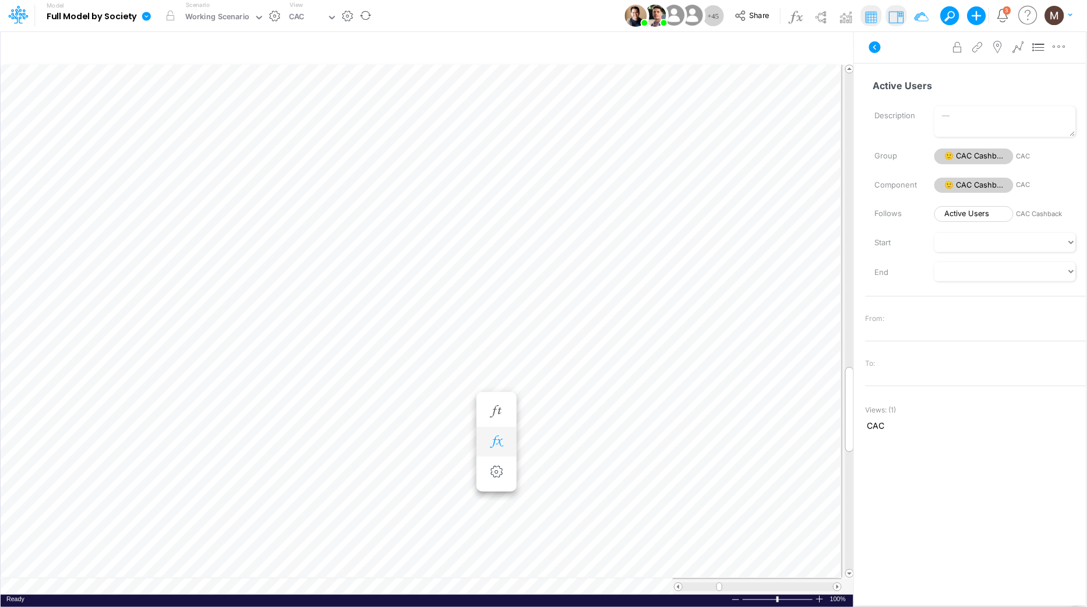
click at [499, 441] on icon "button" at bounding box center [496, 442] width 17 height 12
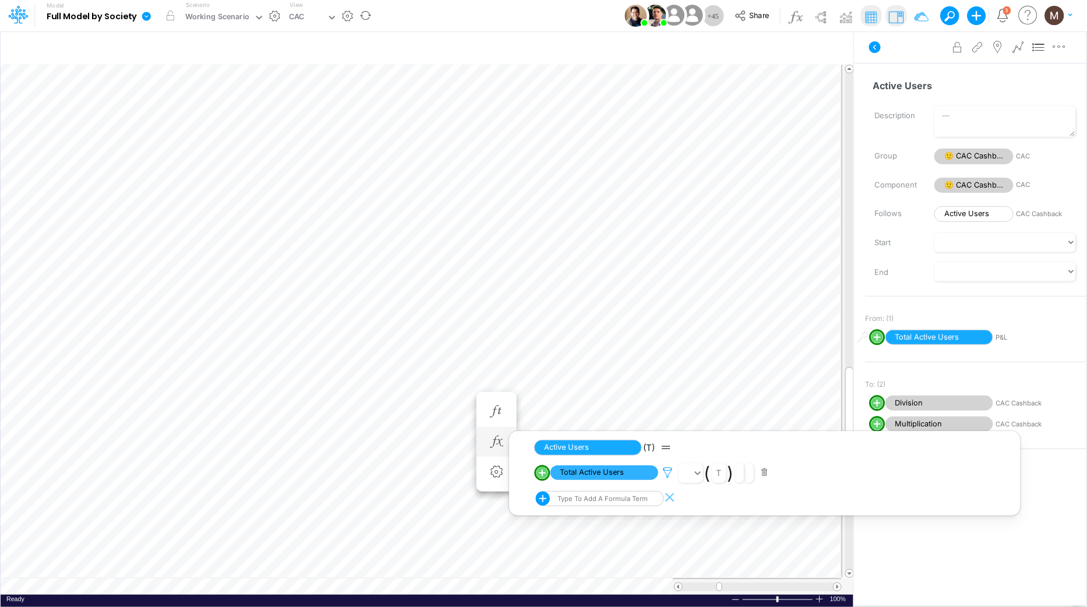
click at [664, 473] on icon at bounding box center [667, 473] width 17 height 12
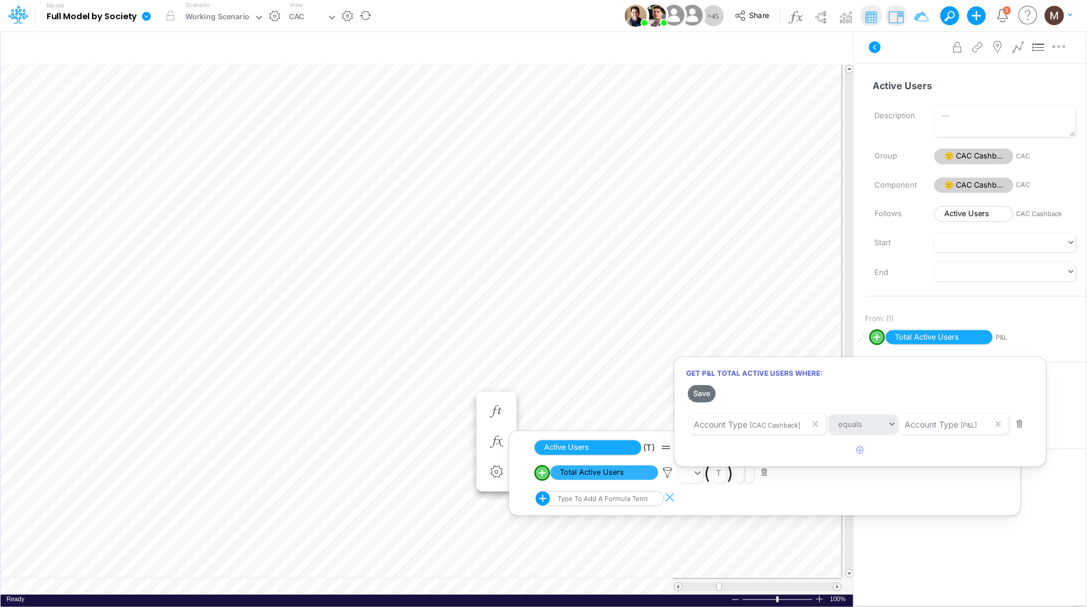
click at [1032, 305] on div at bounding box center [543, 306] width 1087 height 601
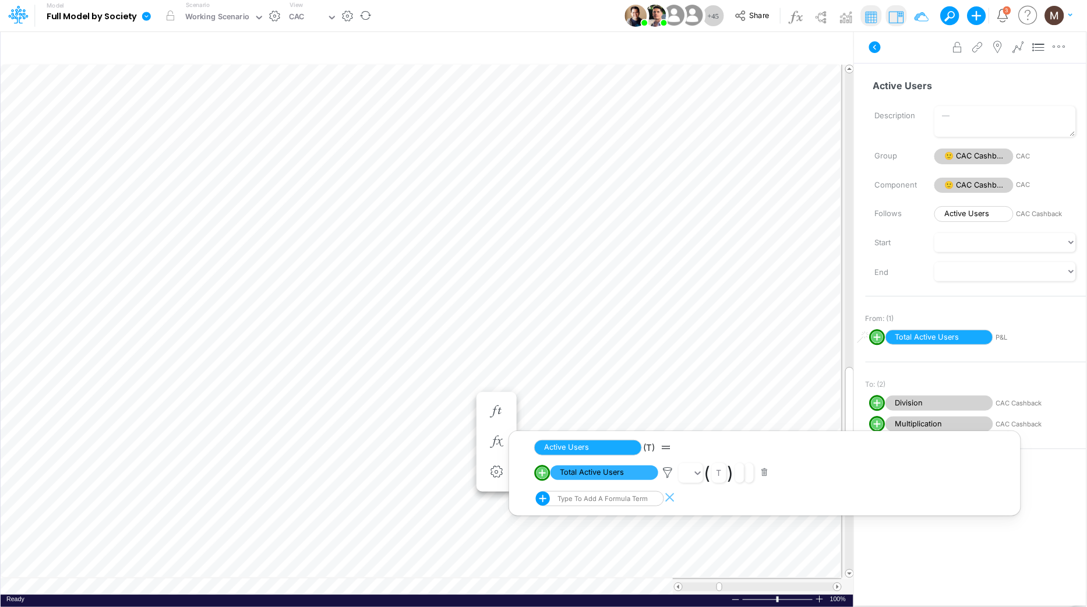
click at [1035, 305] on div "From: (1) Positive. Active in all periods. Total Active Users P&L" at bounding box center [976, 329] width 221 height 56
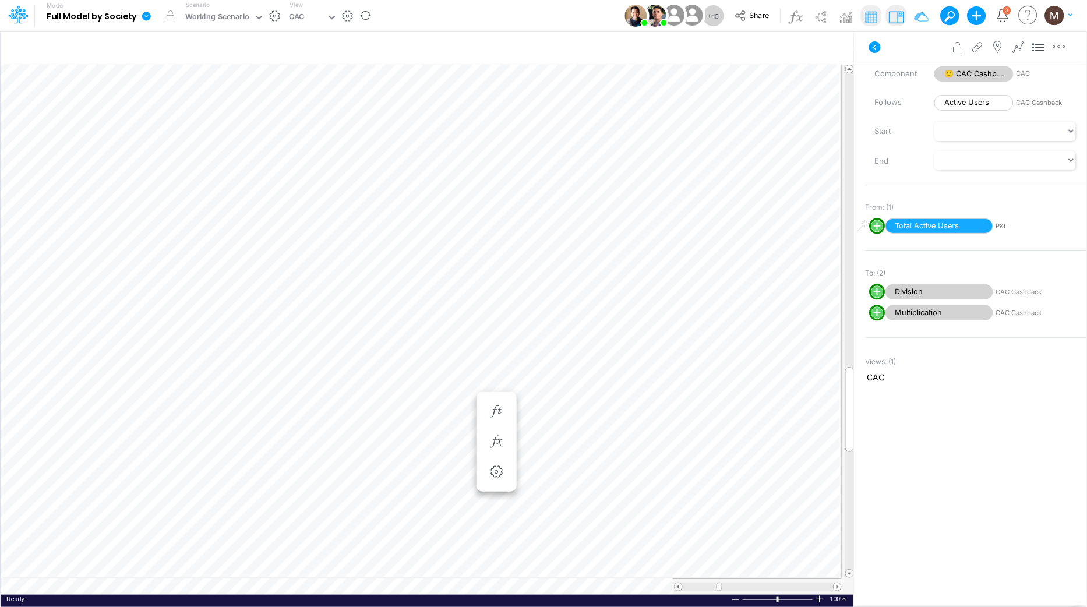
scroll to position [0, 1]
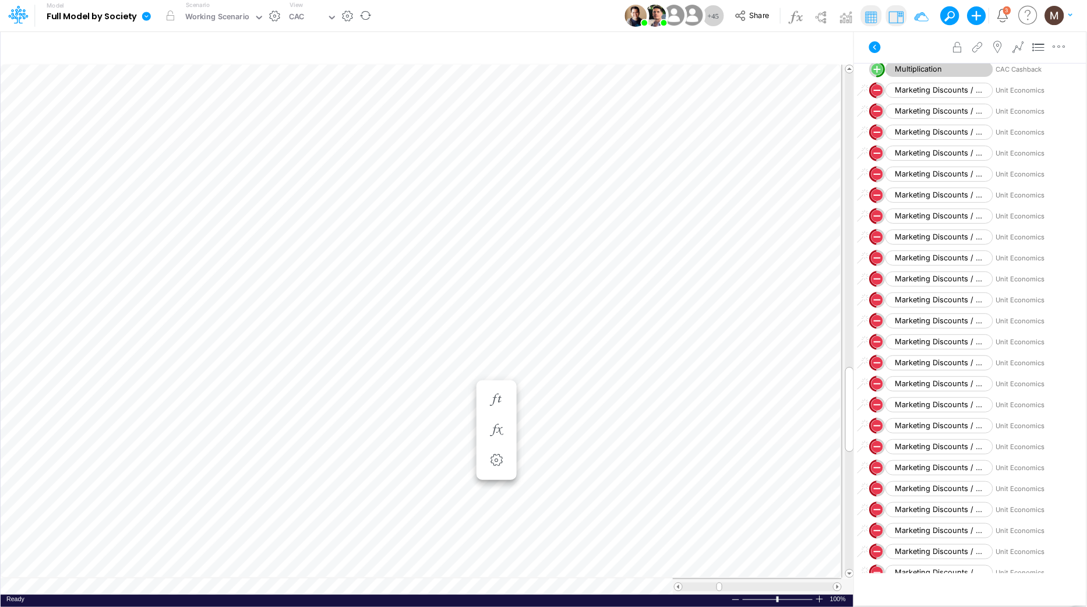
scroll to position [30, 0]
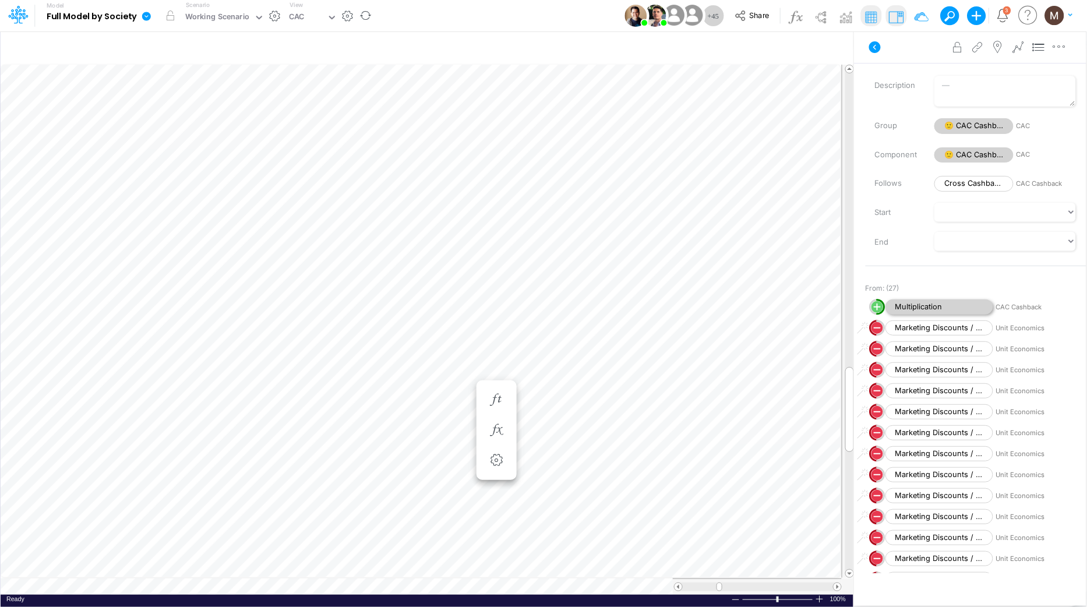
click at [901, 305] on span "Multiplication" at bounding box center [939, 307] width 108 height 16
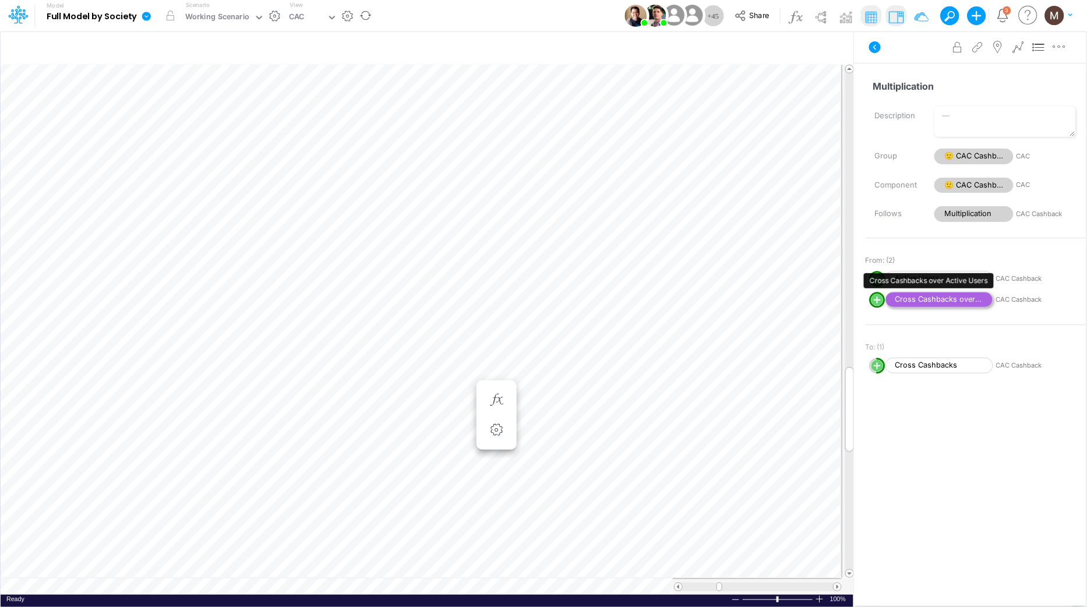
click at [950, 301] on span "Cross Cashbacks over Active Users" at bounding box center [939, 300] width 108 height 16
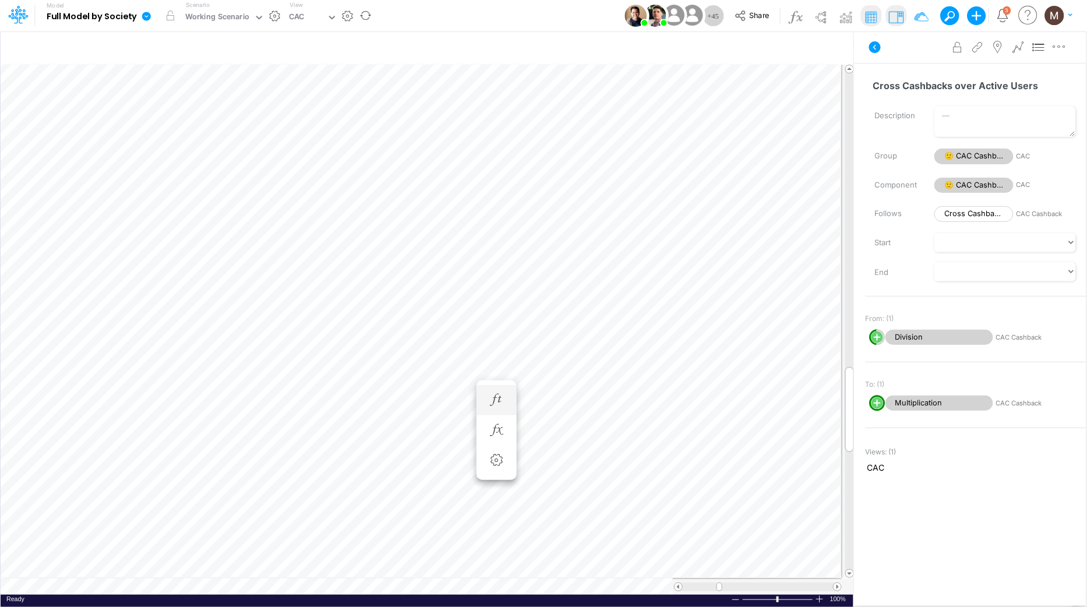
scroll to position [0, 1]
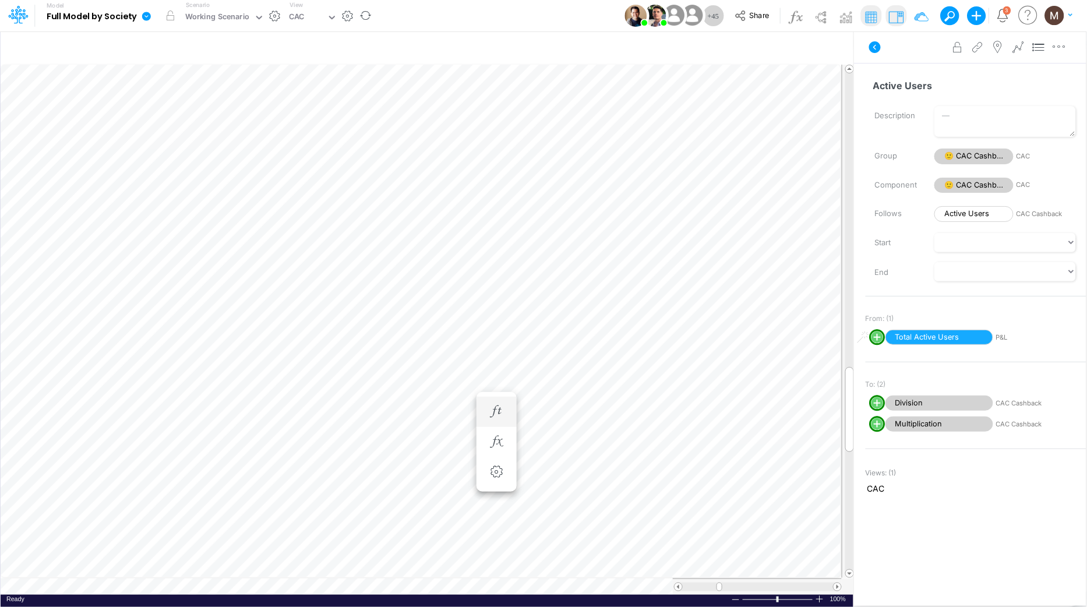
scroll to position [0, 1]
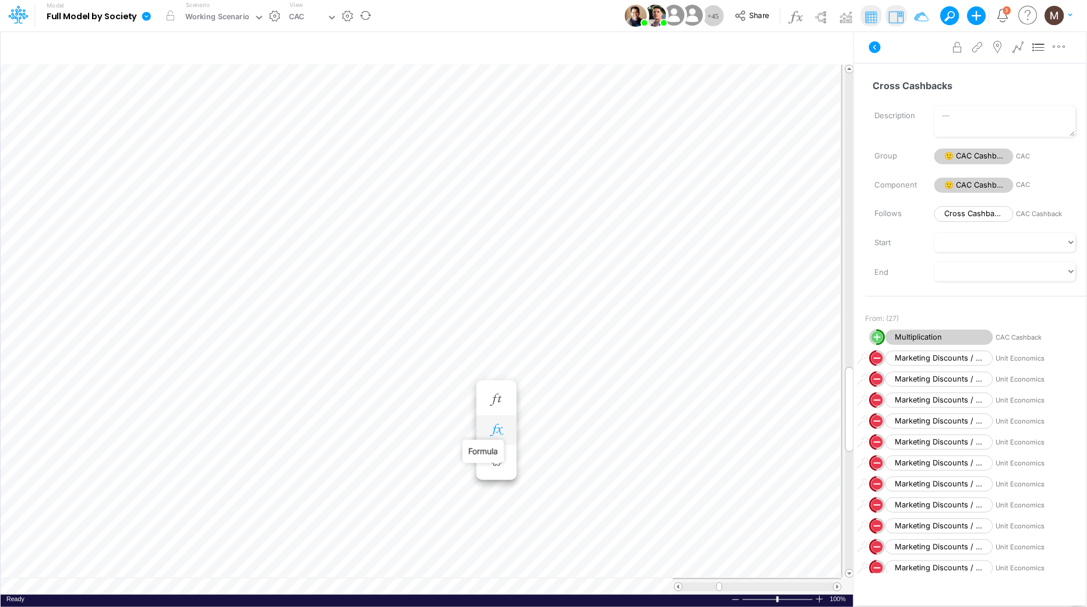
click at [497, 434] on icon "button" at bounding box center [496, 430] width 17 height 12
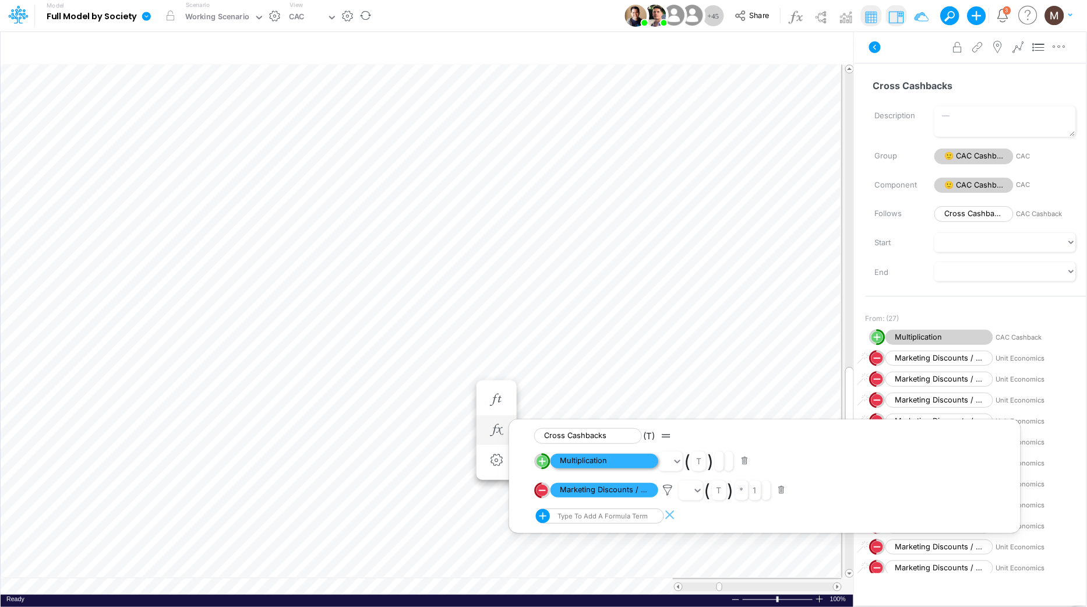
click at [567, 463] on span "Multiplication" at bounding box center [605, 461] width 108 height 15
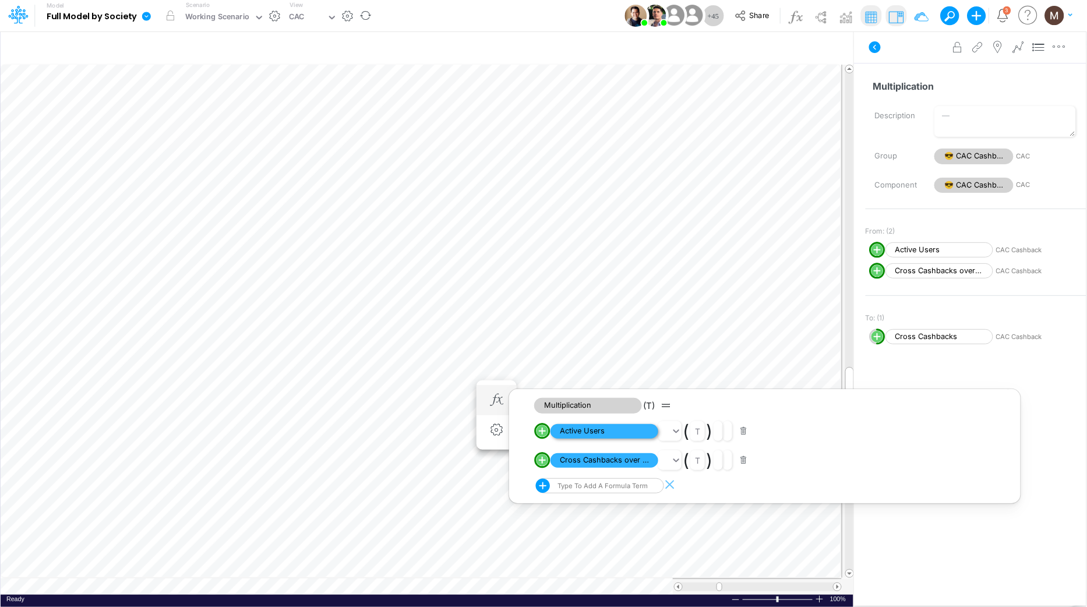
click at [591, 429] on span "Active Users" at bounding box center [605, 431] width 108 height 15
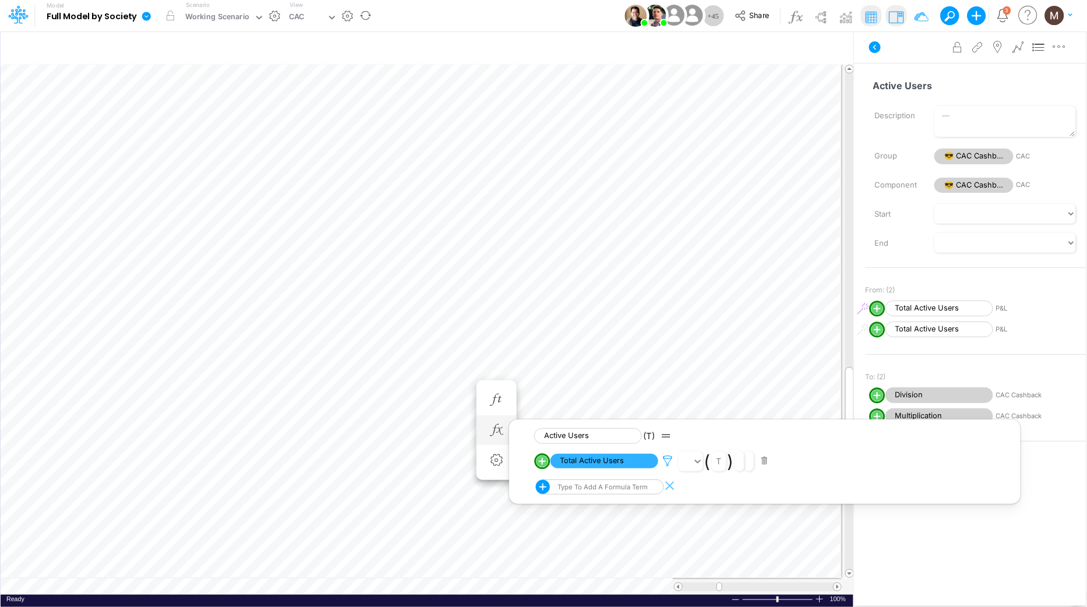
click at [666, 460] on icon at bounding box center [667, 461] width 17 height 12
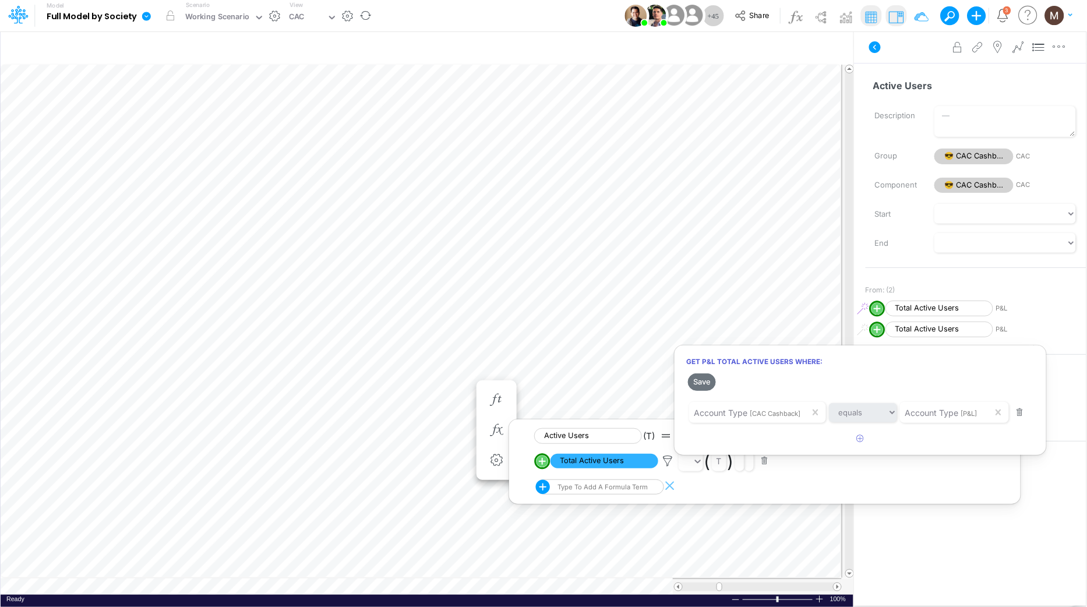
click at [617, 438] on div at bounding box center [543, 306] width 1087 height 601
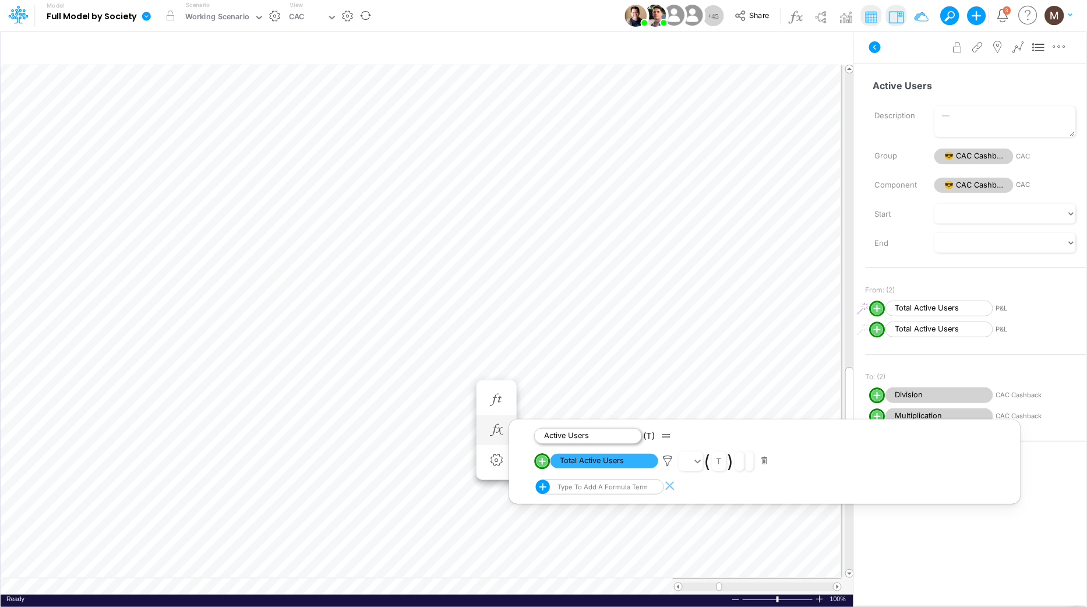
click at [605, 433] on span "Active Users" at bounding box center [588, 436] width 108 height 16
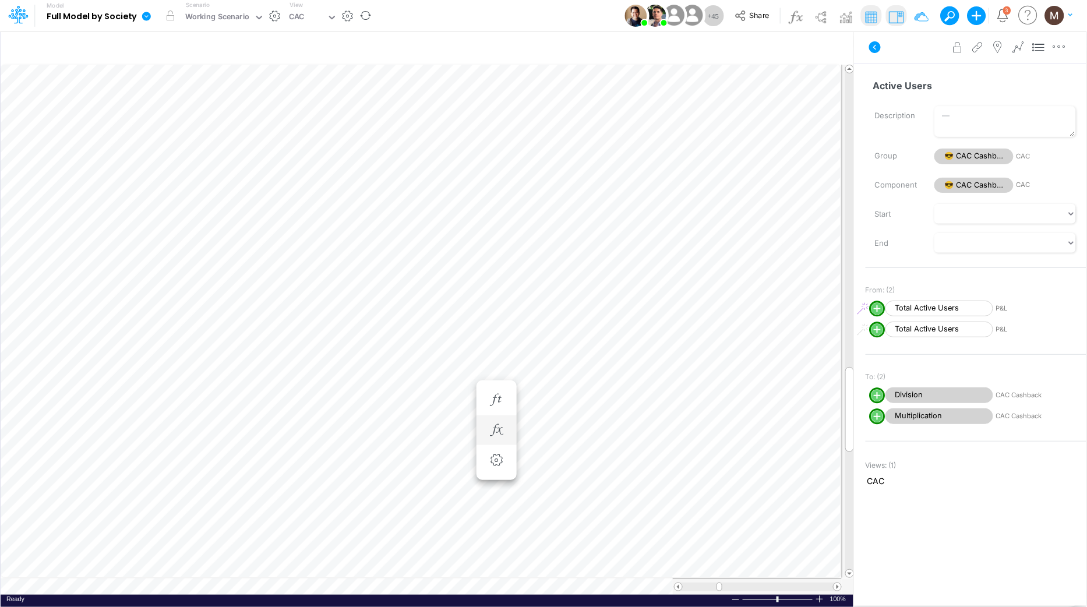
scroll to position [0, 1]
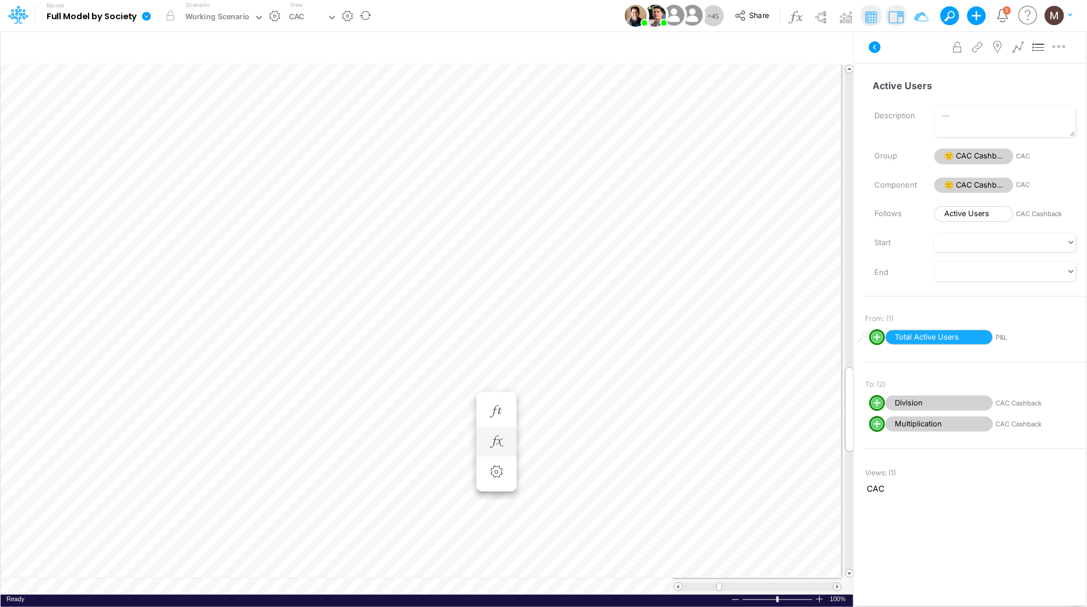
scroll to position [0, 1]
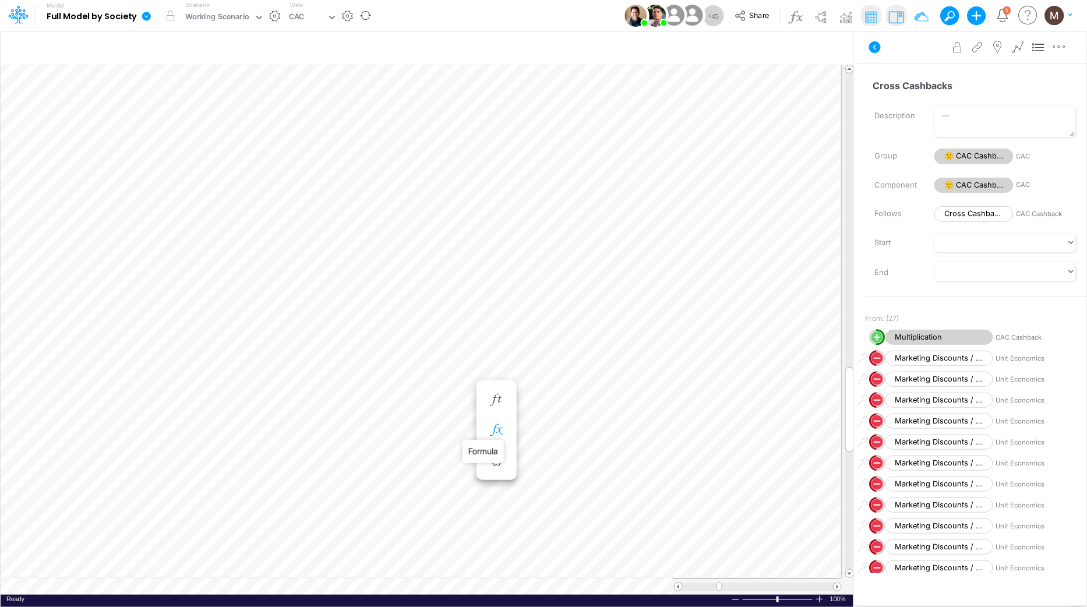
click at [503, 433] on icon "button" at bounding box center [496, 430] width 17 height 12
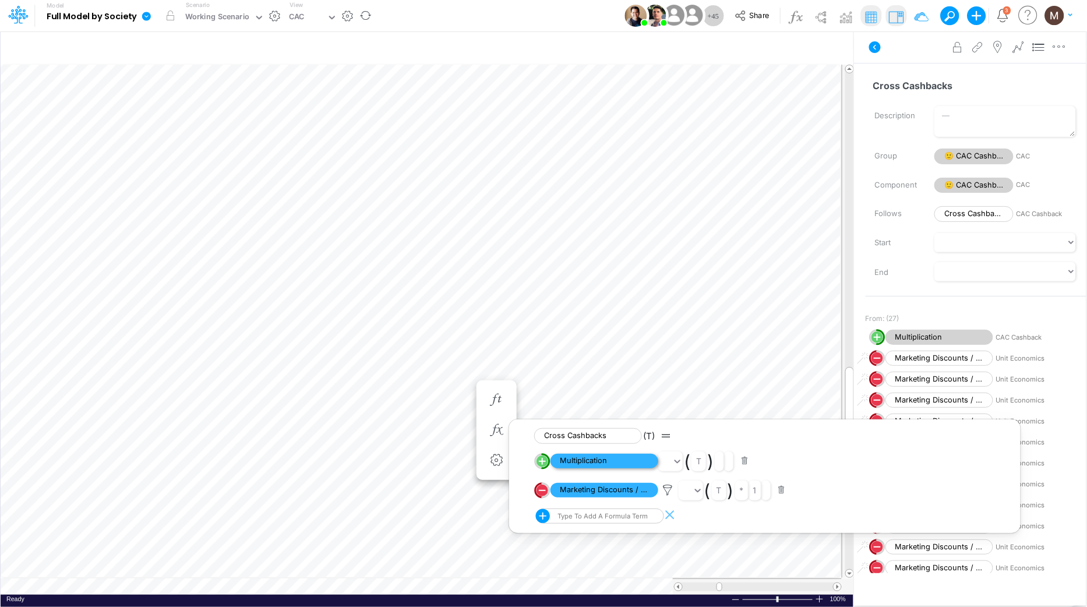
click at [584, 460] on span "Multiplication" at bounding box center [605, 461] width 108 height 15
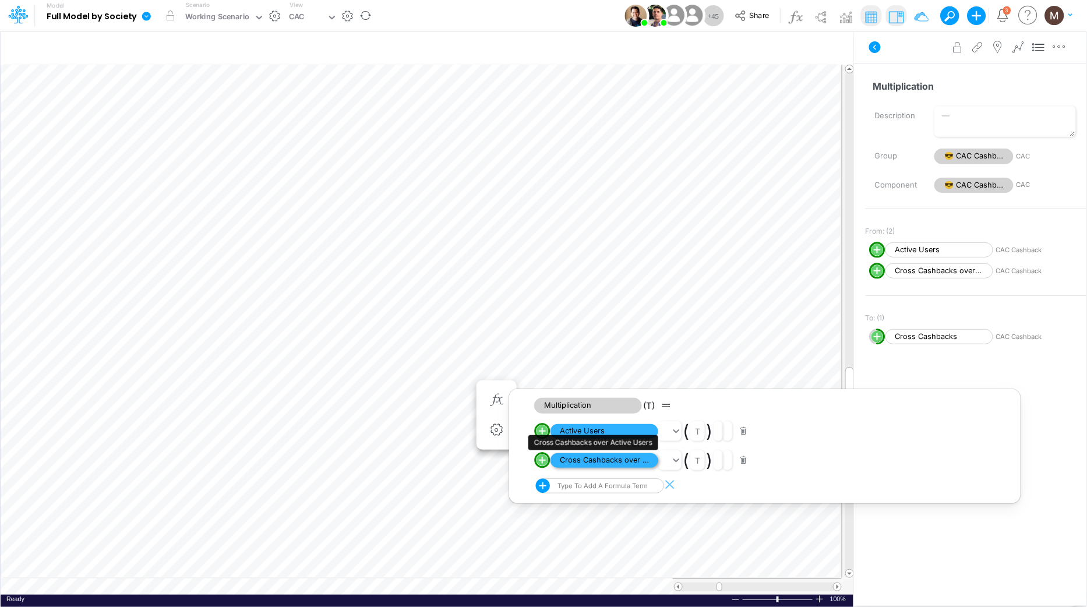
click at [588, 457] on span "Cross Cashbacks over Active Users" at bounding box center [605, 460] width 108 height 15
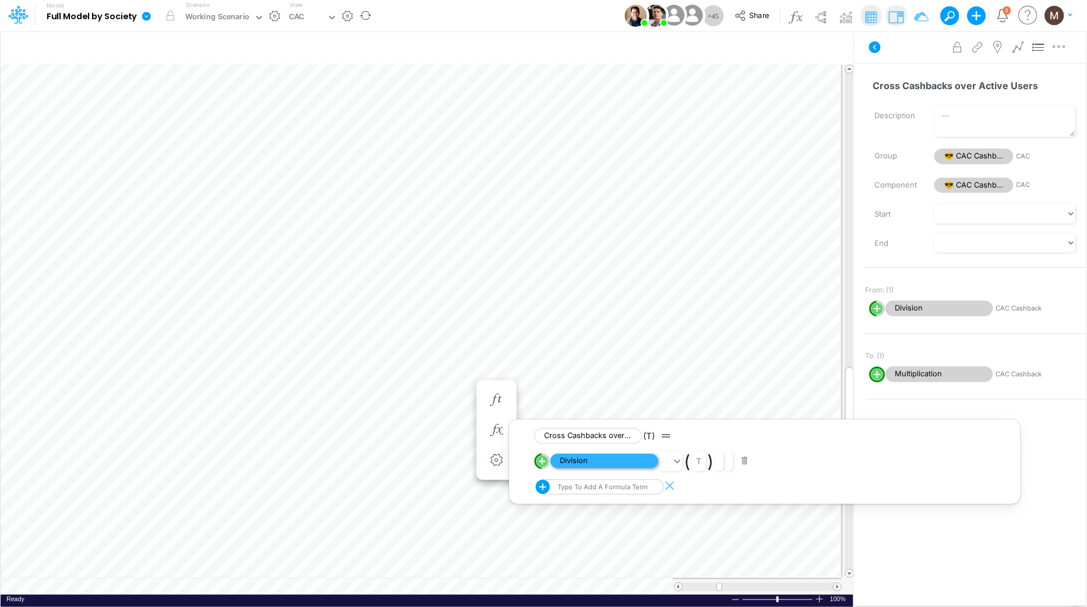
click at [587, 460] on span "Division" at bounding box center [605, 461] width 108 height 15
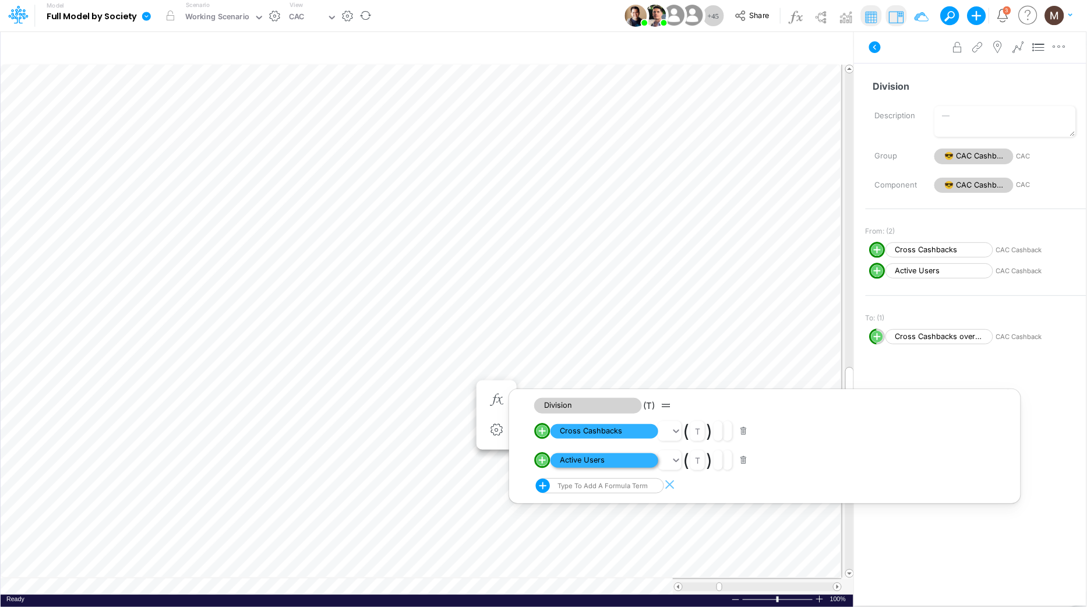
click at [580, 459] on span "Active Users" at bounding box center [605, 460] width 108 height 15
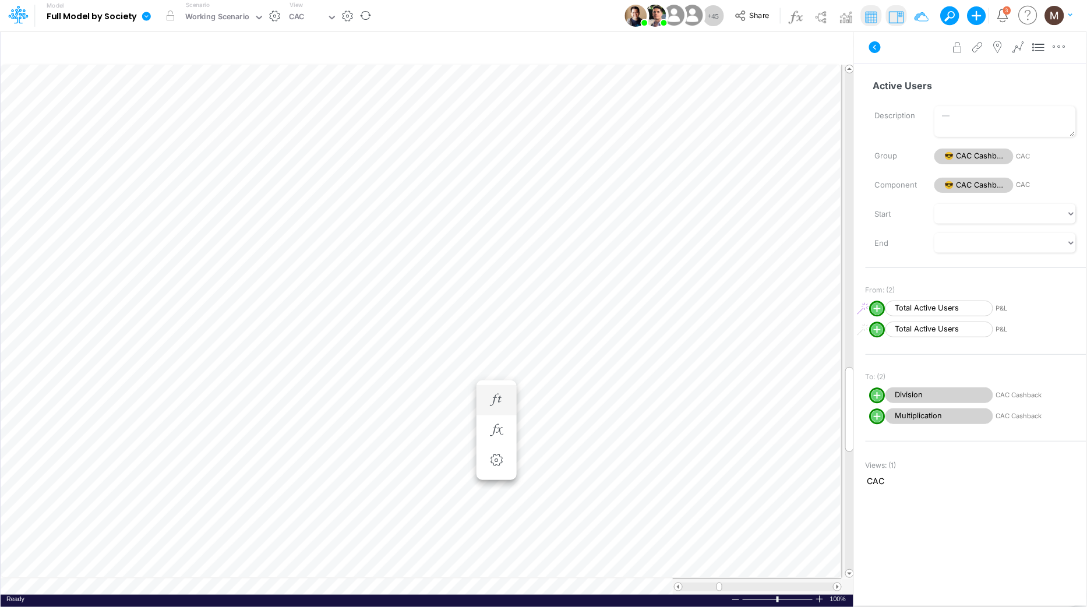
scroll to position [0, 1]
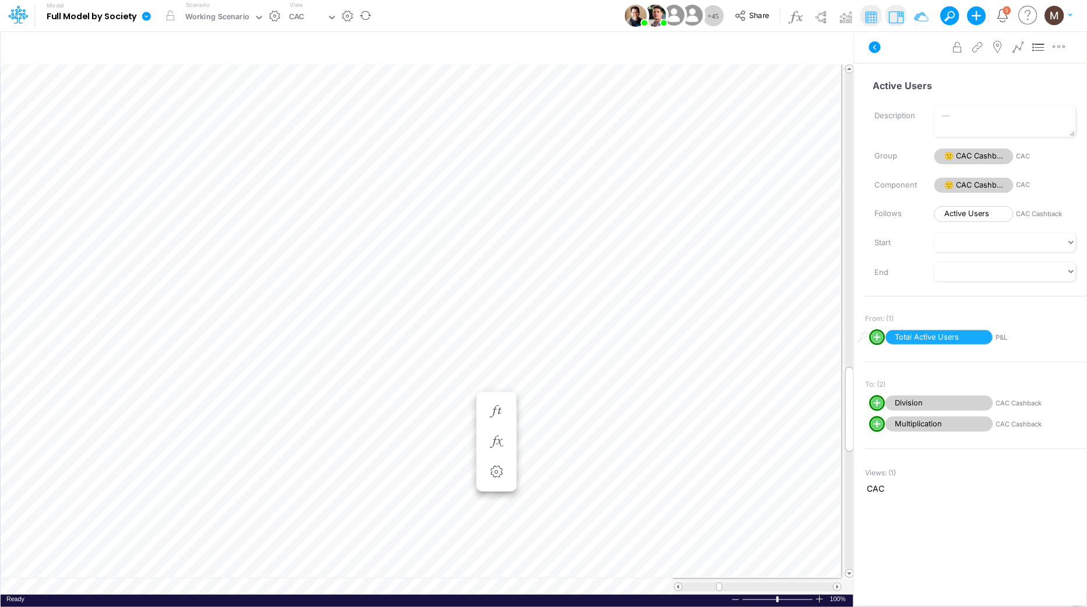
scroll to position [0, 1]
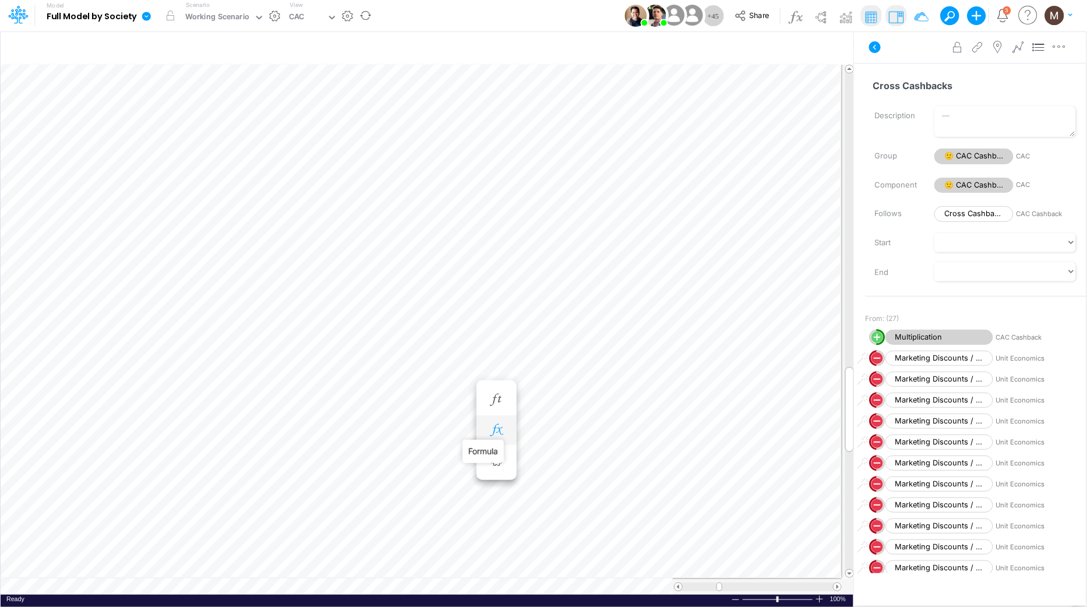
click at [499, 432] on icon "button" at bounding box center [496, 430] width 17 height 12
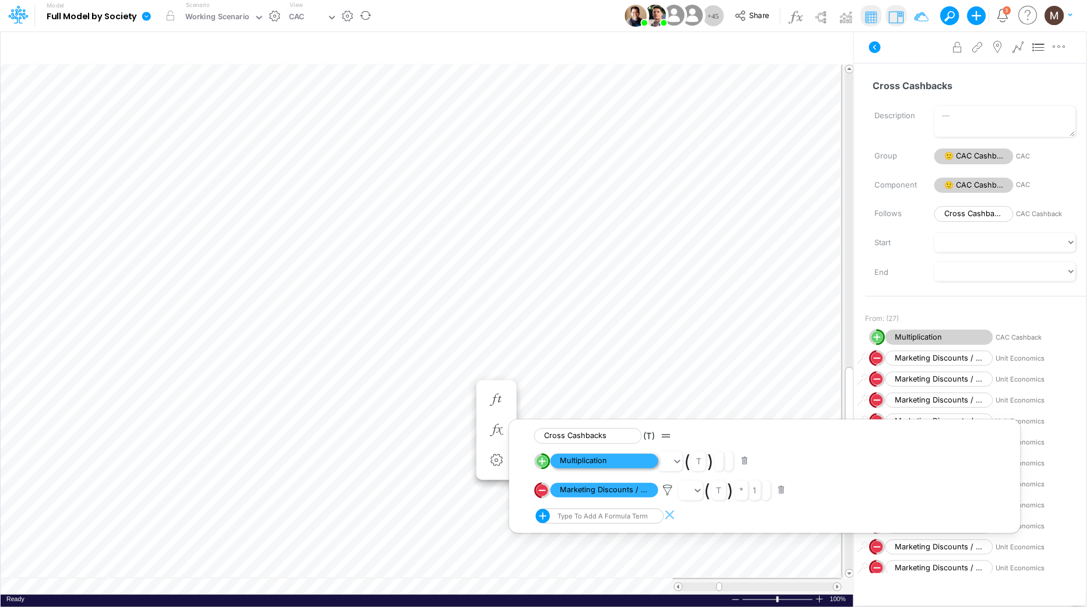
click at [592, 464] on span "Multiplication" at bounding box center [605, 461] width 108 height 15
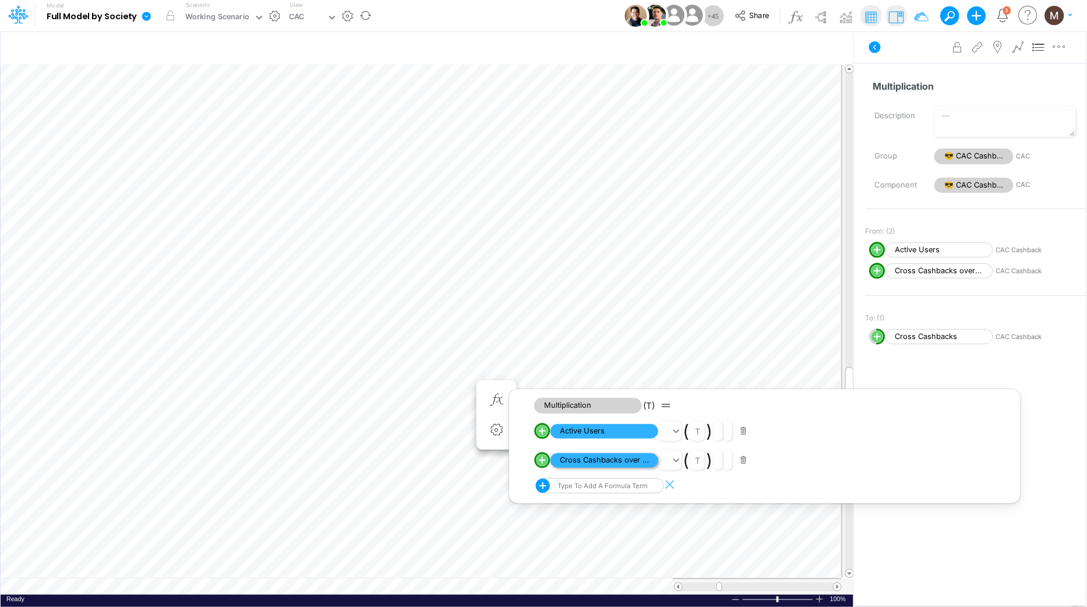
click at [598, 457] on span "Cross Cashbacks over Active Users" at bounding box center [605, 460] width 108 height 15
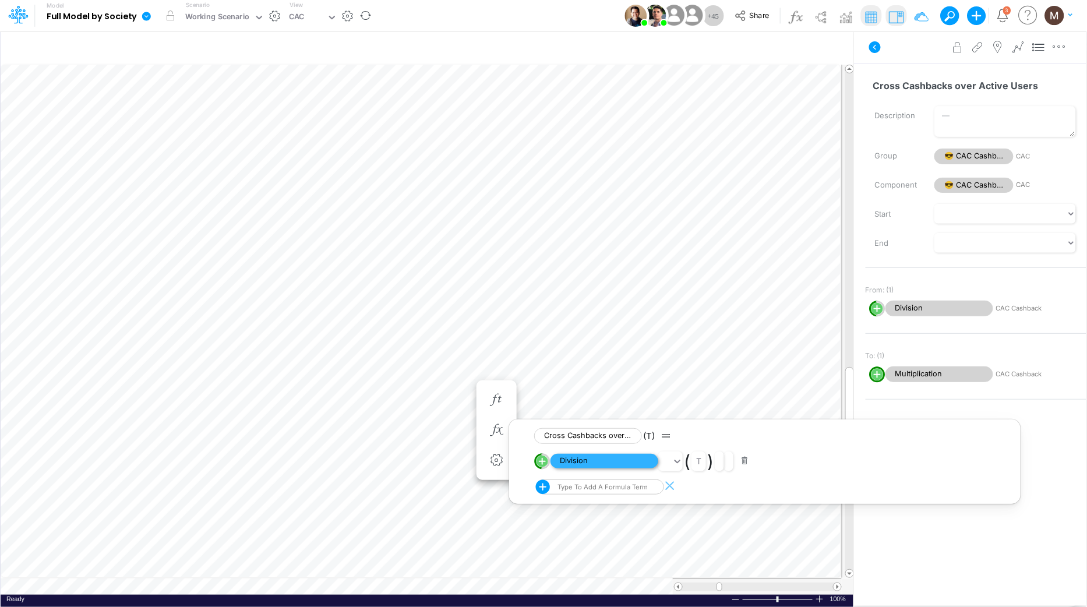
click at [598, 459] on span "Division" at bounding box center [605, 461] width 108 height 15
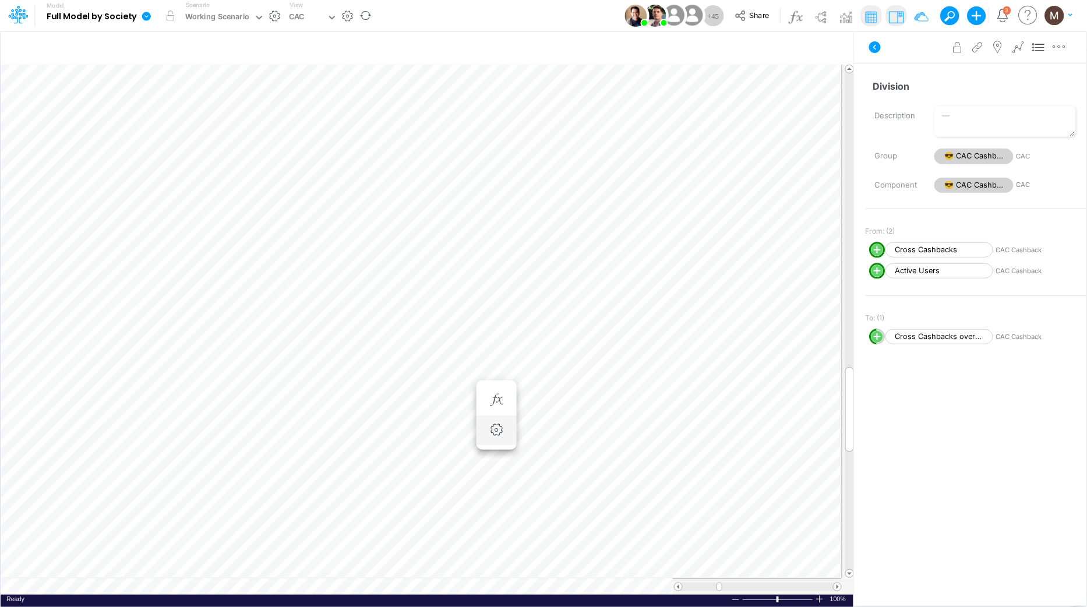
scroll to position [0, 1]
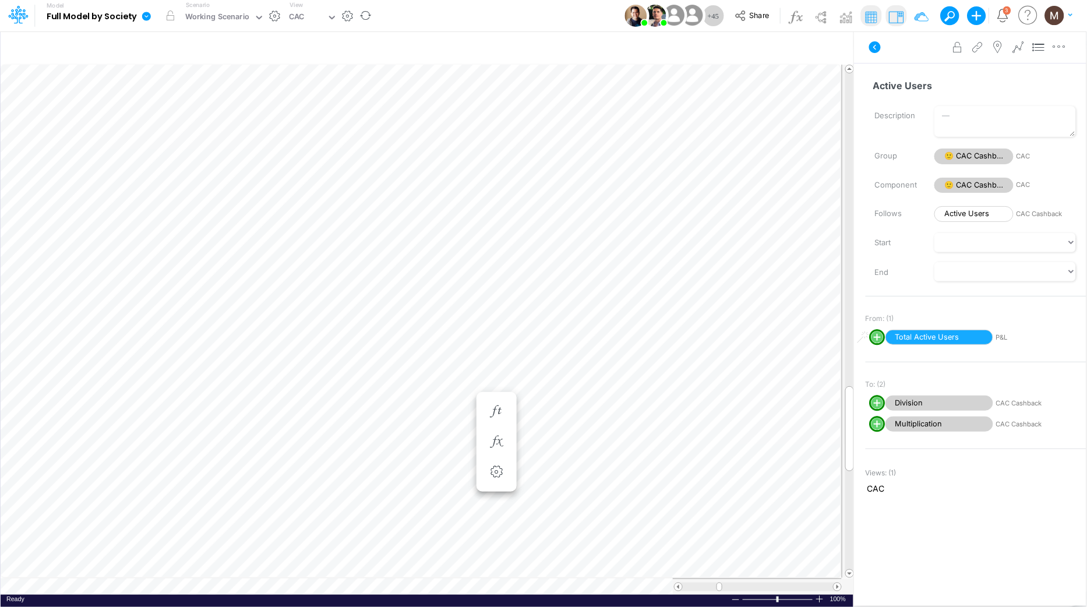
scroll to position [0, 1]
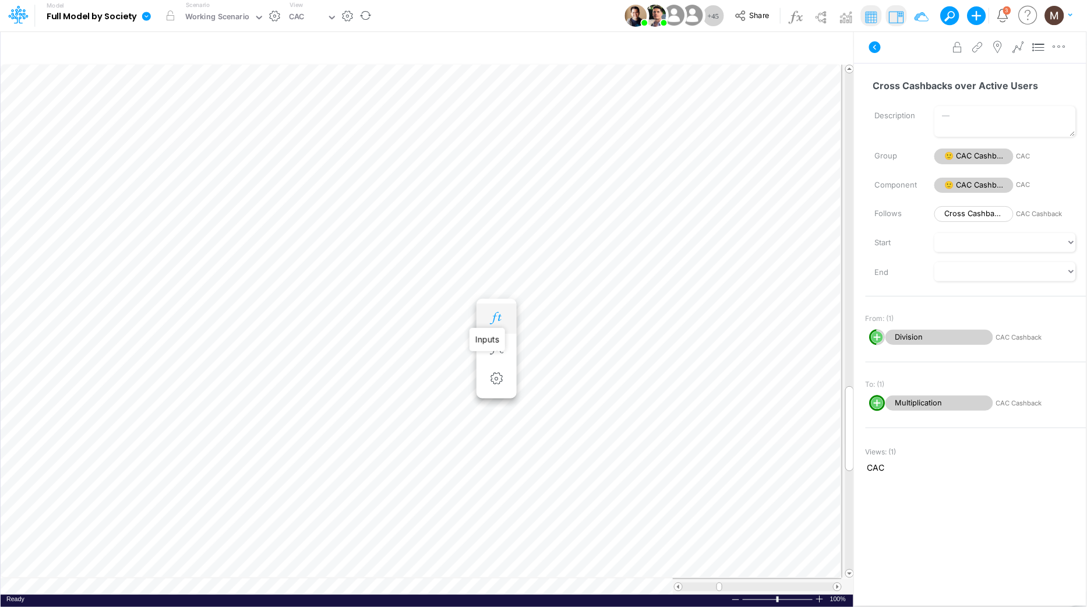
click at [497, 319] on icon "button" at bounding box center [496, 318] width 17 height 12
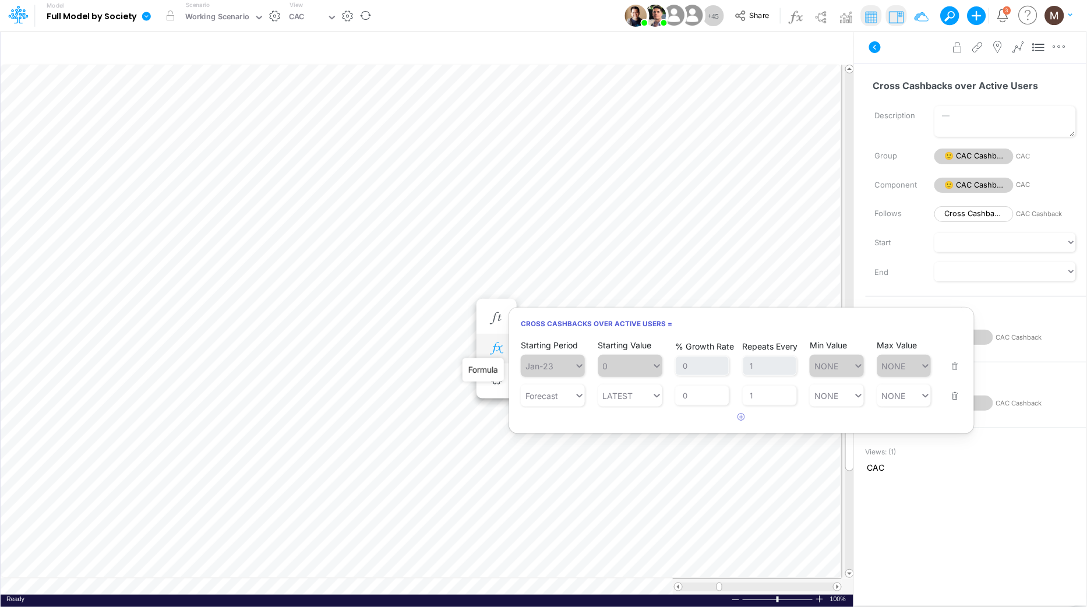
click at [498, 352] on icon "button" at bounding box center [496, 349] width 17 height 12
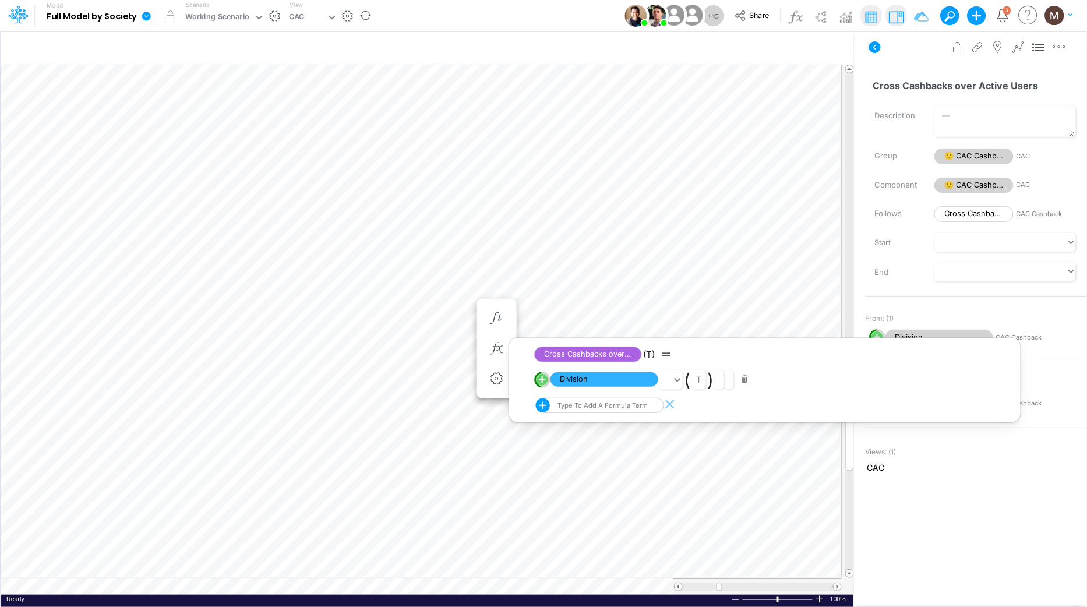
scroll to position [0, 1]
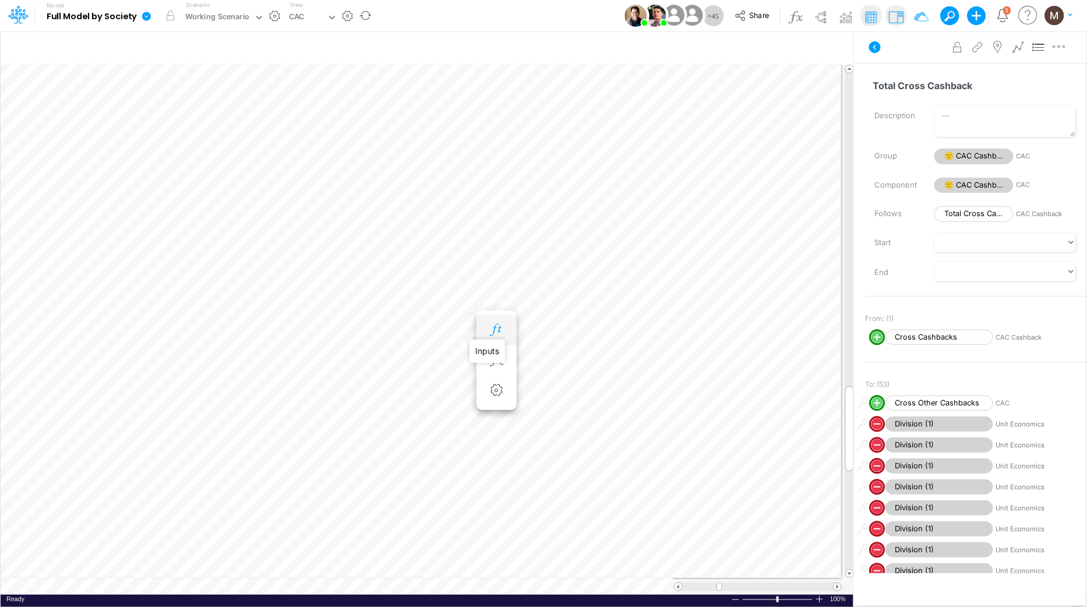
click at [493, 326] on icon "button" at bounding box center [496, 330] width 17 height 12
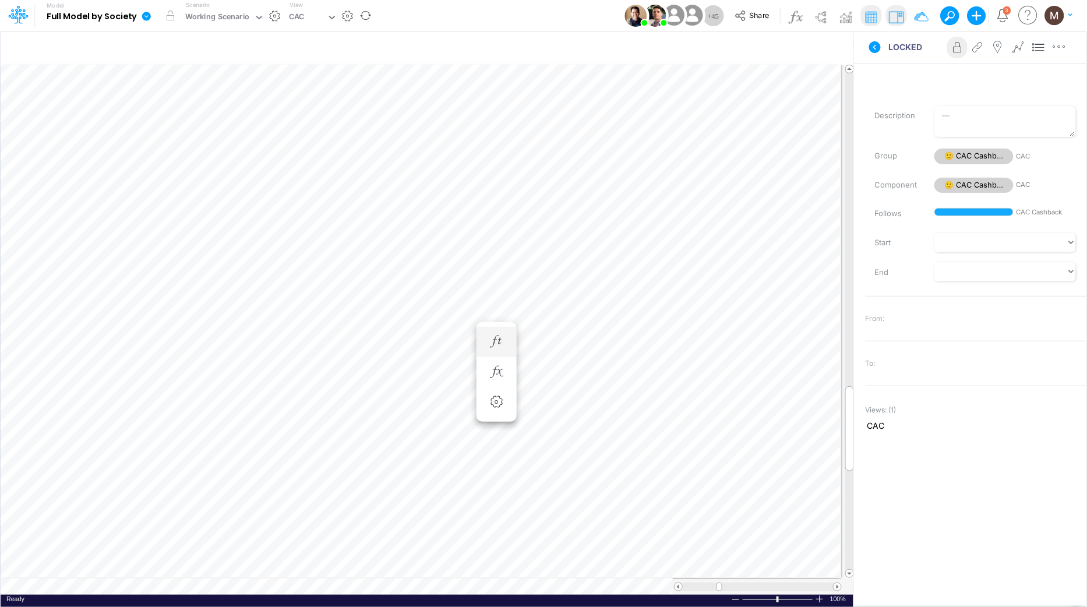
scroll to position [0, 1]
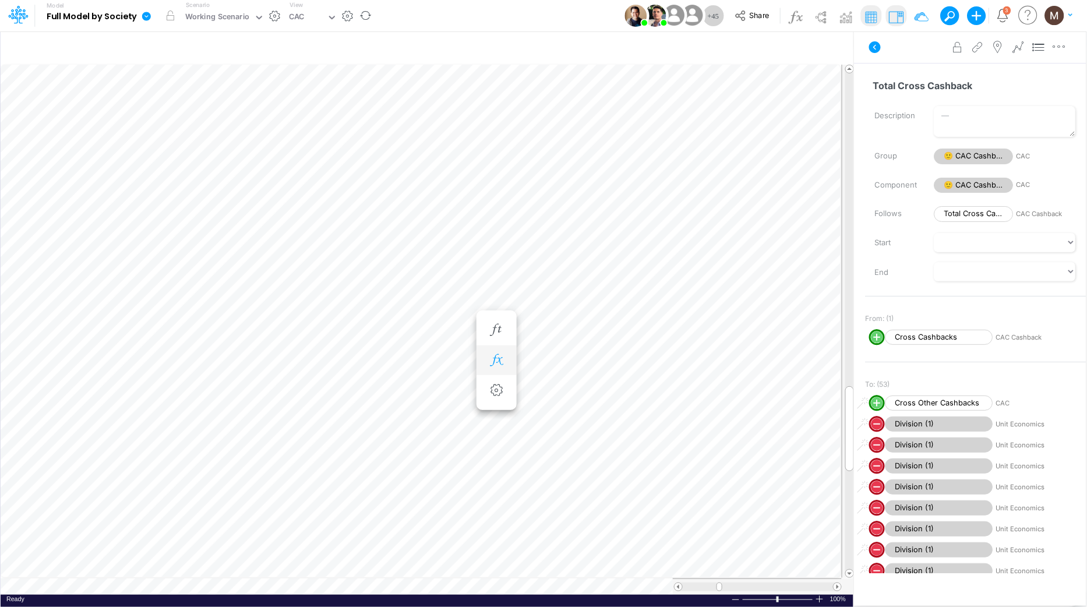
click at [499, 361] on icon "button" at bounding box center [496, 360] width 17 height 12
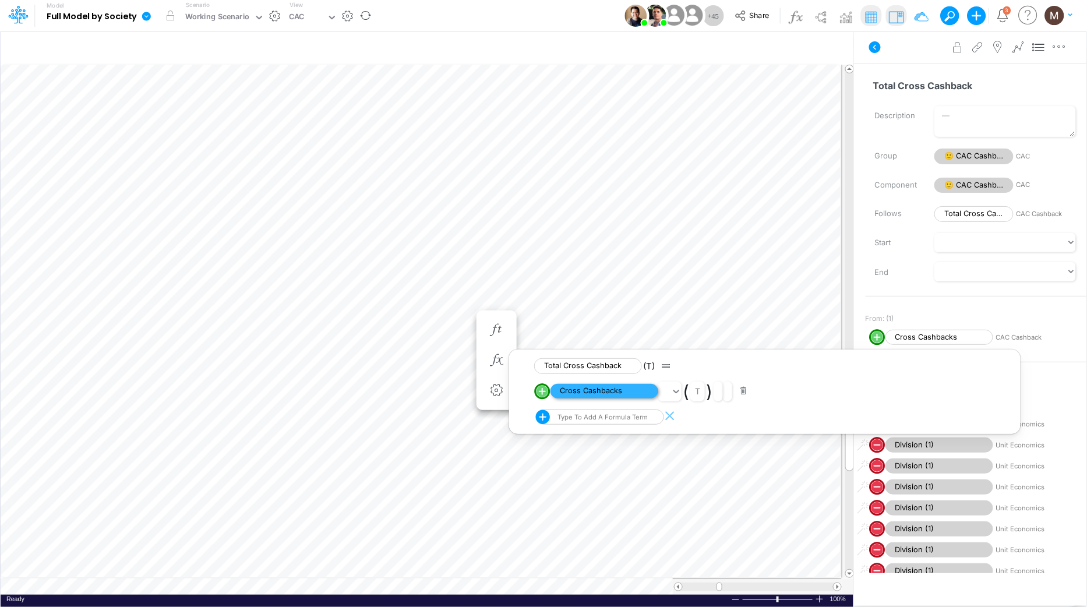
click at [595, 392] on span "Cross Cashbacks" at bounding box center [605, 391] width 108 height 15
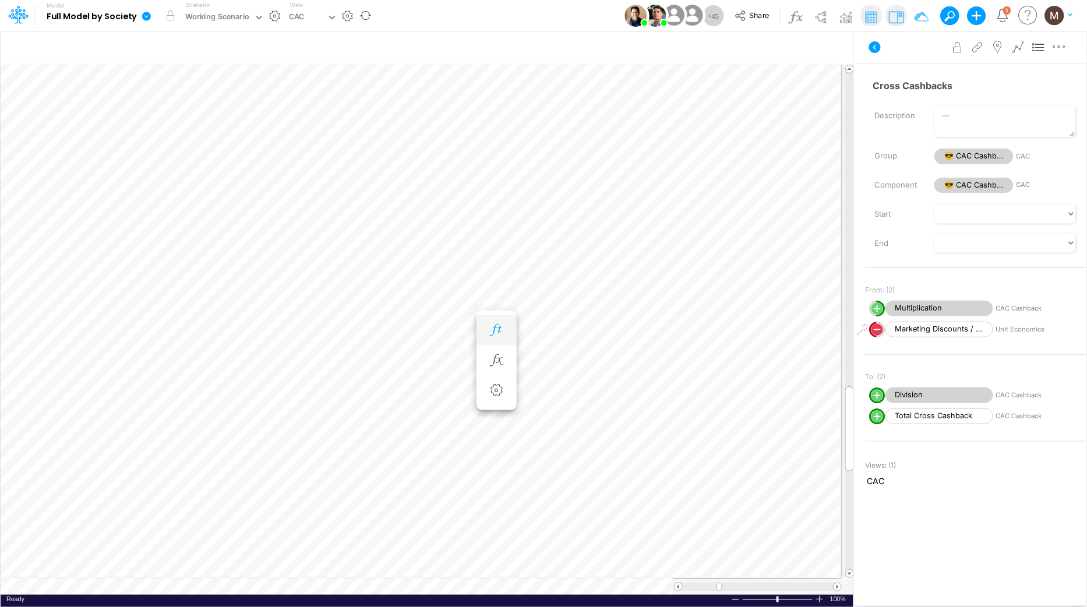
scroll to position [0, 1]
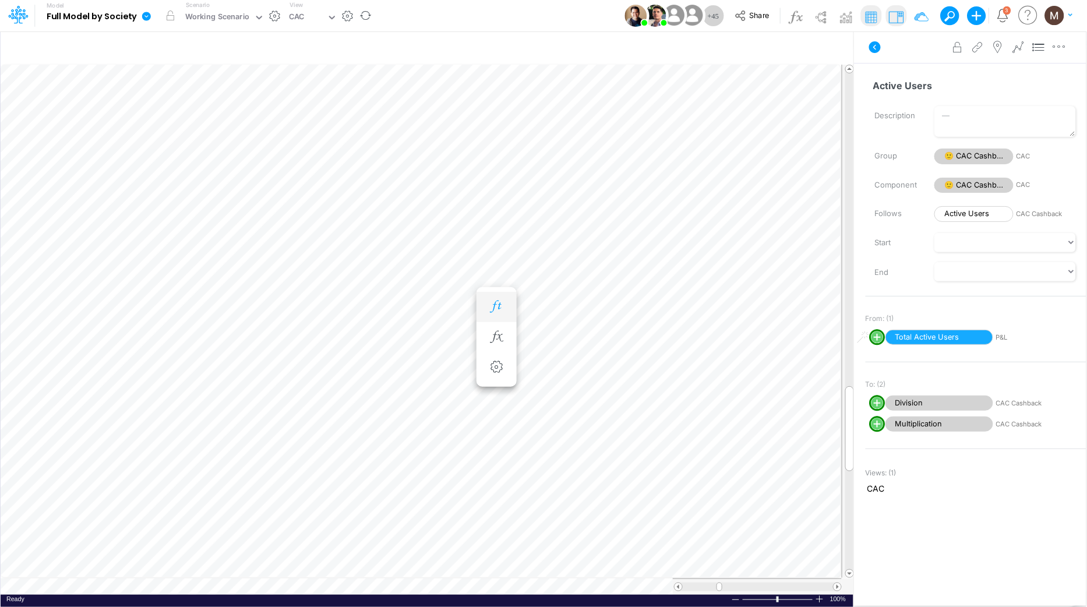
scroll to position [0, 1]
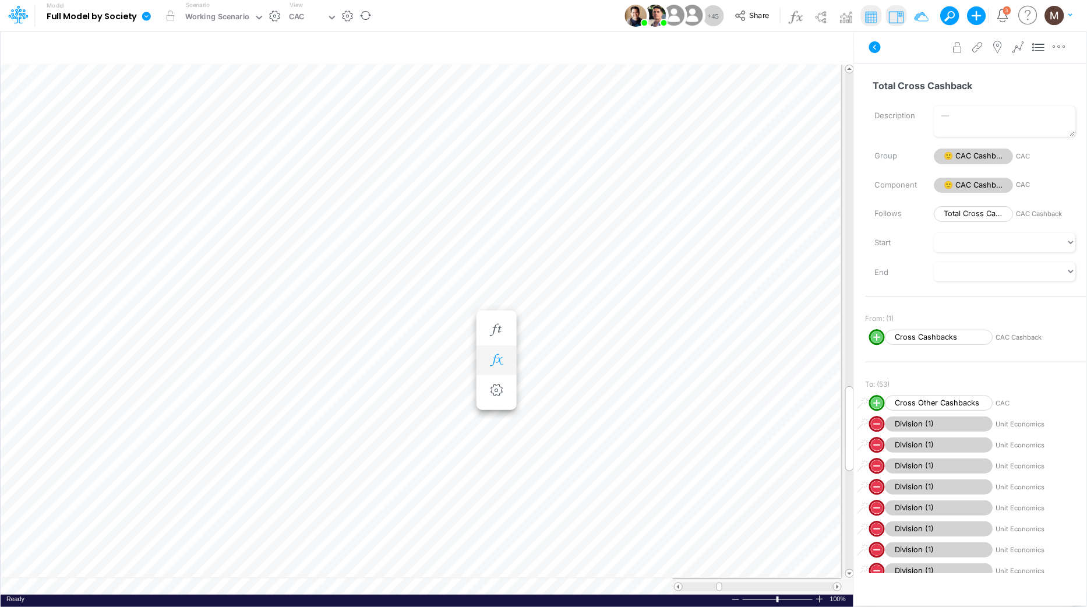
click at [492, 354] on icon "button" at bounding box center [496, 360] width 17 height 12
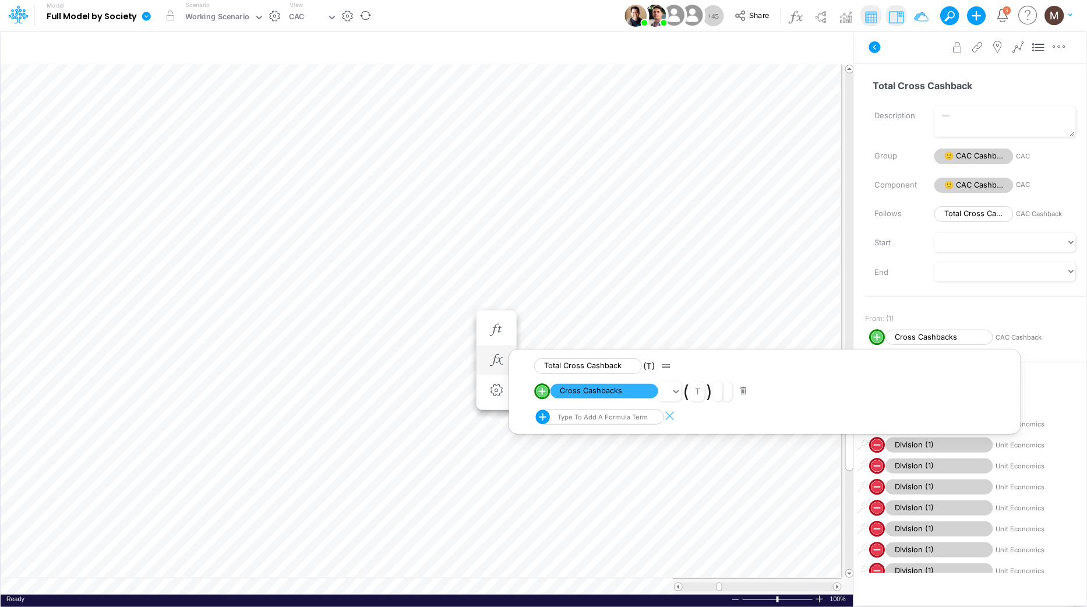
scroll to position [0, 1]
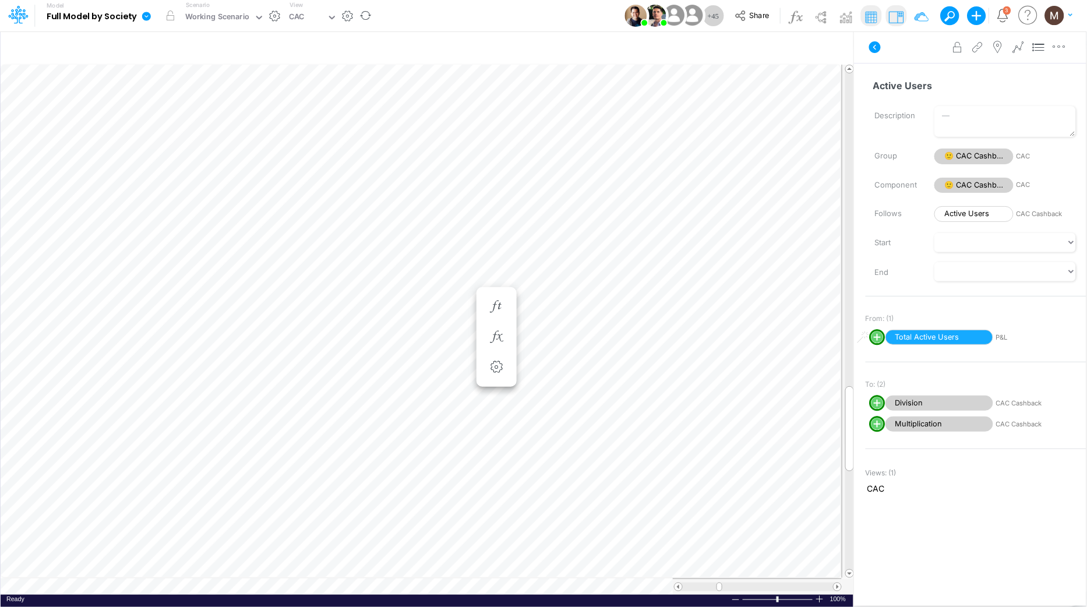
scroll to position [0, 1]
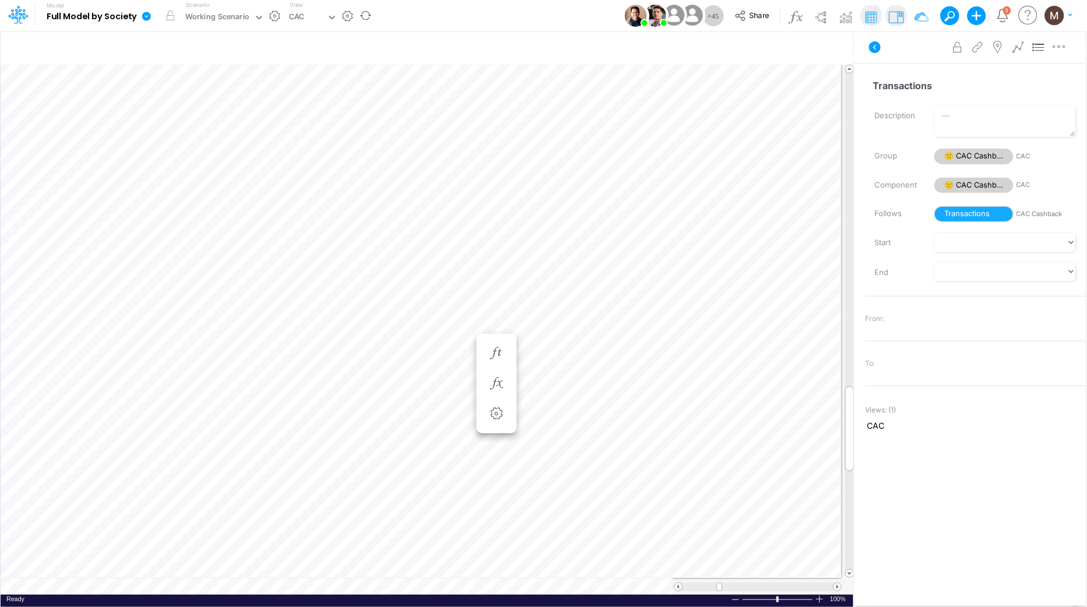
scroll to position [0, 1]
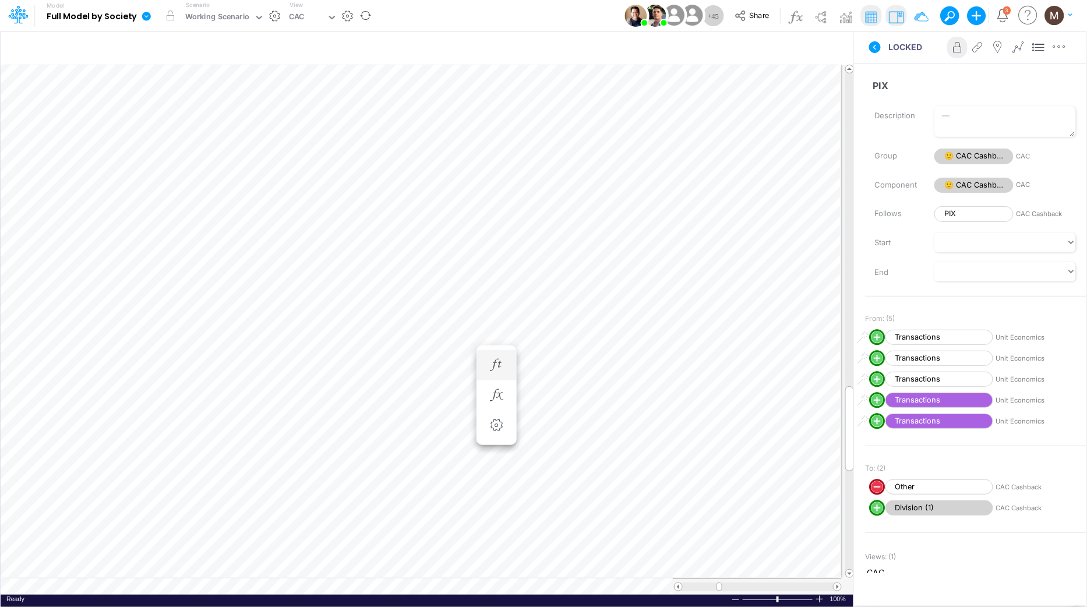
click at [495, 352] on li "PIX =" at bounding box center [497, 365] width 40 height 30
click at [496, 356] on button "button" at bounding box center [497, 365] width 22 height 23
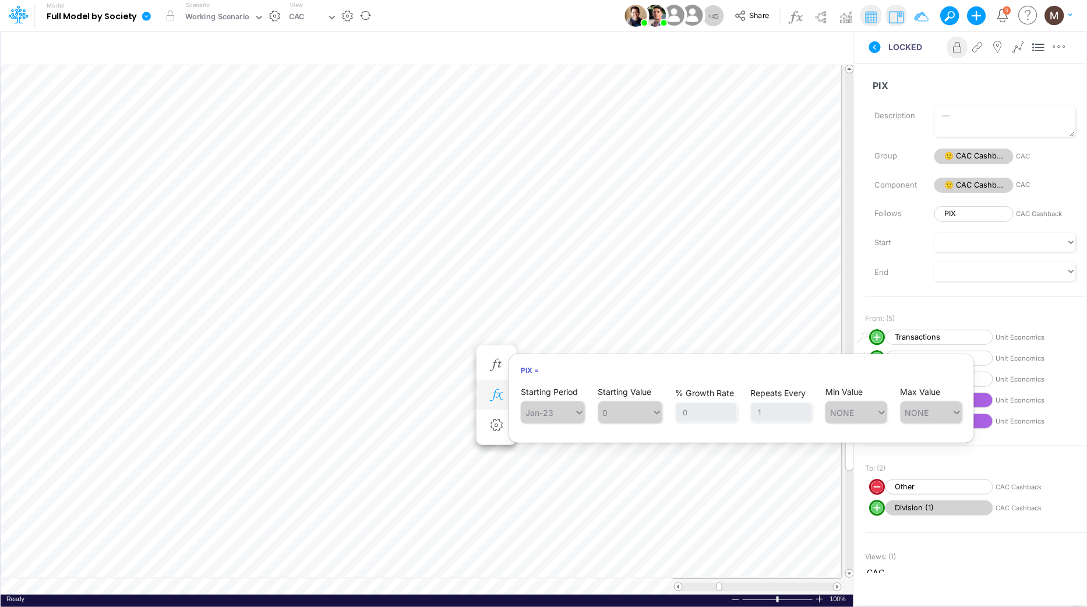
click at [495, 389] on icon "button" at bounding box center [496, 395] width 17 height 12
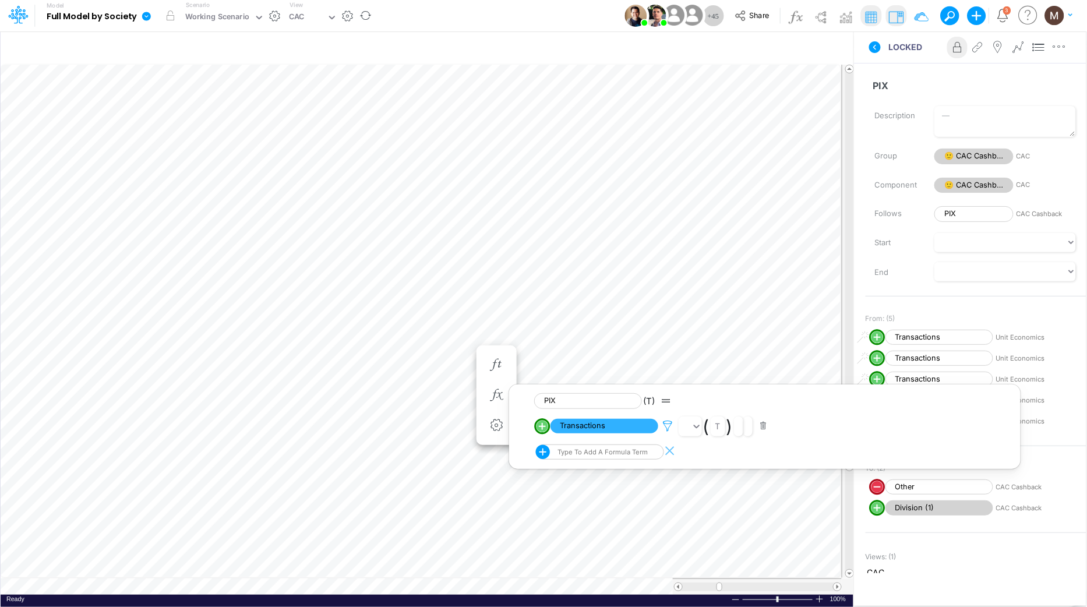
click at [664, 426] on icon at bounding box center [667, 426] width 17 height 12
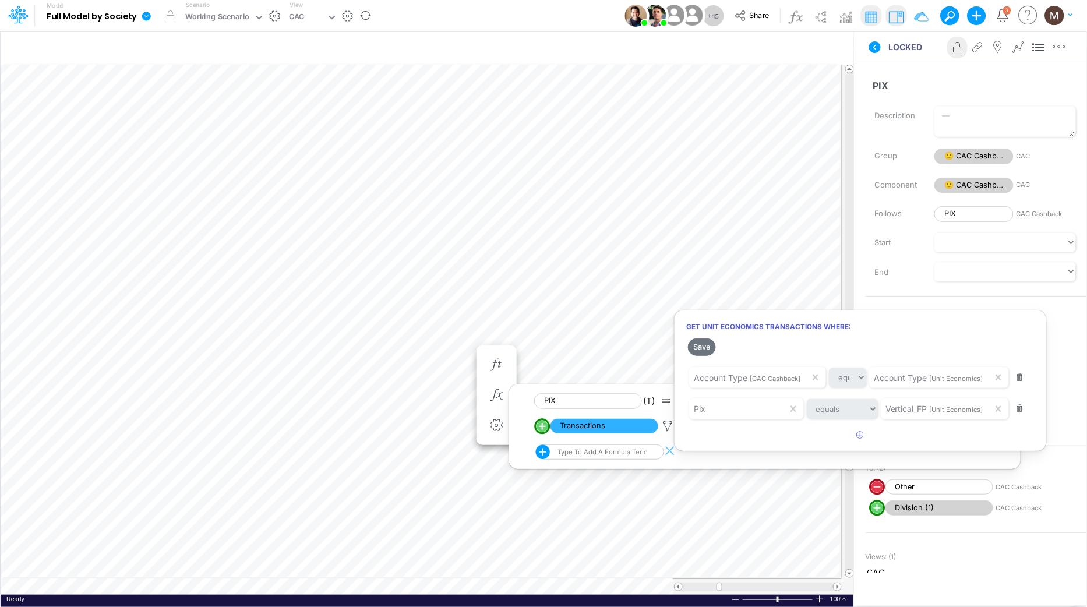
click at [446, 432] on div at bounding box center [543, 306] width 1087 height 601
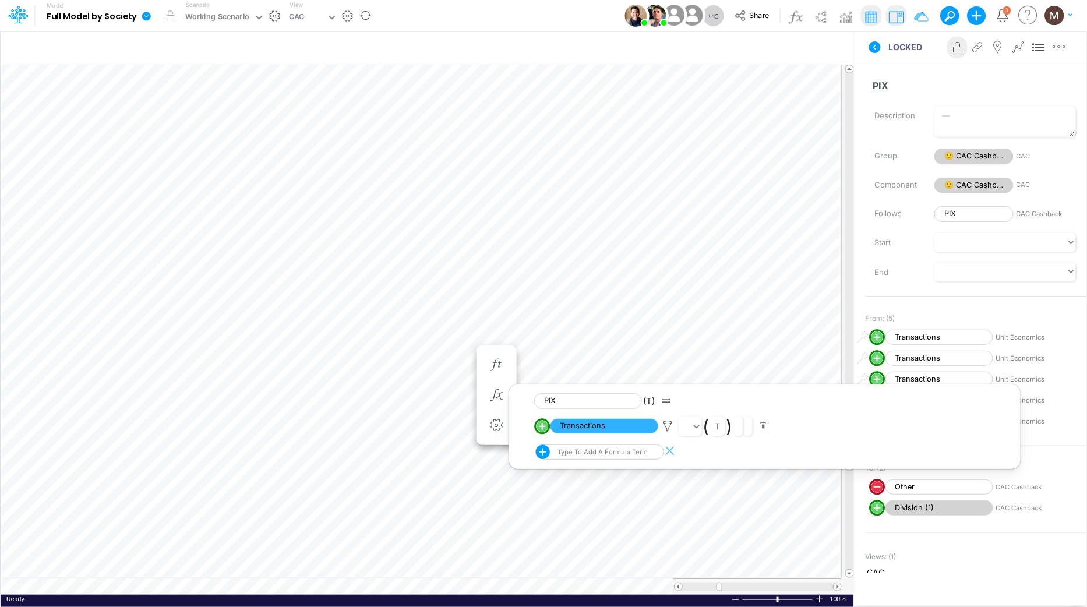
scroll to position [0, 1]
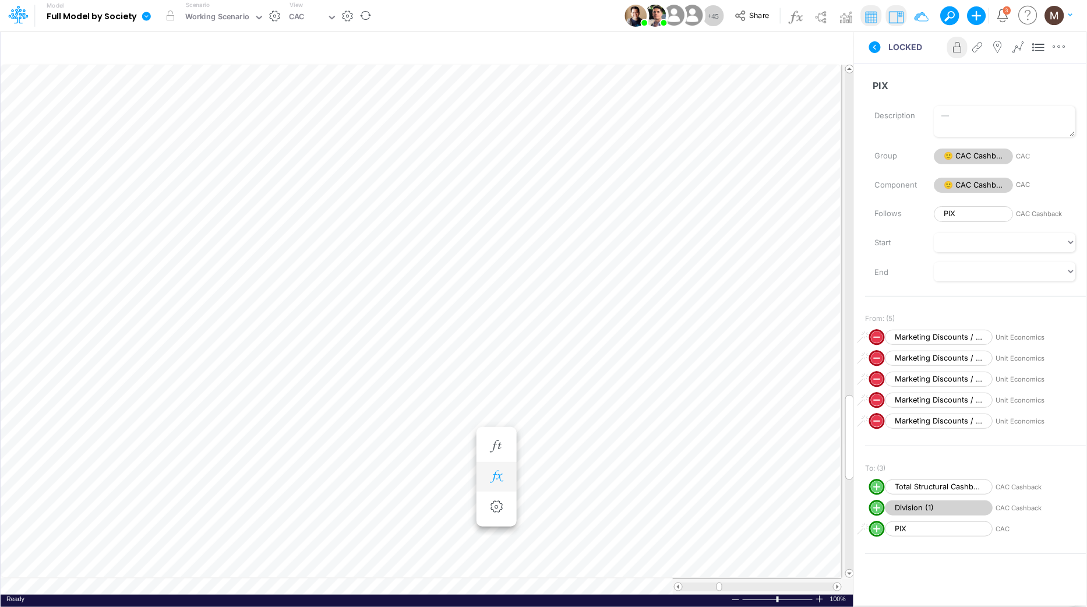
click at [490, 473] on icon "button" at bounding box center [496, 477] width 17 height 12
click at [491, 445] on icon "button" at bounding box center [496, 442] width 17 height 12
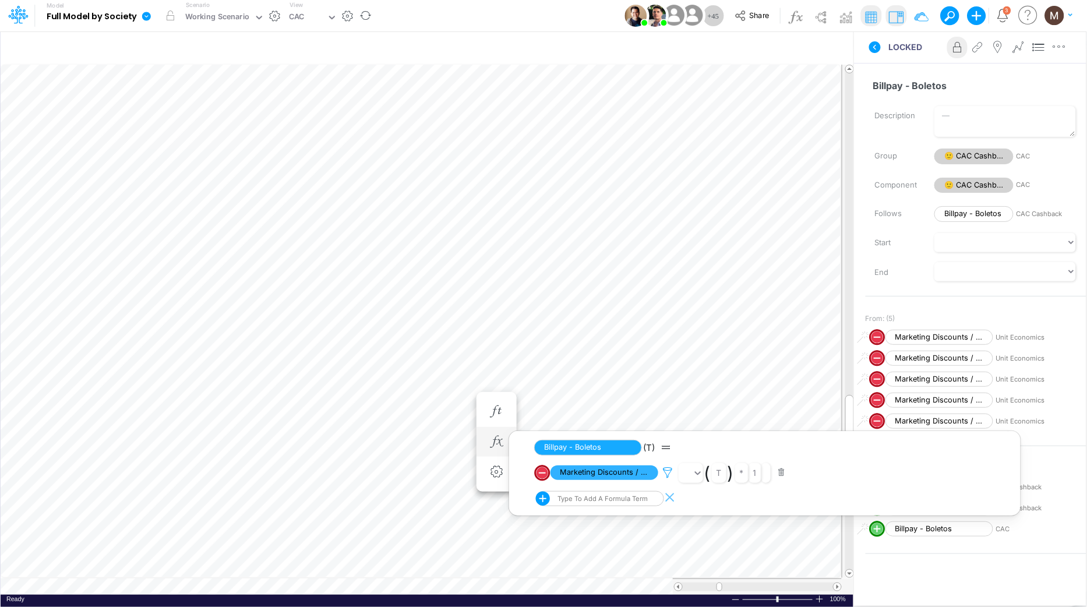
click at [664, 468] on icon at bounding box center [667, 473] width 17 height 12
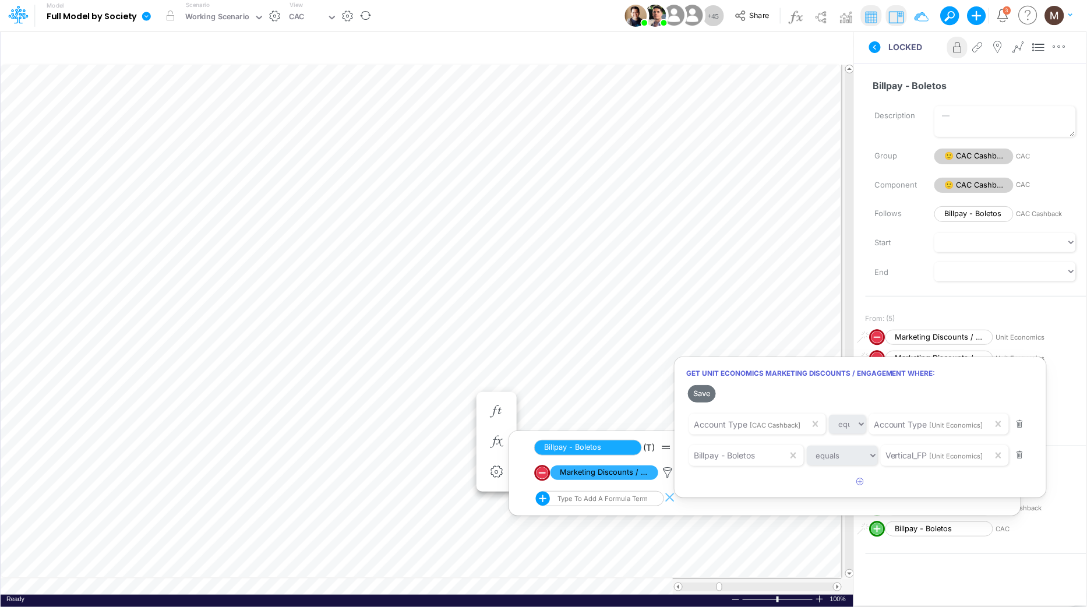
click at [455, 401] on div at bounding box center [543, 306] width 1087 height 601
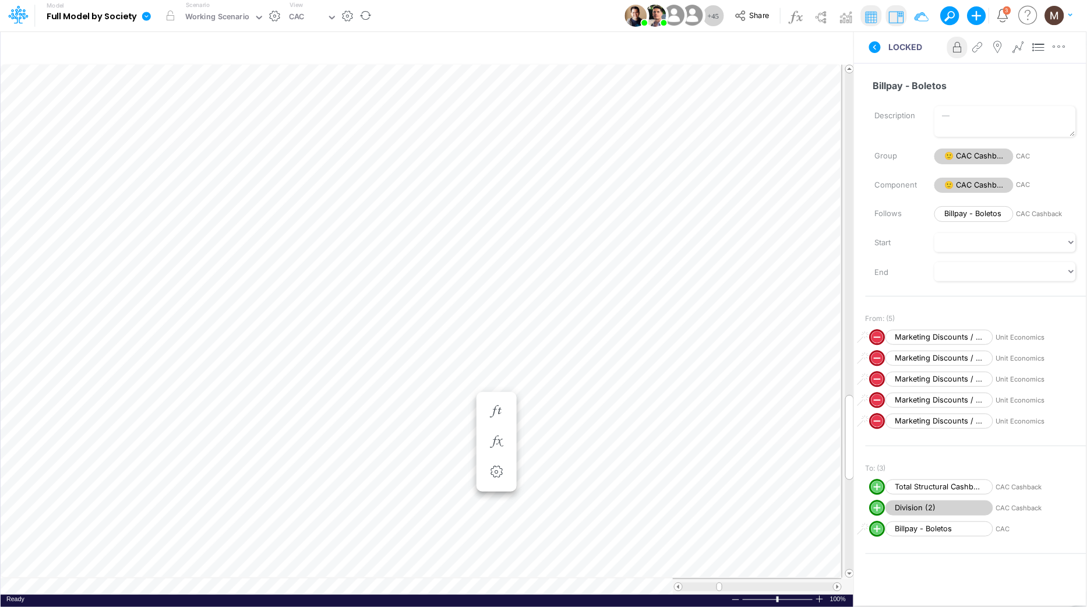
scroll to position [0, 1]
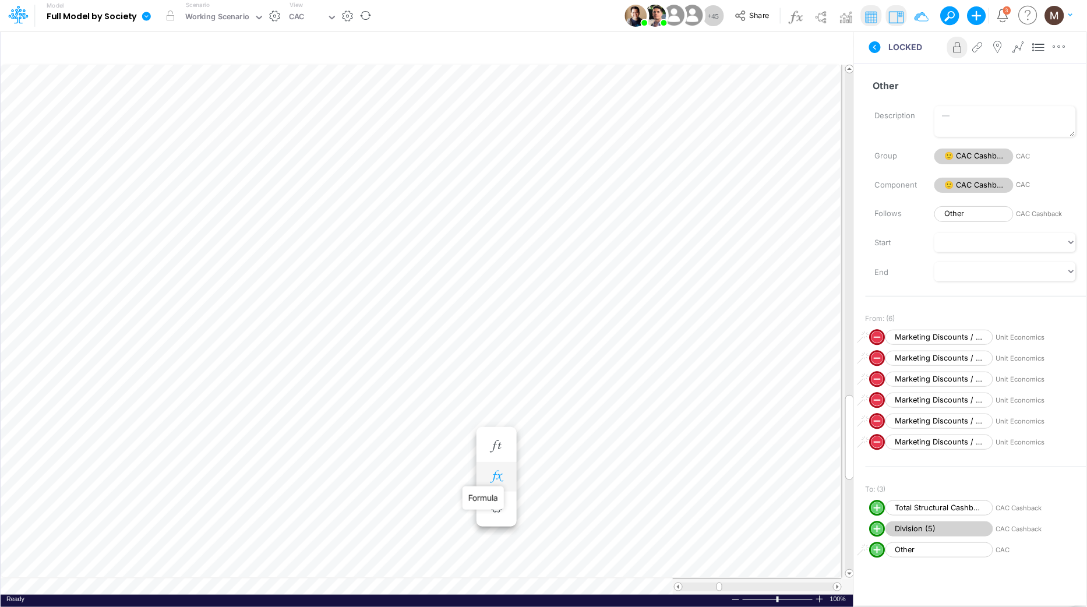
click at [499, 472] on icon "button" at bounding box center [496, 477] width 17 height 12
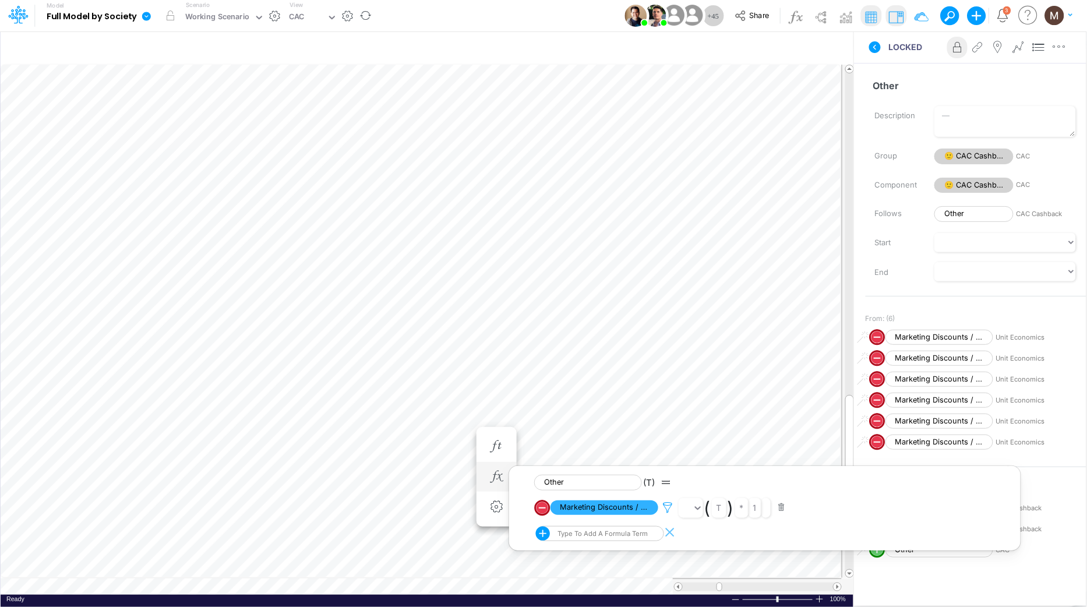
click at [670, 509] on icon at bounding box center [667, 508] width 17 height 12
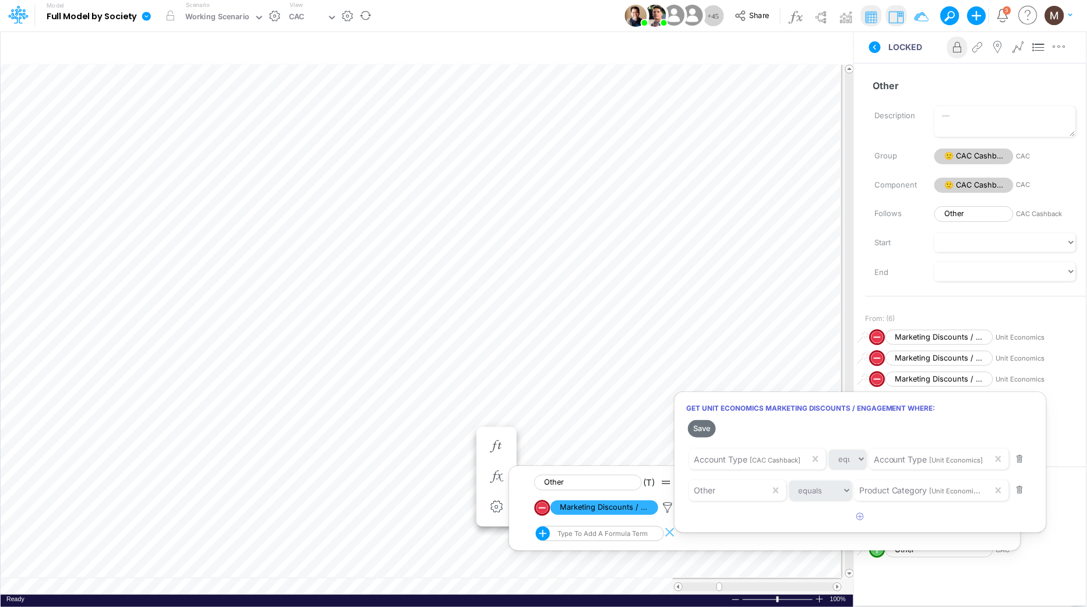
click at [458, 429] on div at bounding box center [543, 306] width 1087 height 601
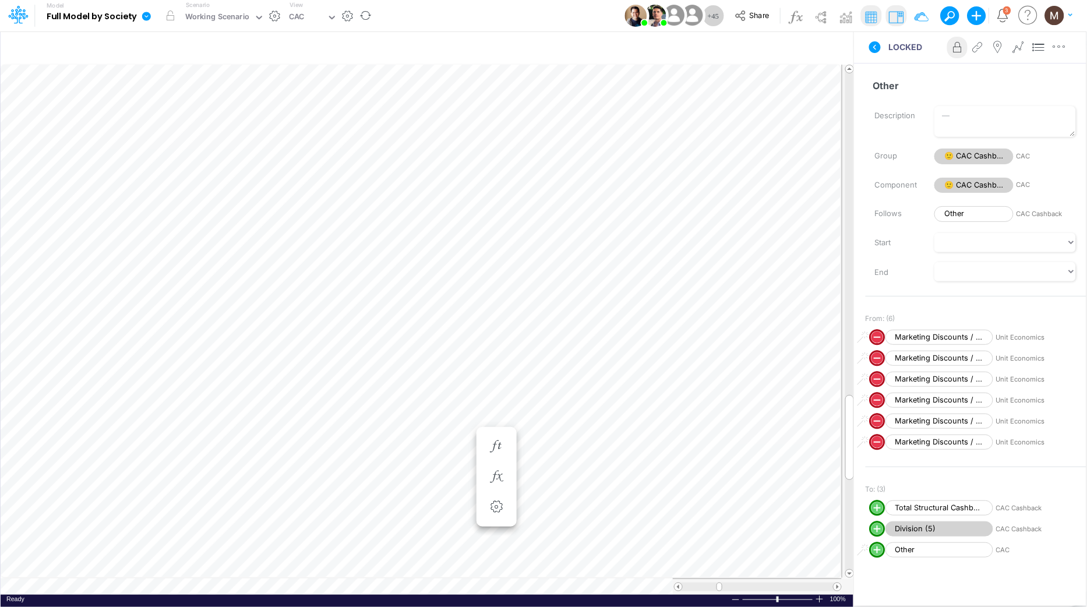
scroll to position [0, 1]
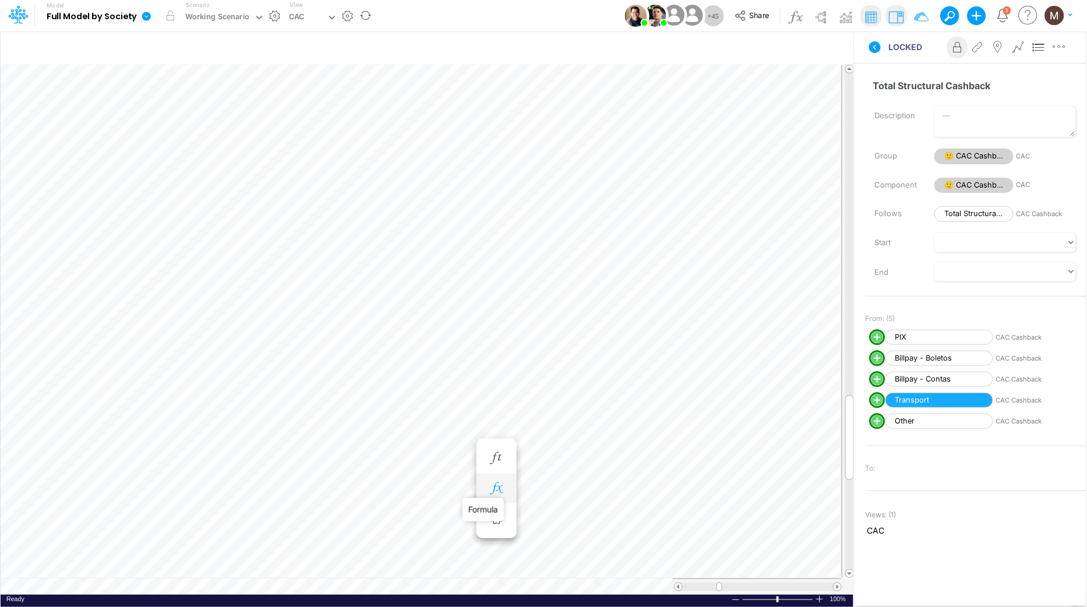
click at [498, 491] on icon "button" at bounding box center [496, 488] width 17 height 12
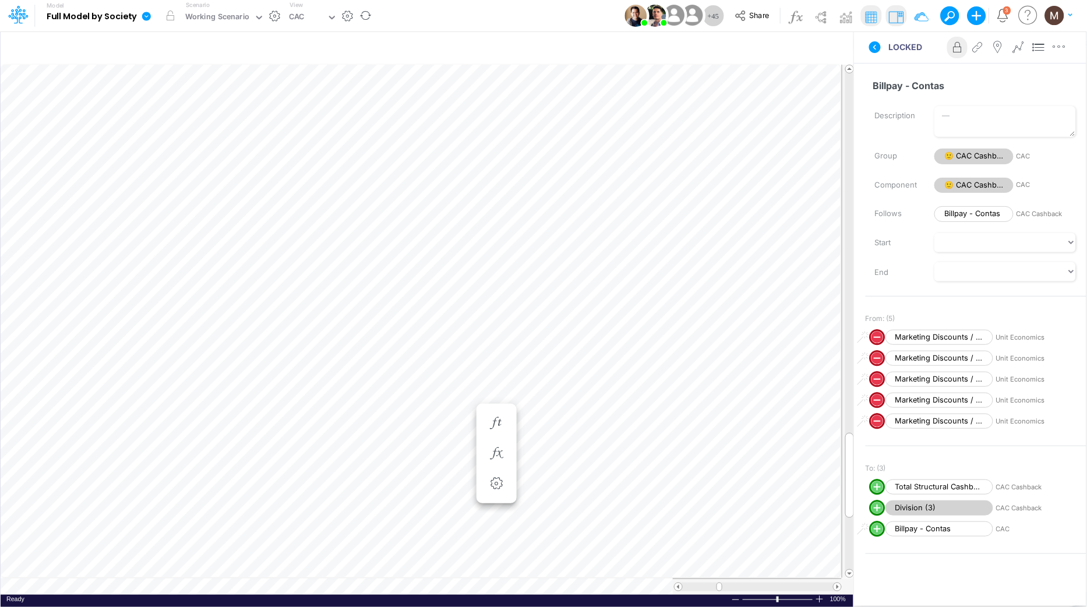
scroll to position [0, 1]
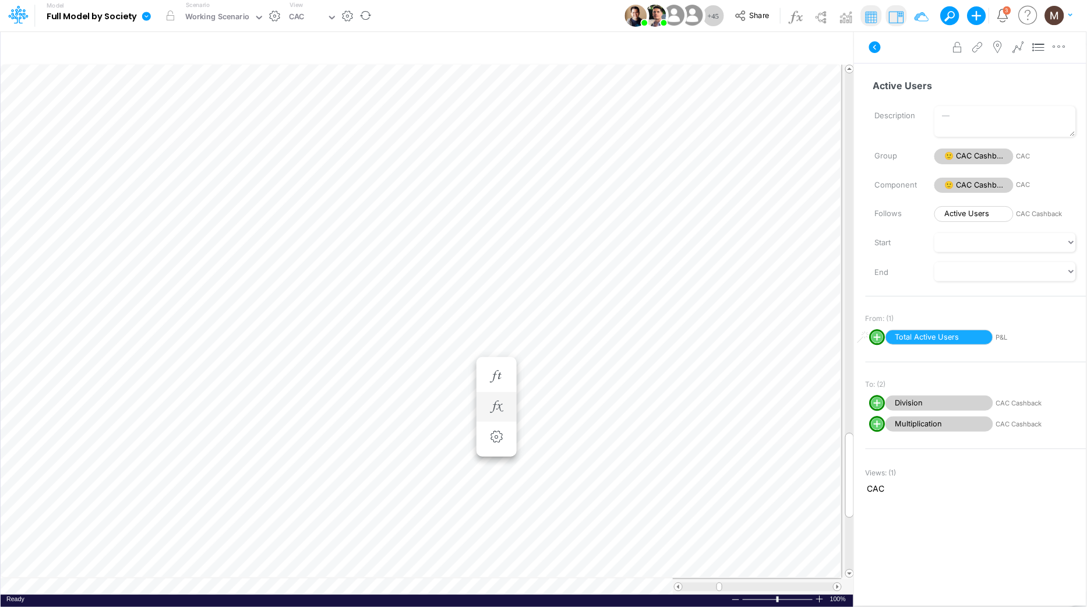
click at [507, 411] on li at bounding box center [497, 407] width 40 height 30
click at [500, 410] on icon "button" at bounding box center [496, 407] width 17 height 12
